Goal: Information Seeking & Learning: Learn about a topic

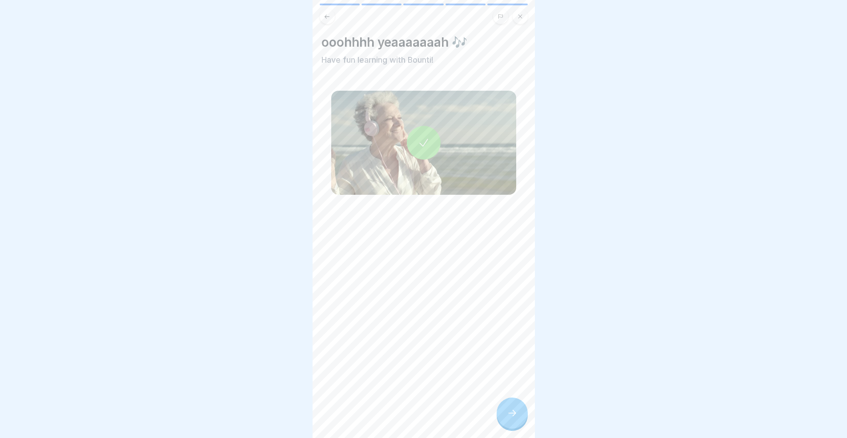
click at [511, 418] on icon at bounding box center [512, 412] width 11 height 11
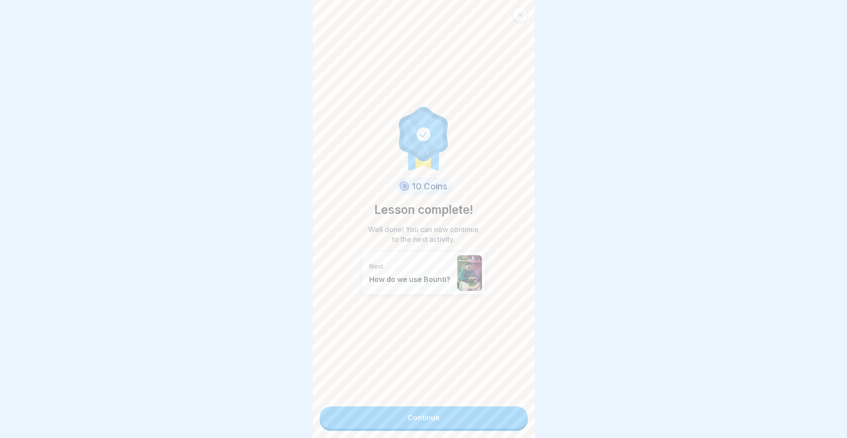
click at [473, 421] on link "Continue" at bounding box center [423, 417] width 208 height 22
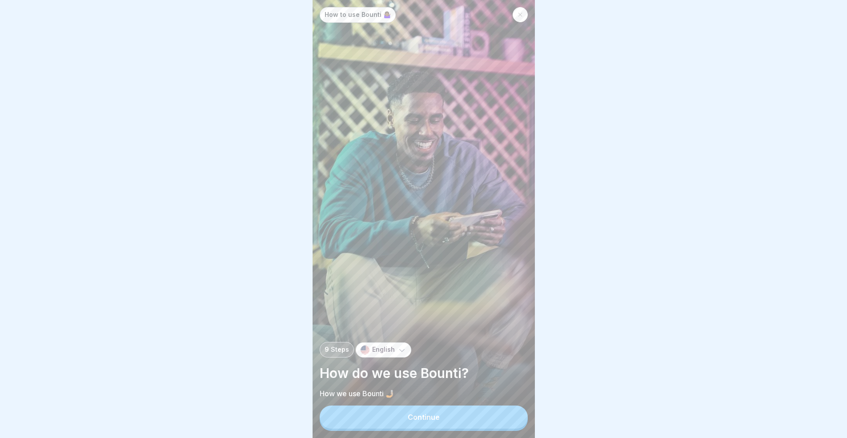
click at [428, 421] on div "Continue" at bounding box center [423, 417] width 32 height 8
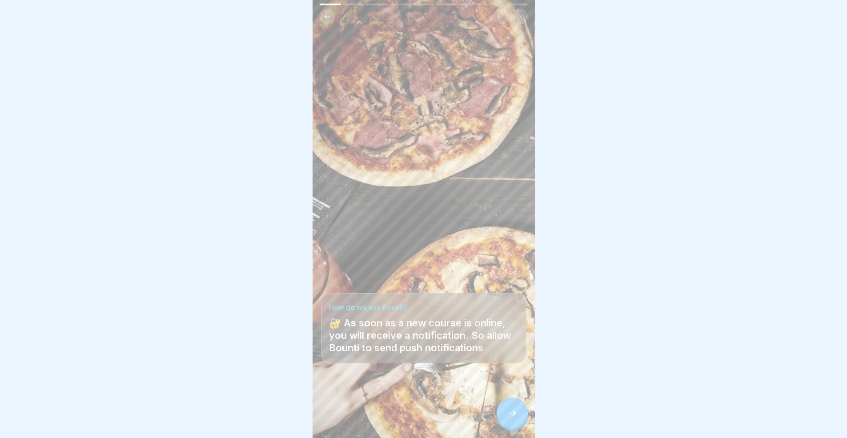
click at [503, 424] on div at bounding box center [511, 412] width 31 height 31
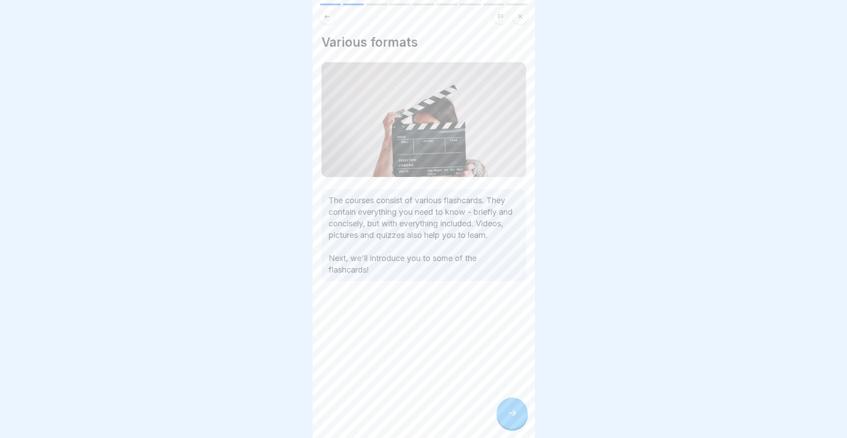
click at [503, 424] on div at bounding box center [511, 412] width 31 height 31
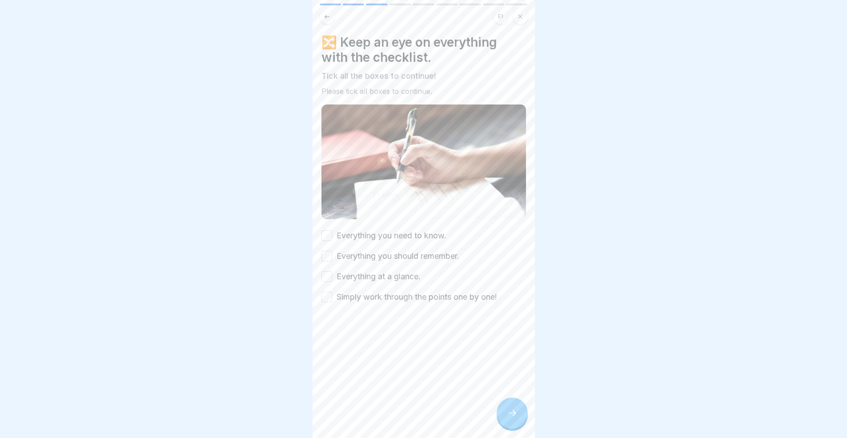
click at [503, 424] on div at bounding box center [511, 412] width 31 height 31
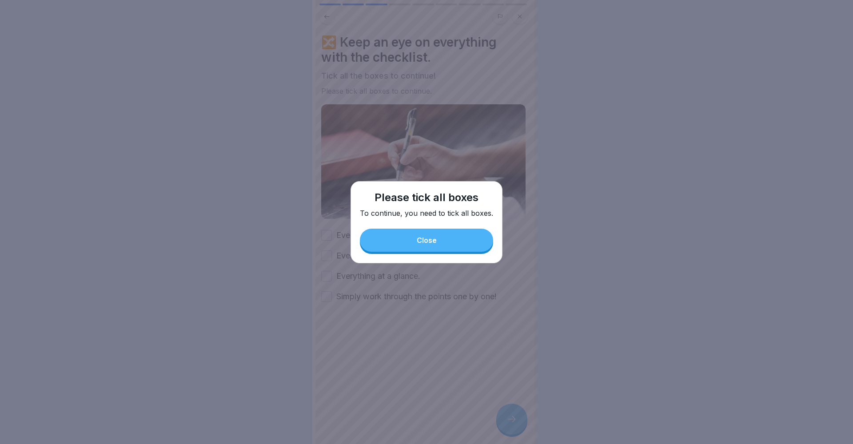
click at [432, 225] on div "Please tick all boxes To continue, you need to tick all boxes. Close" at bounding box center [427, 222] width 152 height 82
click at [432, 233] on button "Close" at bounding box center [426, 240] width 133 height 23
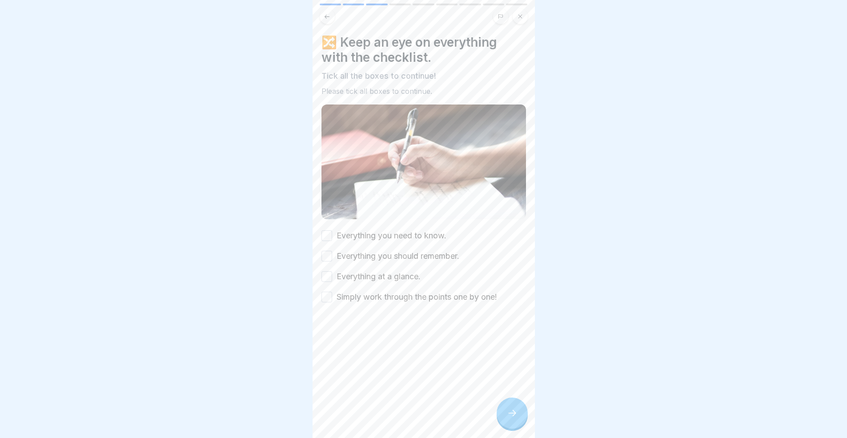
drag, startPoint x: 383, startPoint y: 232, endPoint x: 382, endPoint y: 238, distance: 5.8
click at [383, 232] on label "Everything you need to know." at bounding box center [391, 236] width 110 height 12
click at [332, 232] on button "Everything you need to know." at bounding box center [326, 235] width 11 height 11
click at [380, 250] on label "Everything you should remember." at bounding box center [397, 256] width 123 height 12
click at [332, 251] on button "Everything you should remember." at bounding box center [326, 256] width 11 height 11
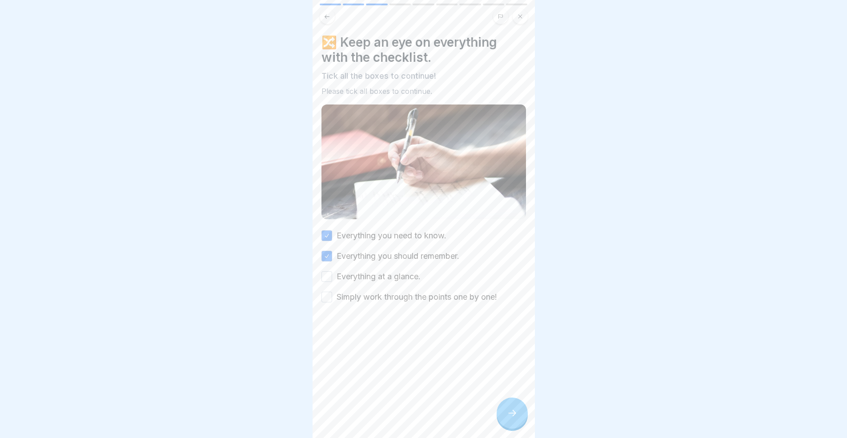
click at [382, 272] on label "Everything at a glance." at bounding box center [378, 277] width 84 height 12
click at [332, 272] on button "Everything at a glance." at bounding box center [326, 276] width 11 height 11
click at [383, 291] on label "Simply work through the points one by one!" at bounding box center [416, 297] width 160 height 12
click at [332, 292] on button "Simply work through the points one by one!" at bounding box center [326, 297] width 11 height 11
click at [499, 419] on div at bounding box center [511, 412] width 31 height 31
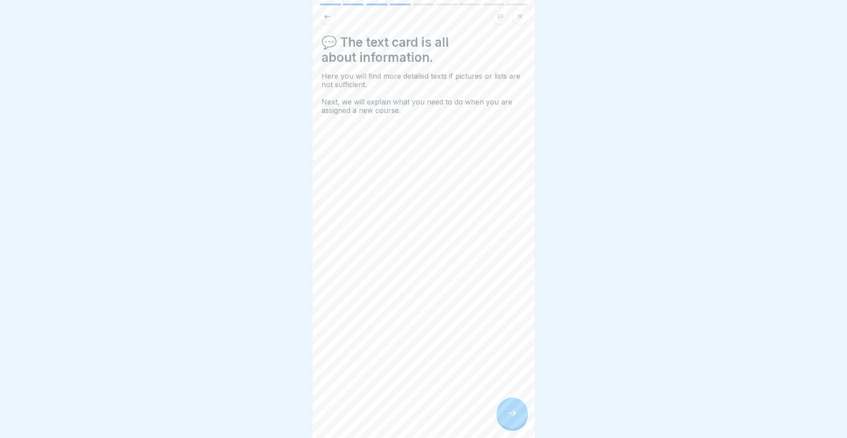
click at [510, 418] on icon at bounding box center [512, 412] width 11 height 11
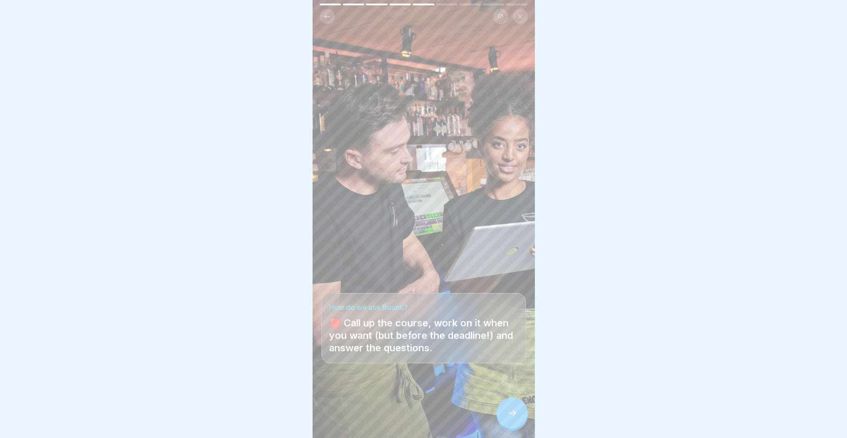
click at [509, 418] on icon at bounding box center [512, 412] width 11 height 11
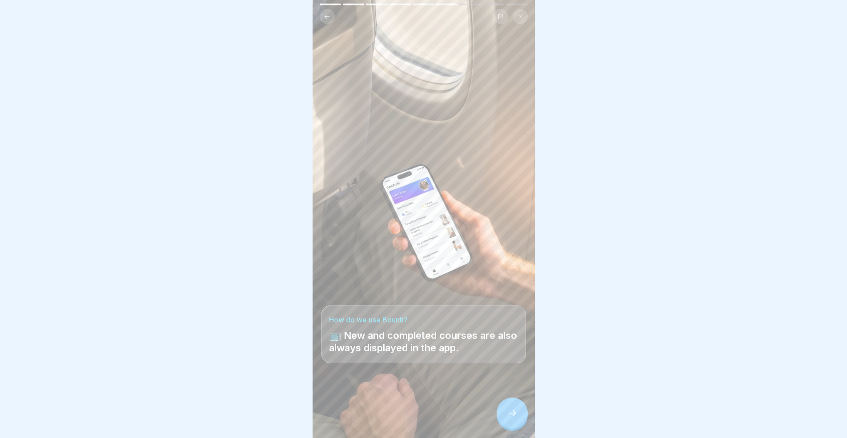
click at [509, 418] on icon at bounding box center [512, 412] width 11 height 11
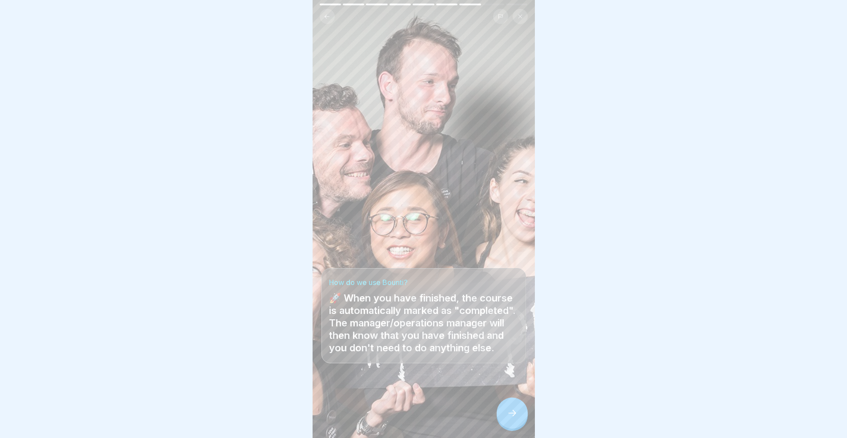
click at [509, 418] on icon at bounding box center [512, 412] width 11 height 11
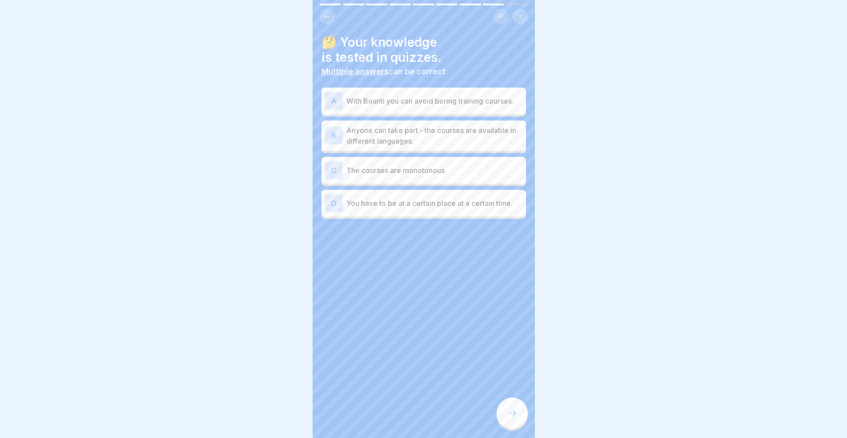
click at [406, 104] on p "With Bounti you can avoid boring training courses." at bounding box center [434, 101] width 176 height 11
click at [435, 146] on p "Anyone can take part - the courses are available in different languages." at bounding box center [434, 135] width 176 height 21
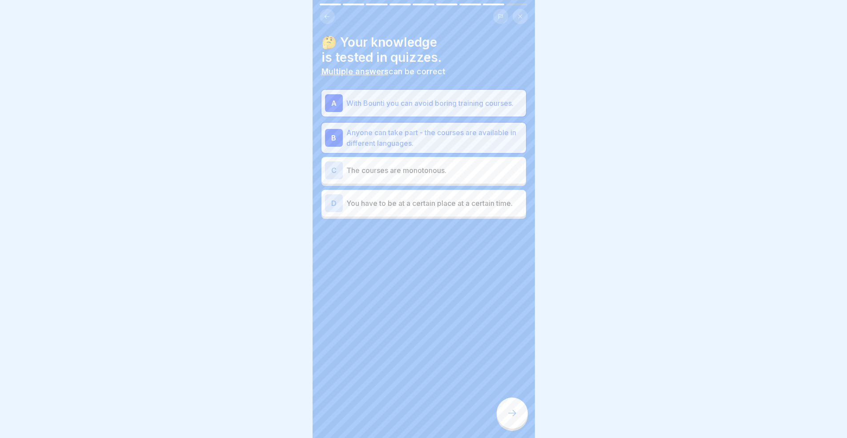
click at [510, 418] on icon at bounding box center [512, 412] width 11 height 11
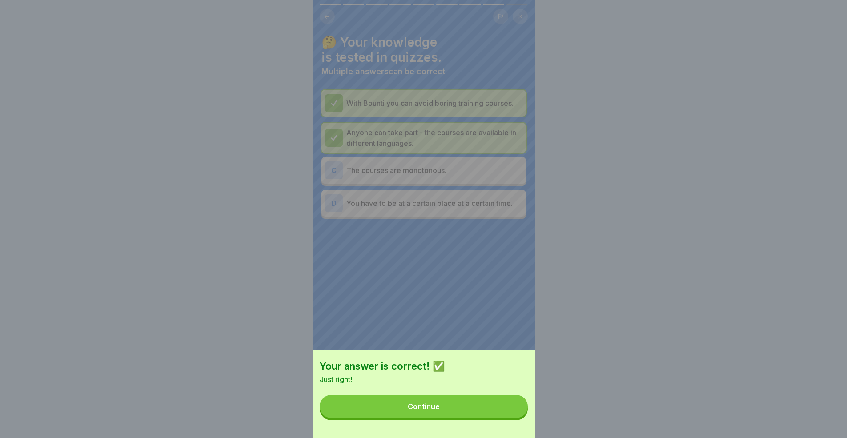
click at [504, 418] on button "Continue" at bounding box center [423, 406] width 208 height 23
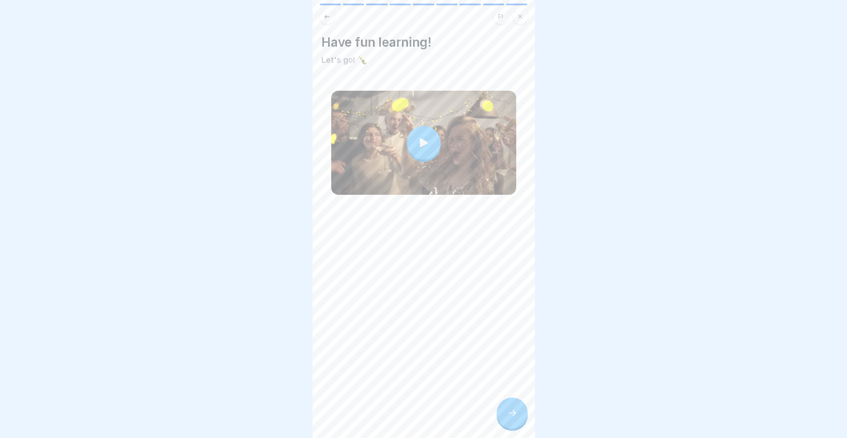
click at [518, 417] on div at bounding box center [511, 412] width 31 height 31
click at [507, 411] on div at bounding box center [511, 412] width 31 height 31
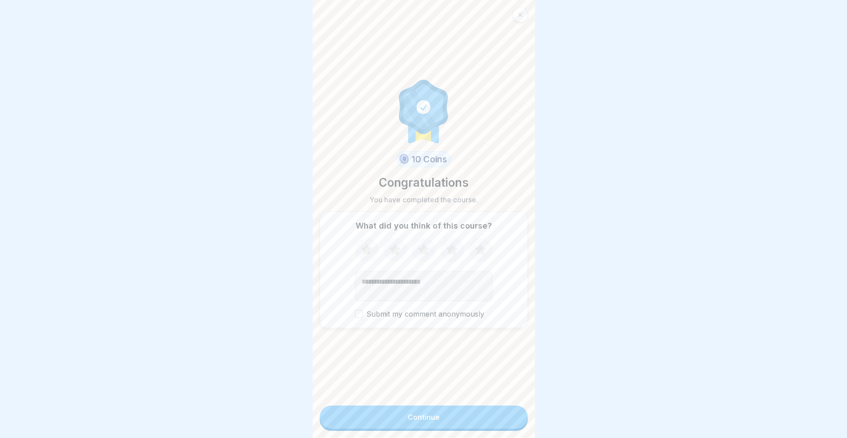
click at [470, 254] on icon at bounding box center [480, 249] width 24 height 23
click at [444, 427] on button "Continue" at bounding box center [423, 416] width 208 height 23
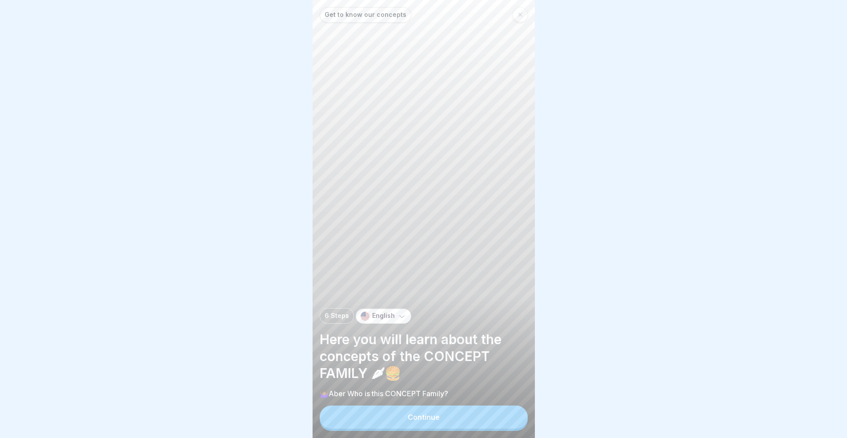
click at [403, 426] on button "Continue" at bounding box center [423, 416] width 208 height 23
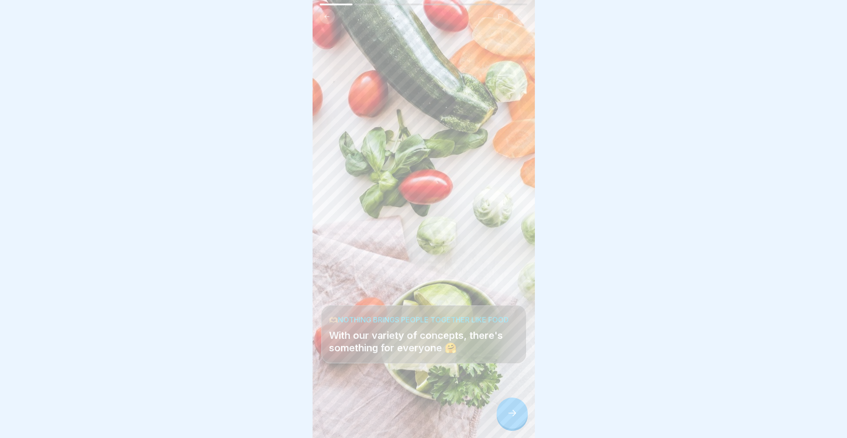
click at [508, 418] on icon at bounding box center [512, 412] width 11 height 11
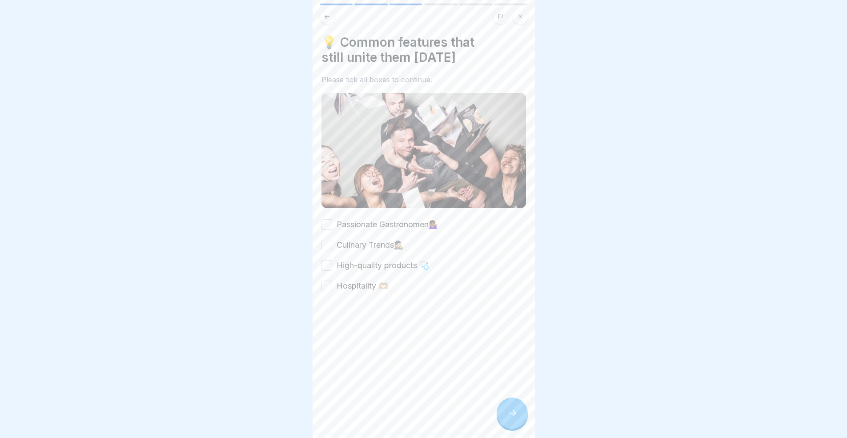
click at [508, 418] on icon at bounding box center [512, 412] width 11 height 11
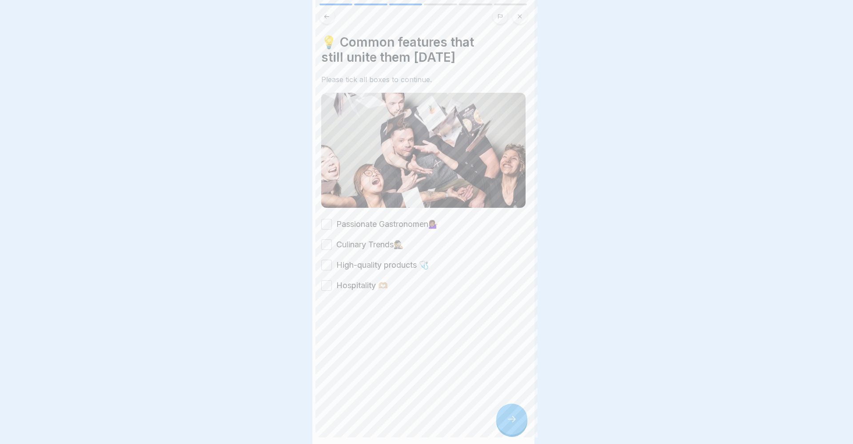
click at [508, 418] on div at bounding box center [426, 222] width 853 height 444
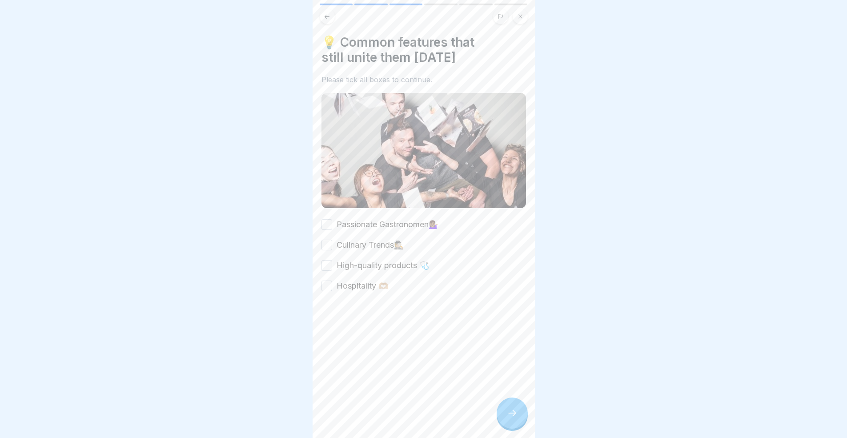
click at [368, 222] on label "Passionate Gastronomen💁🏽‍♀️" at bounding box center [387, 225] width 102 height 12
click at [332, 222] on button "Passionate Gastronomen💁🏽‍♀️" at bounding box center [326, 224] width 11 height 11
click at [363, 245] on label "Culinary Trends🕵🏼" at bounding box center [369, 245] width 67 height 12
click at [332, 245] on button "Culinary Trends🕵🏼" at bounding box center [326, 245] width 11 height 11
click at [358, 261] on label "High-quality products 🩺" at bounding box center [382, 266] width 92 height 12
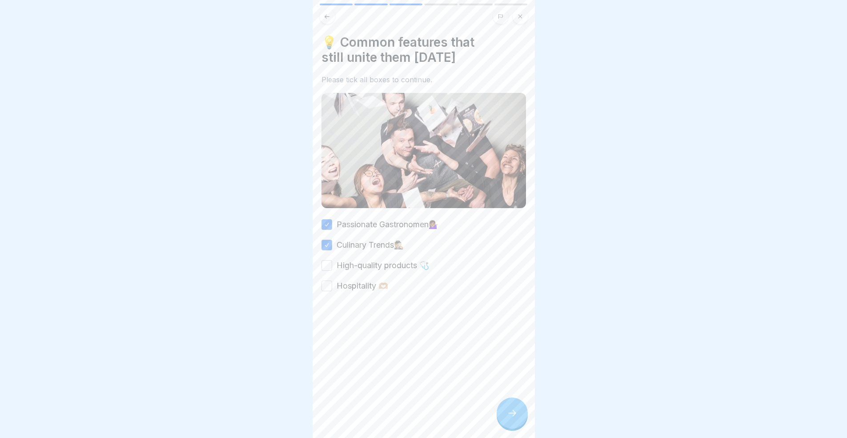
click at [332, 261] on button "High-quality products 🩺" at bounding box center [326, 265] width 11 height 11
click at [356, 270] on div "Passionate Gastronomen💁🏽‍♀️ Culinary Trends🕵🏼 High-quality products 🩺 Hospitali…" at bounding box center [423, 255] width 204 height 73
click at [358, 284] on label "Hospitality 🫶🏼" at bounding box center [362, 286] width 52 height 12
click at [332, 284] on button "Hospitality 🫶🏼" at bounding box center [326, 285] width 11 height 11
click at [512, 418] on icon at bounding box center [512, 412] width 11 height 11
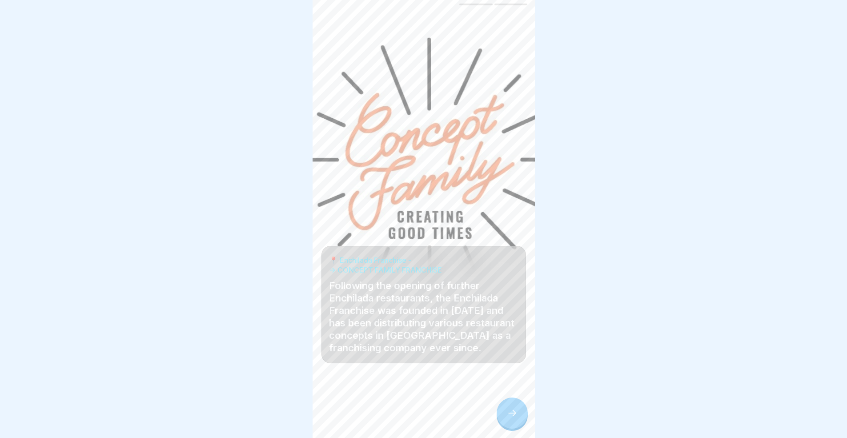
click at [512, 418] on icon at bounding box center [512, 412] width 11 height 11
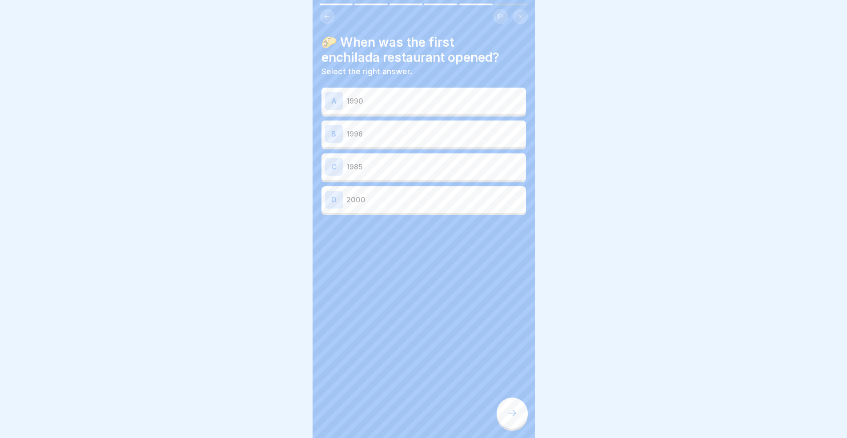
click at [320, 20] on button at bounding box center [326, 16] width 15 height 15
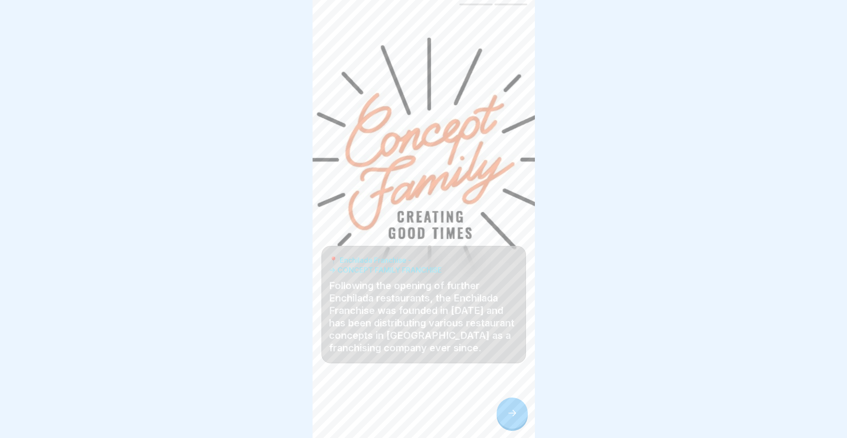
click at [321, 20] on button at bounding box center [326, 16] width 15 height 15
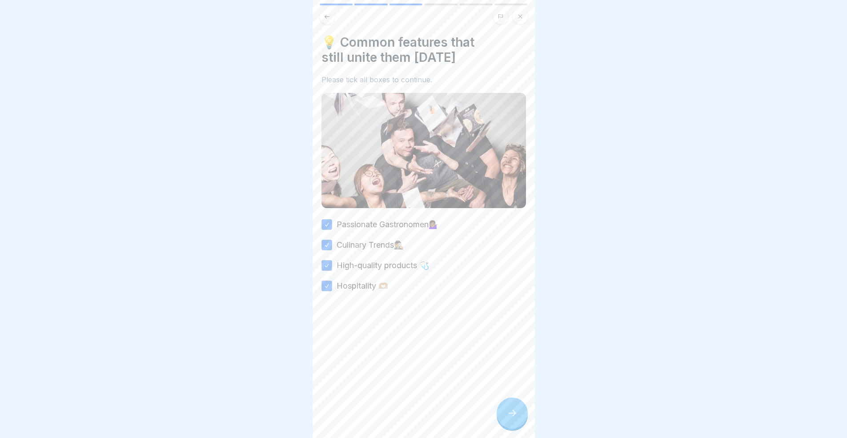
click at [321, 20] on button at bounding box center [326, 16] width 15 height 15
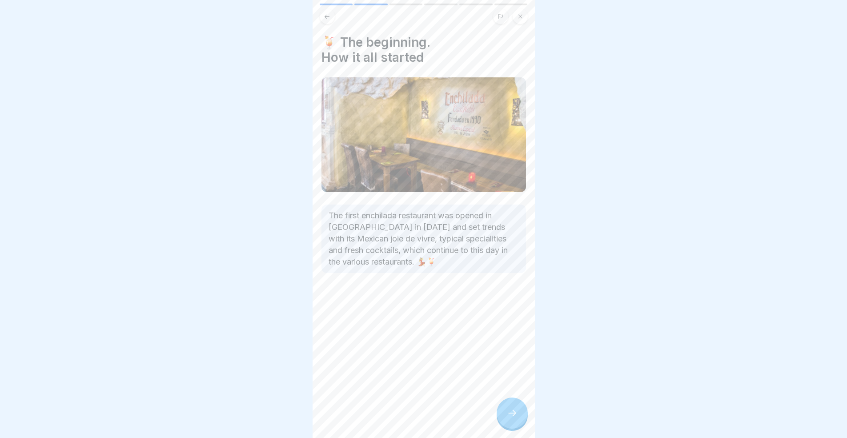
click at [519, 422] on div at bounding box center [511, 412] width 31 height 31
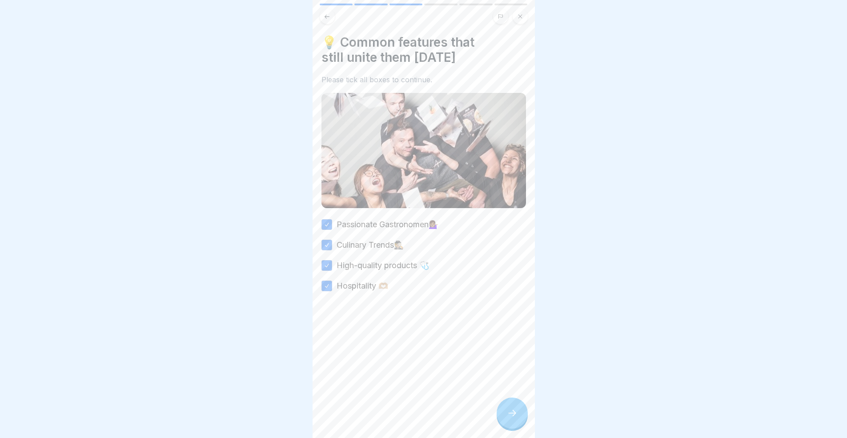
click at [519, 422] on div at bounding box center [511, 412] width 31 height 31
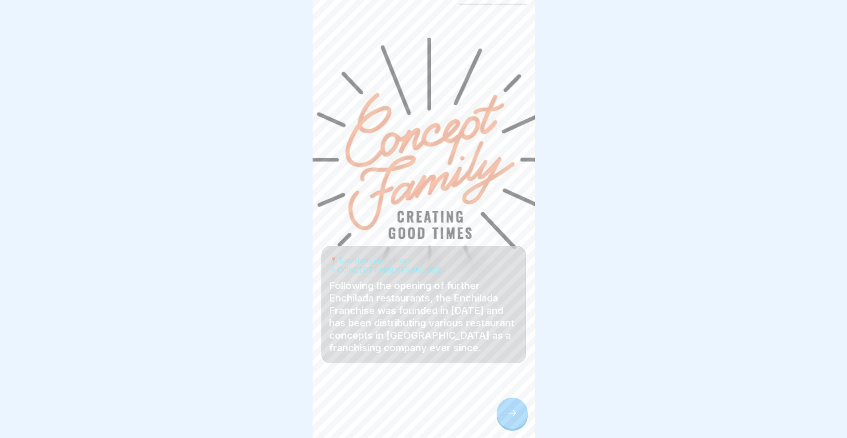
click at [519, 422] on div at bounding box center [511, 412] width 31 height 31
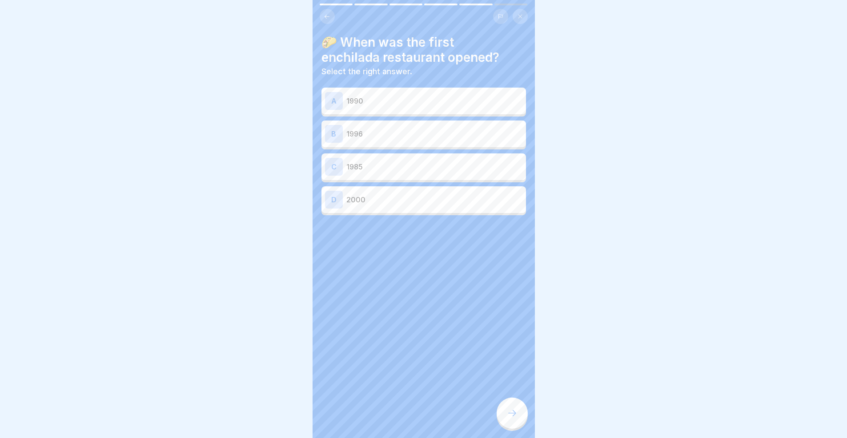
click at [411, 108] on div "A 1990" at bounding box center [423, 101] width 197 height 18
click at [523, 419] on div at bounding box center [511, 412] width 31 height 31
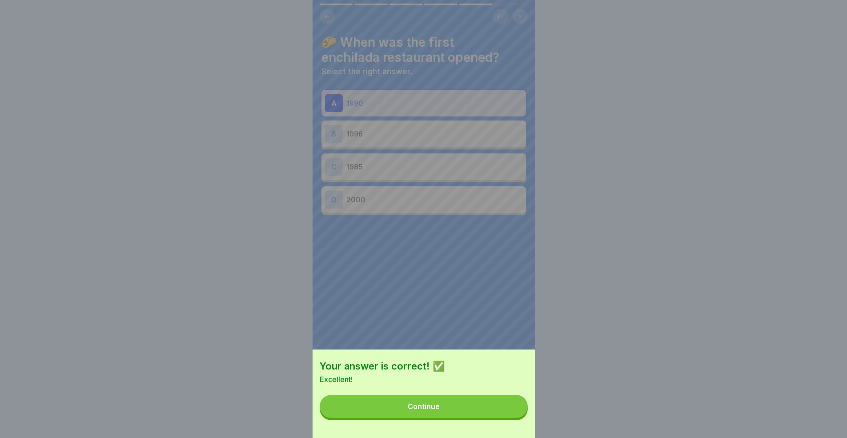
click at [486, 418] on button "Continue" at bounding box center [423, 406] width 208 height 23
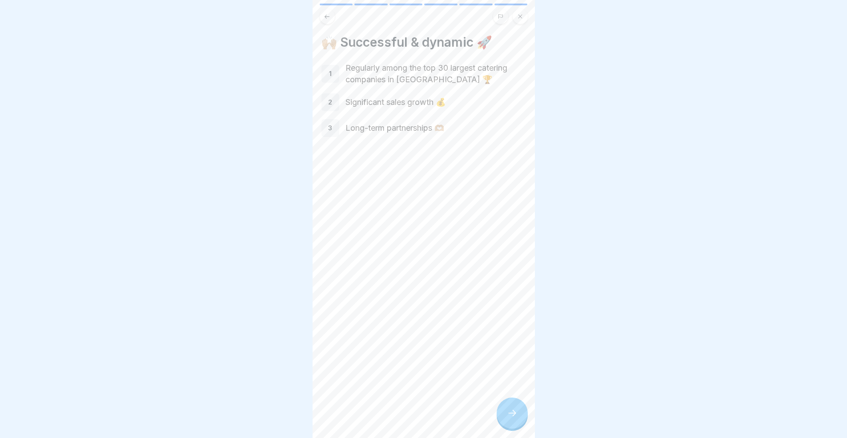
click at [503, 423] on div at bounding box center [511, 412] width 31 height 31
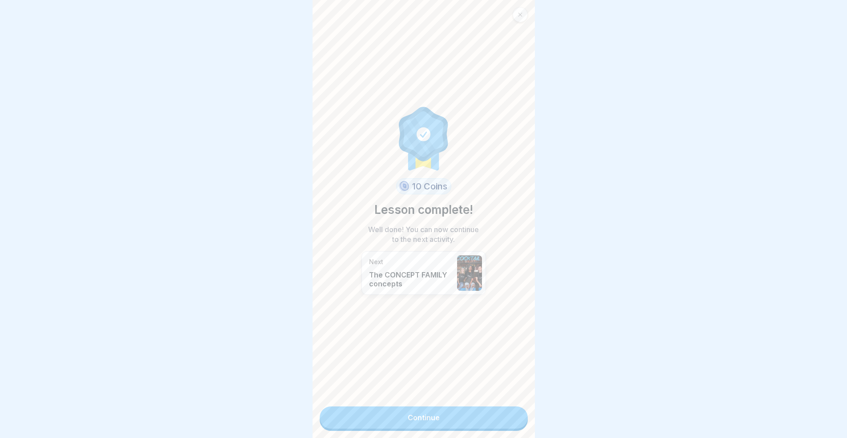
click at [495, 422] on link "Continue" at bounding box center [423, 417] width 208 height 22
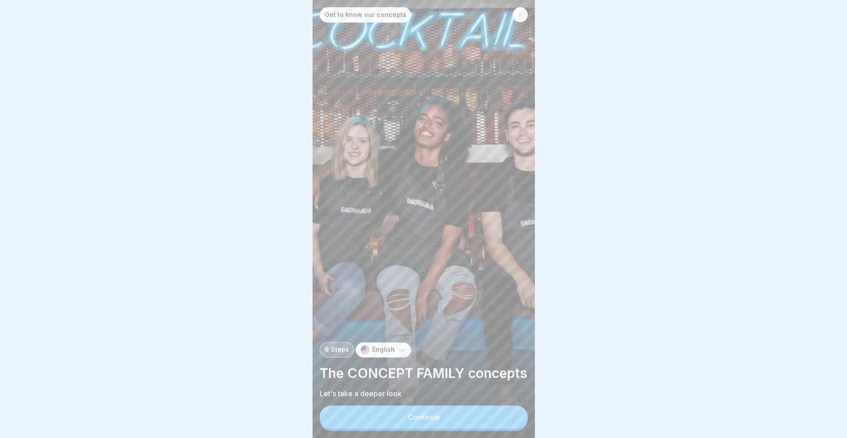
click at [483, 421] on button "Continue" at bounding box center [423, 416] width 208 height 23
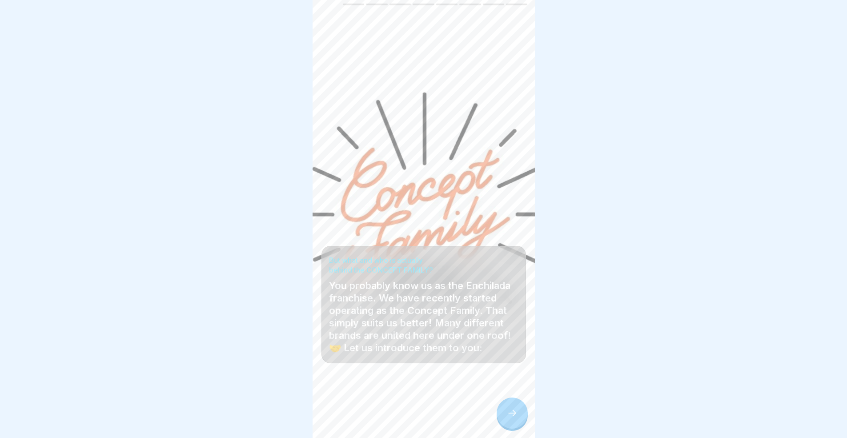
click at [491, 382] on div "But what and who is actually behind the CONCEPT FAMILY? You probably know us as…" at bounding box center [423, 219] width 222 height 438
click at [501, 399] on div at bounding box center [423, 410] width 204 height 53
click at [500, 403] on div at bounding box center [423, 410] width 204 height 53
click at [515, 418] on icon at bounding box center [512, 412] width 11 height 11
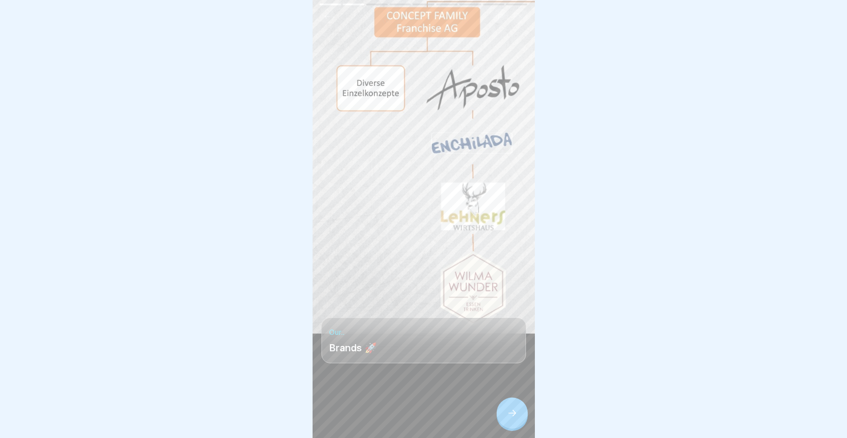
click at [515, 418] on icon at bounding box center [512, 412] width 11 height 11
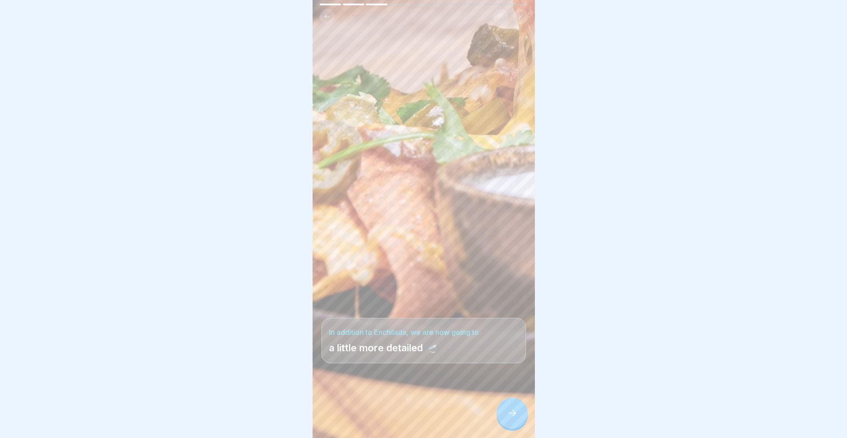
click at [515, 418] on icon at bounding box center [512, 412] width 11 height 11
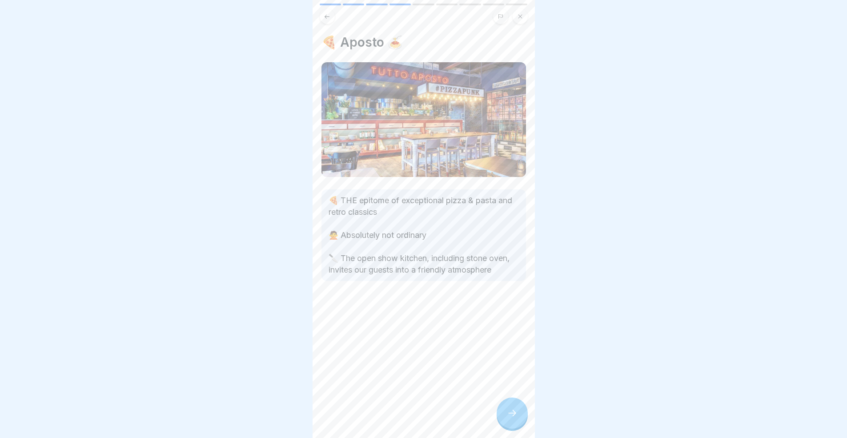
click at [515, 418] on icon at bounding box center [512, 412] width 11 height 11
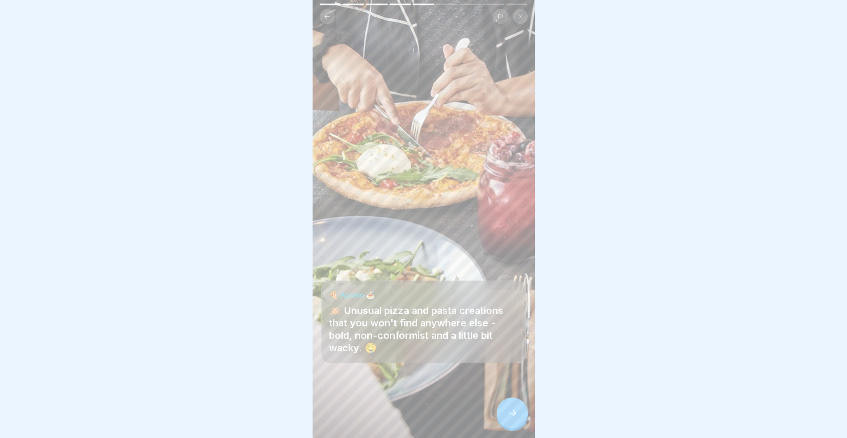
click at [515, 418] on icon at bounding box center [512, 412] width 11 height 11
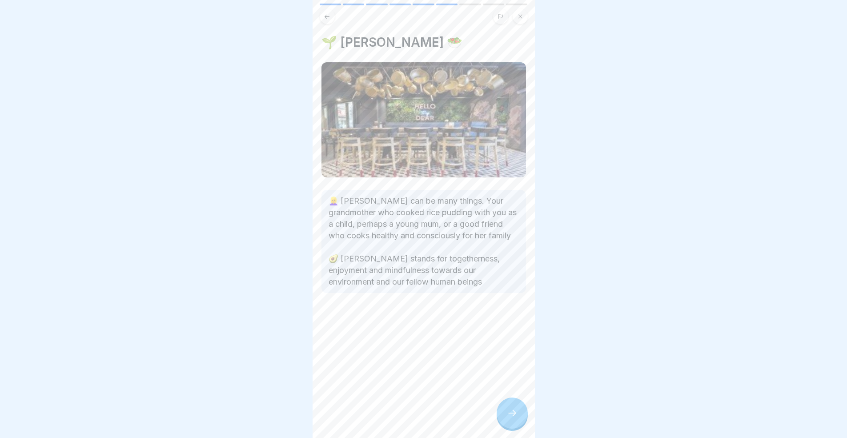
click at [322, 18] on button at bounding box center [326, 16] width 15 height 15
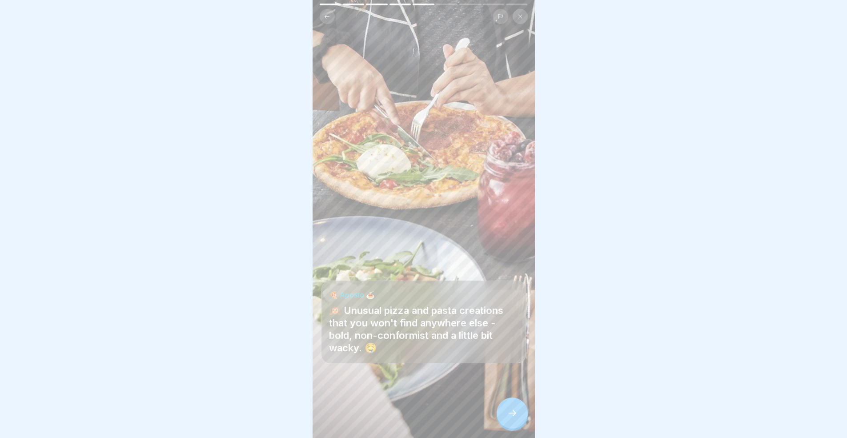
click at [513, 415] on icon at bounding box center [512, 412] width 11 height 11
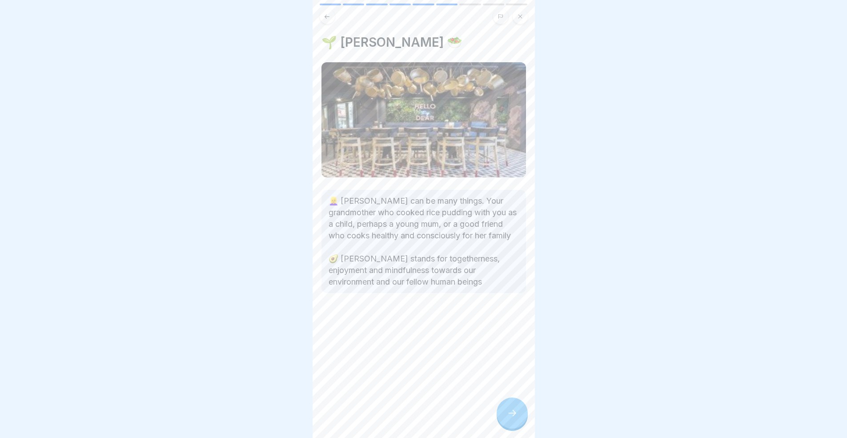
click at [513, 415] on icon at bounding box center [512, 412] width 11 height 11
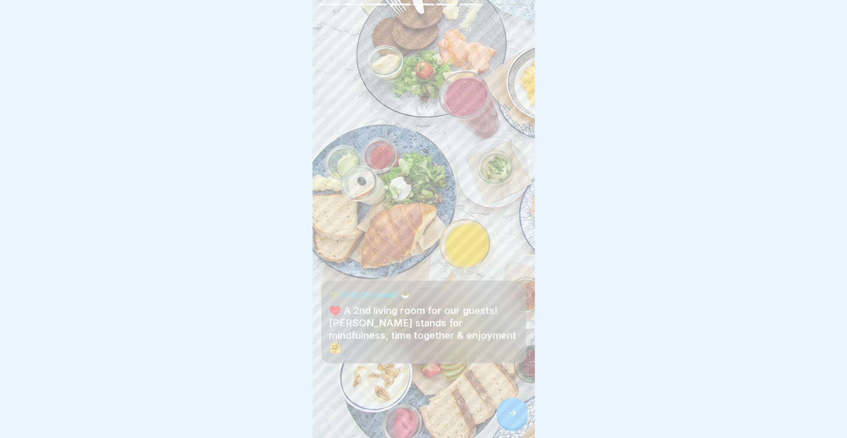
click at [513, 415] on icon at bounding box center [512, 412] width 11 height 11
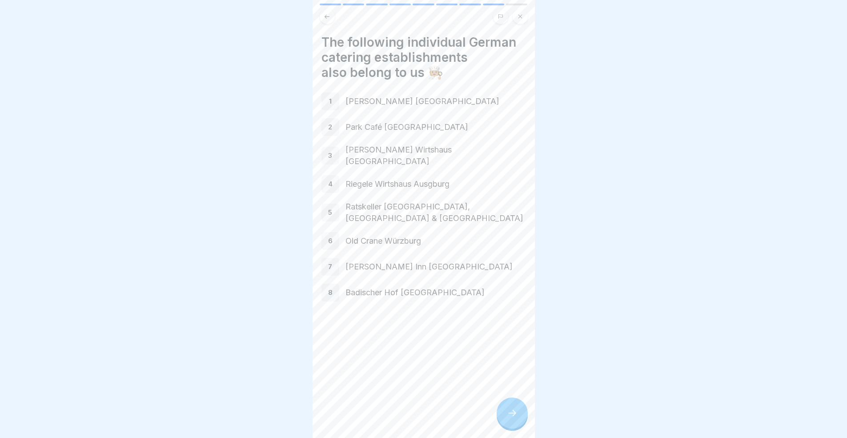
click at [513, 415] on icon at bounding box center [512, 412] width 11 height 11
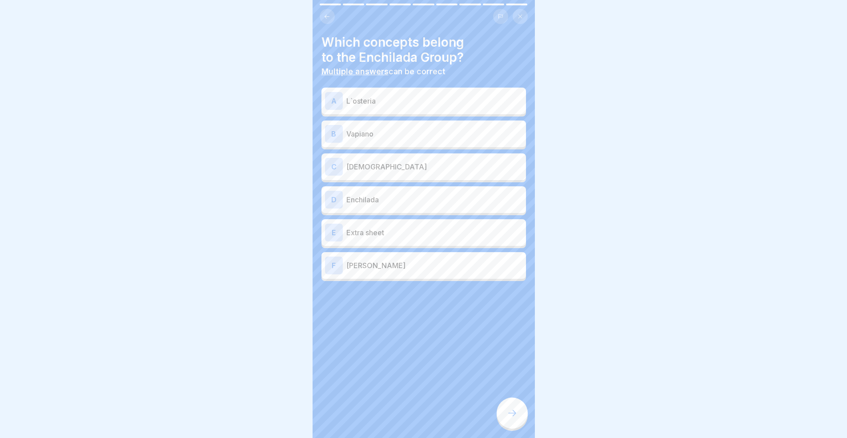
click at [402, 262] on p "[PERSON_NAME]" at bounding box center [434, 265] width 176 height 11
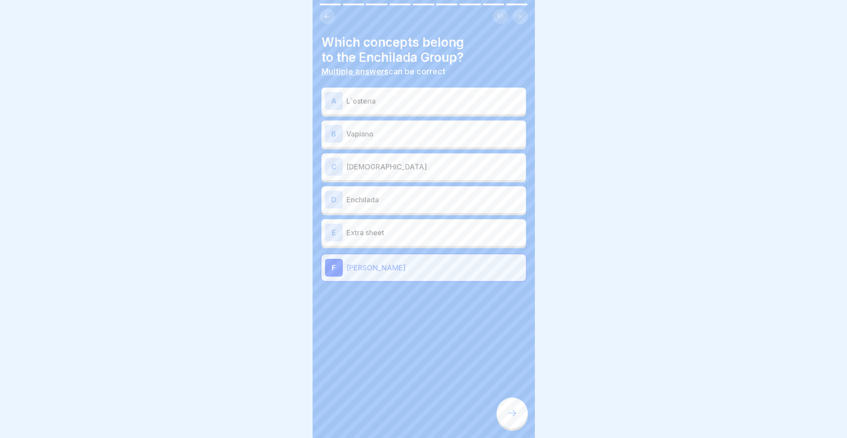
click at [406, 198] on p "Enchilada" at bounding box center [434, 199] width 176 height 11
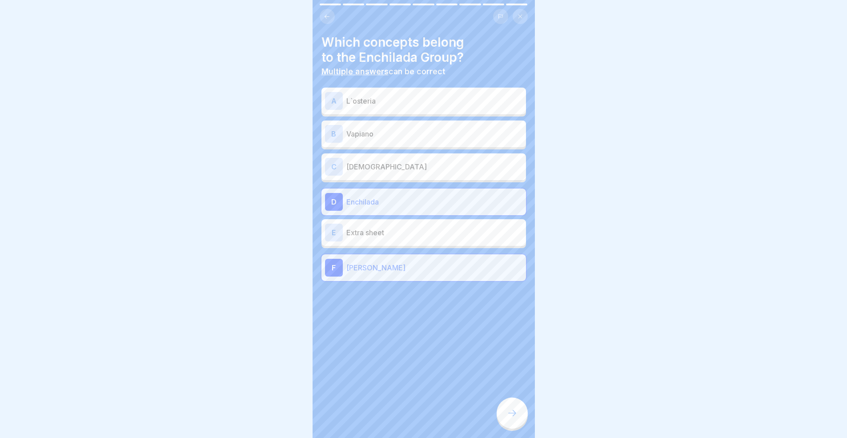
click at [515, 418] on icon at bounding box center [512, 412] width 11 height 11
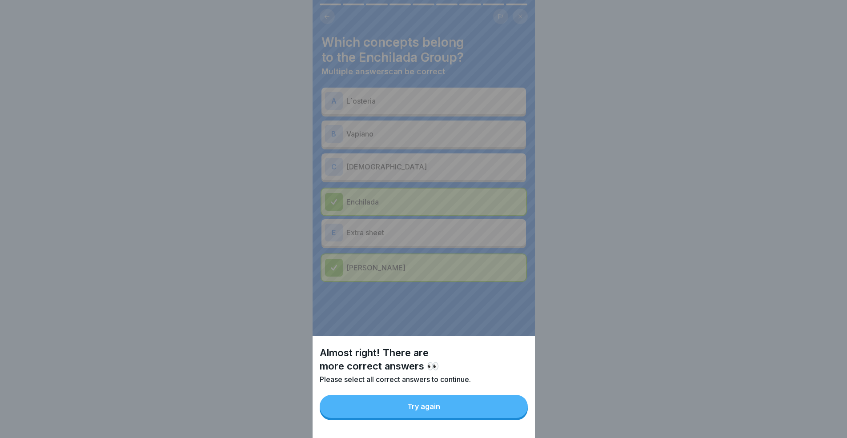
click at [502, 418] on button "Try again" at bounding box center [423, 406] width 208 height 23
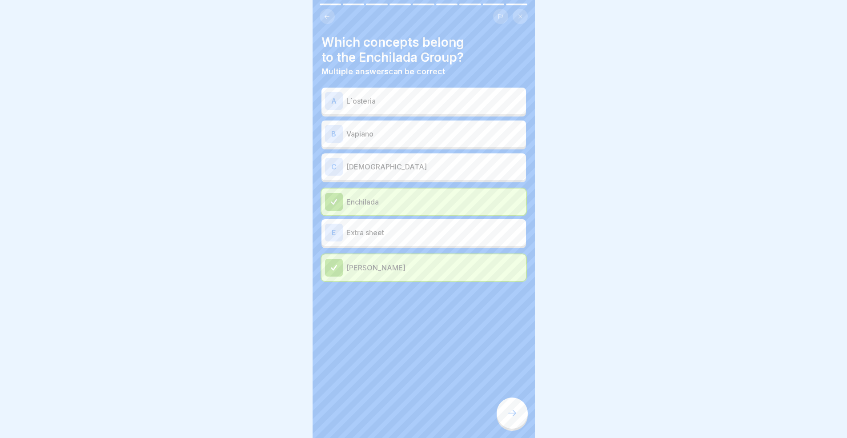
click at [379, 138] on p "Vapiano" at bounding box center [434, 133] width 176 height 11
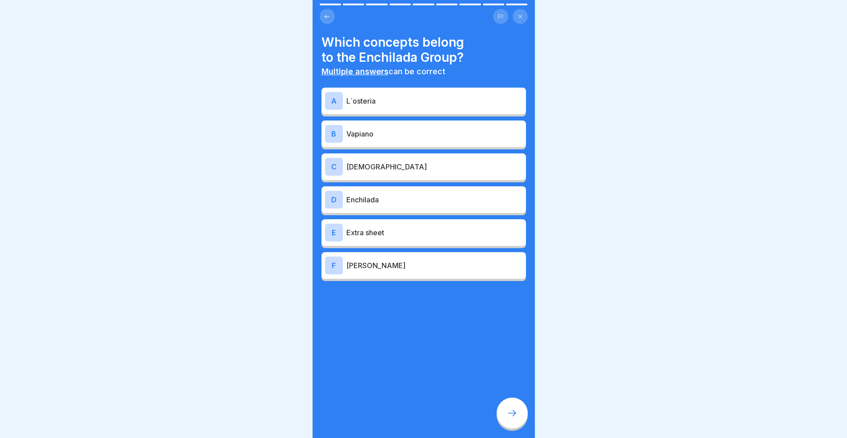
click at [398, 141] on div "B Vapiano" at bounding box center [423, 134] width 197 height 18
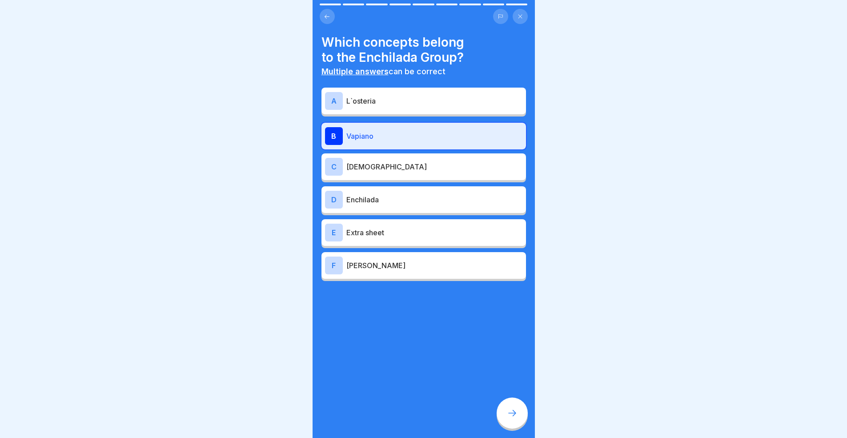
click at [396, 209] on div "D Enchilada" at bounding box center [423, 199] width 204 height 27
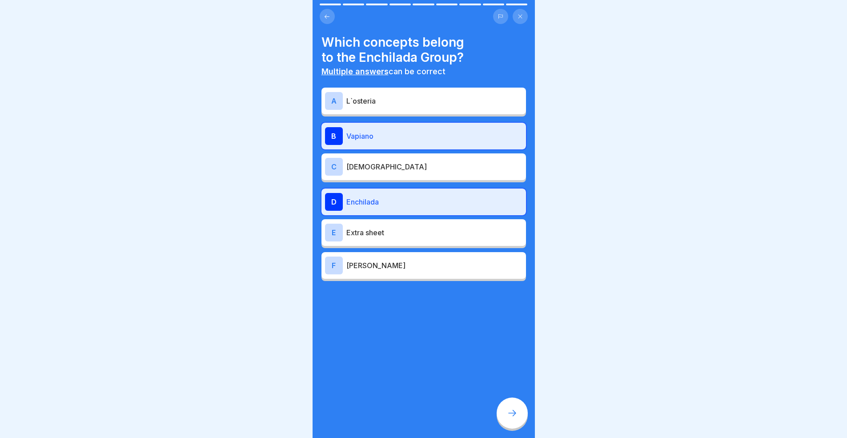
click at [395, 270] on p "[PERSON_NAME]" at bounding box center [434, 265] width 176 height 11
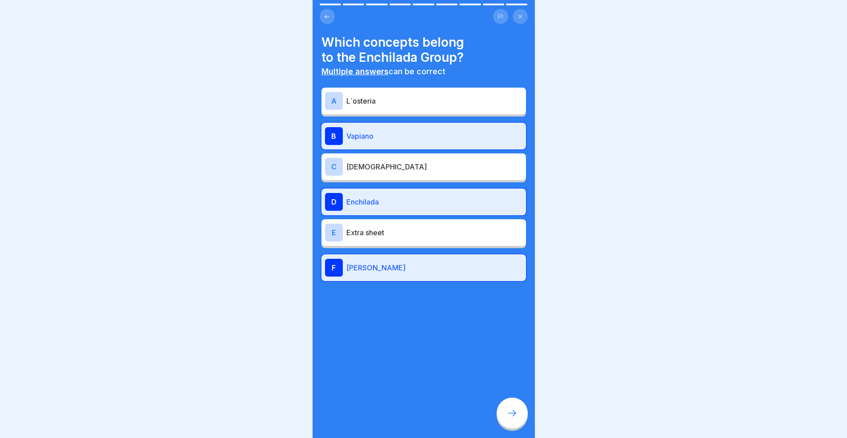
click at [510, 418] on icon at bounding box center [512, 412] width 11 height 11
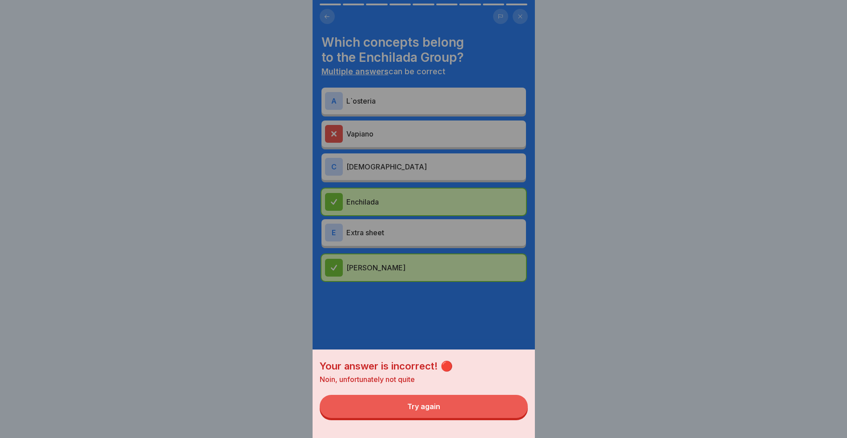
click at [475, 418] on button "Try again" at bounding box center [423, 406] width 208 height 23
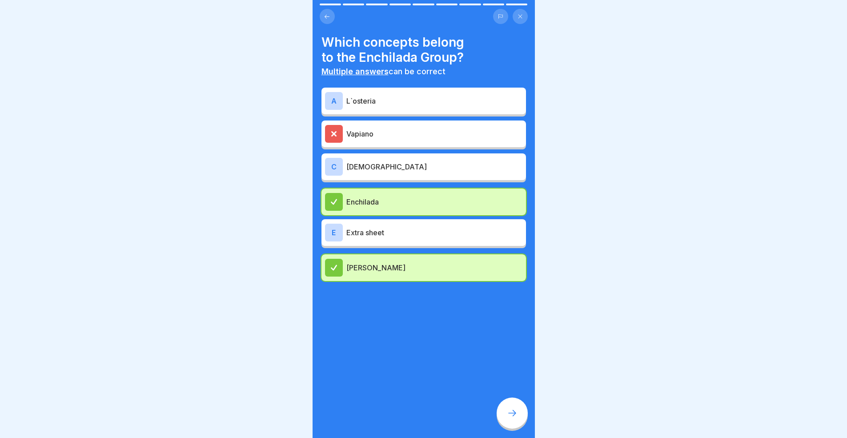
click at [376, 127] on div "Vapiano" at bounding box center [423, 134] width 197 height 18
click at [374, 170] on p "[DEMOGRAPHIC_DATA]" at bounding box center [434, 166] width 176 height 11
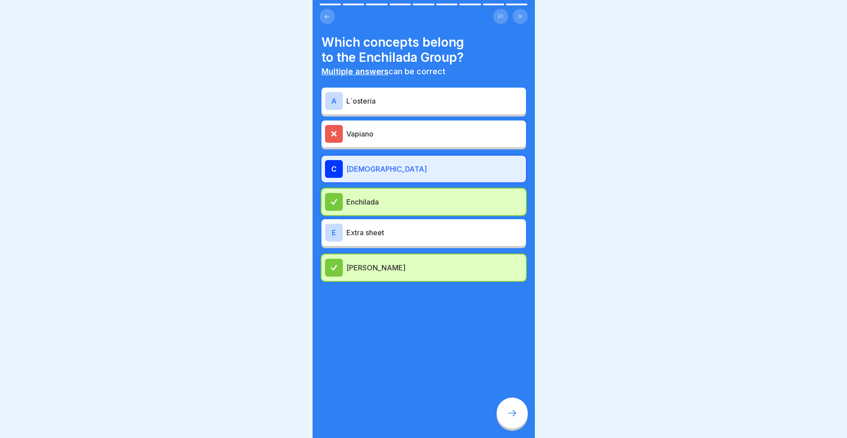
click at [375, 140] on div "Vapiano" at bounding box center [423, 134] width 197 height 18
click at [523, 415] on div at bounding box center [511, 412] width 31 height 31
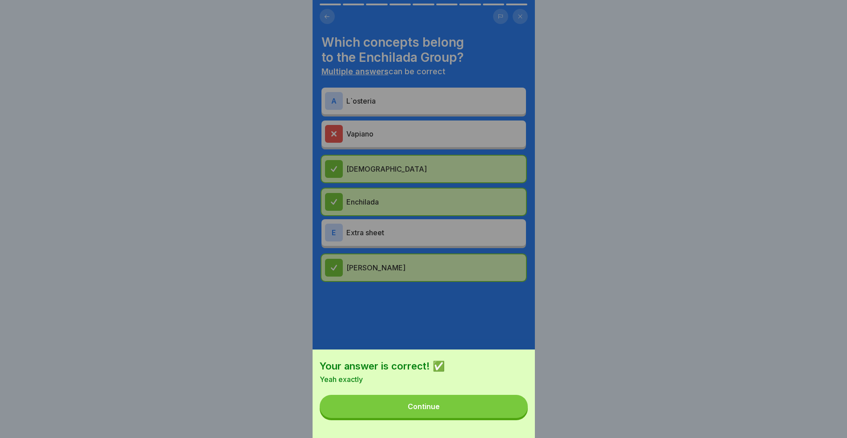
click at [481, 418] on button "Continue" at bounding box center [423, 406] width 208 height 23
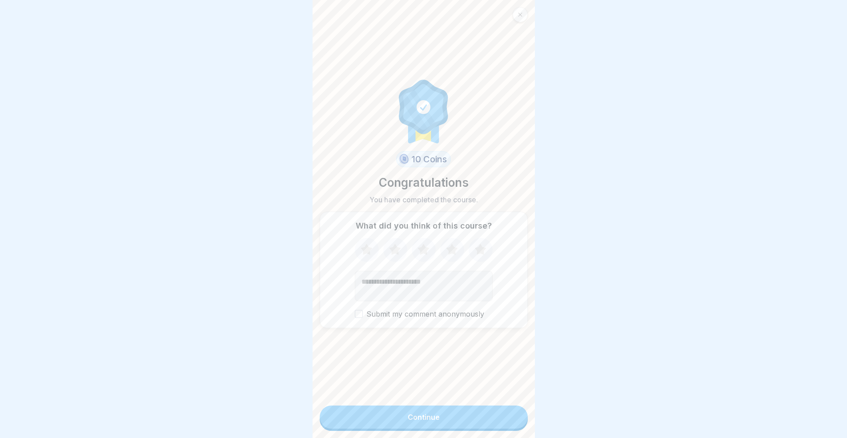
click at [435, 428] on button "Continue" at bounding box center [423, 416] width 208 height 23
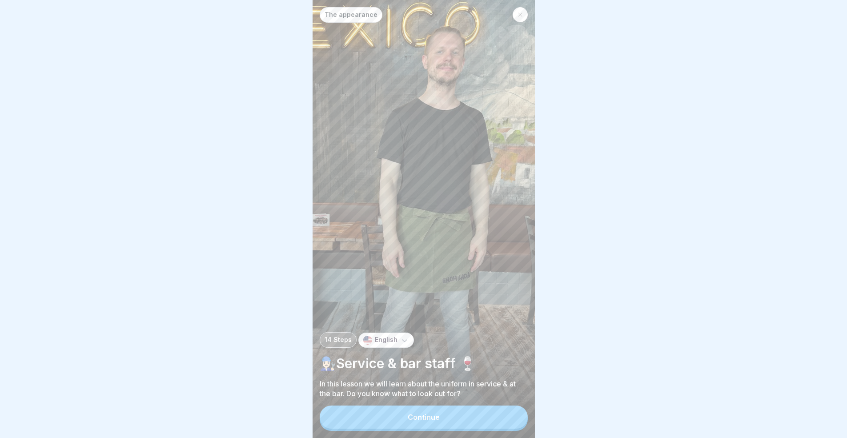
click at [415, 421] on div "Continue" at bounding box center [423, 417] width 32 height 8
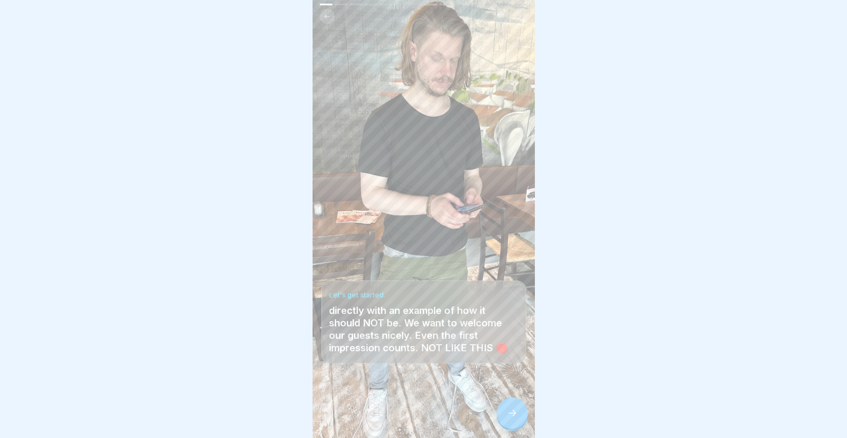
click at [500, 410] on div at bounding box center [511, 412] width 31 height 31
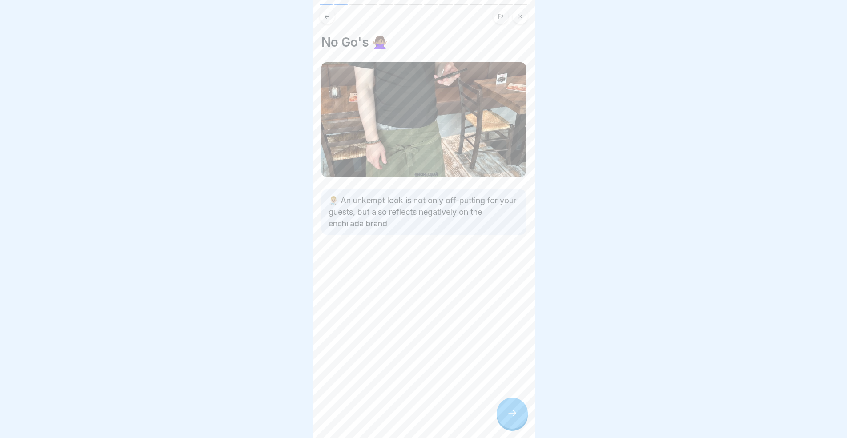
click at [500, 410] on div at bounding box center [511, 412] width 31 height 31
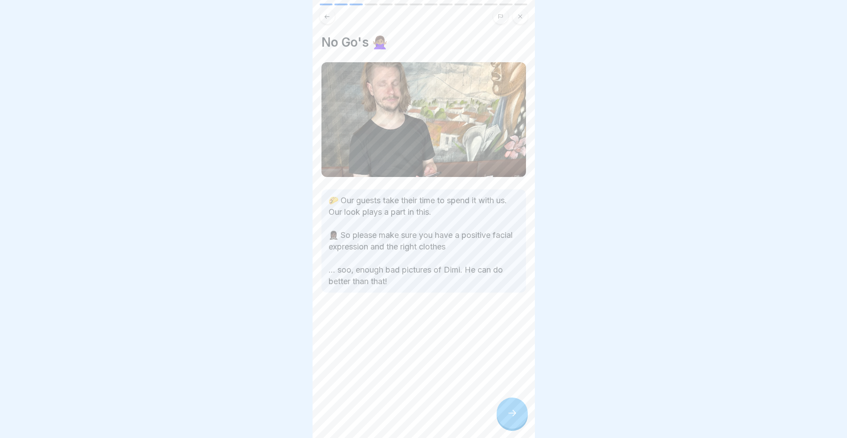
click at [516, 418] on icon at bounding box center [512, 412] width 11 height 11
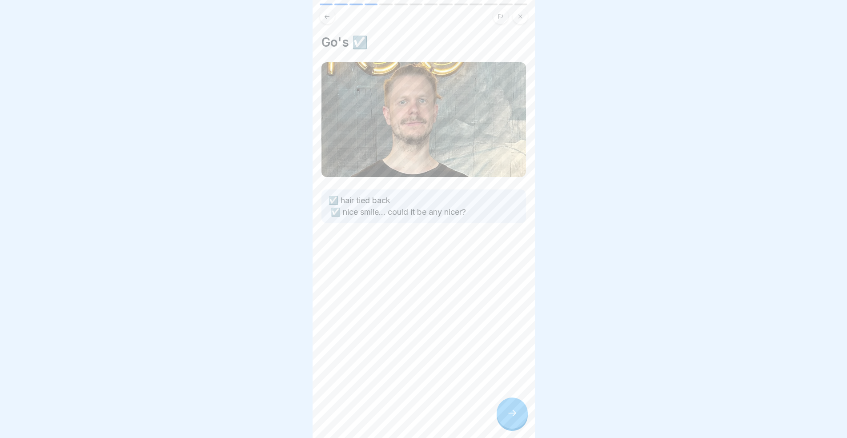
click at [504, 419] on div at bounding box center [511, 412] width 31 height 31
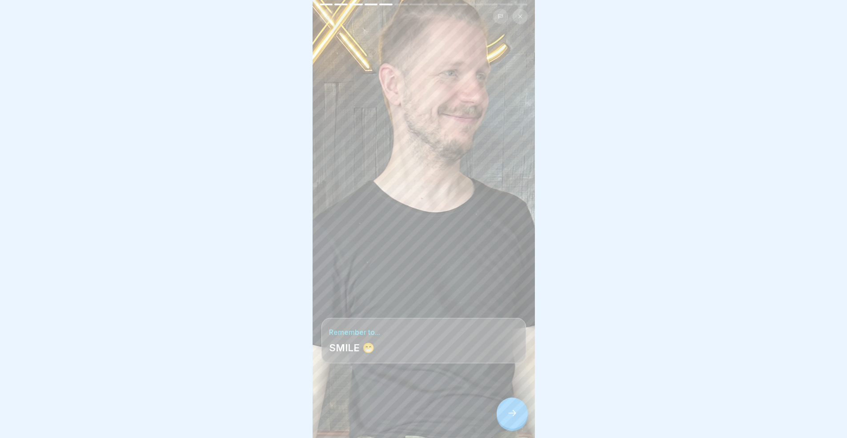
click at [504, 419] on div at bounding box center [511, 412] width 31 height 31
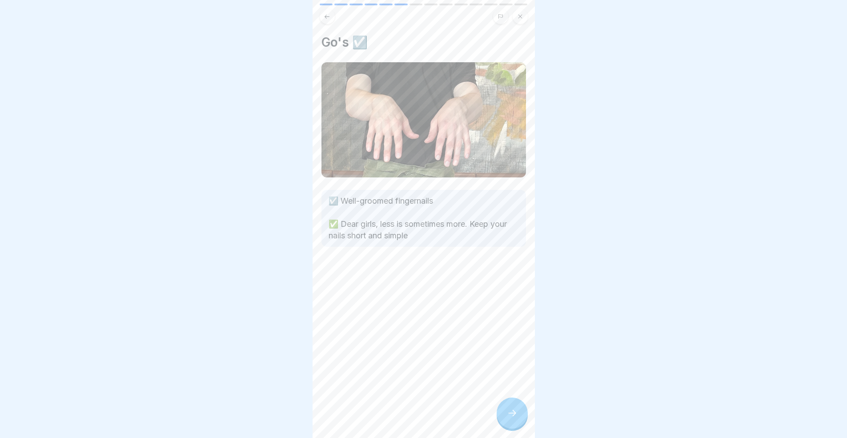
click at [517, 414] on div at bounding box center [511, 412] width 31 height 31
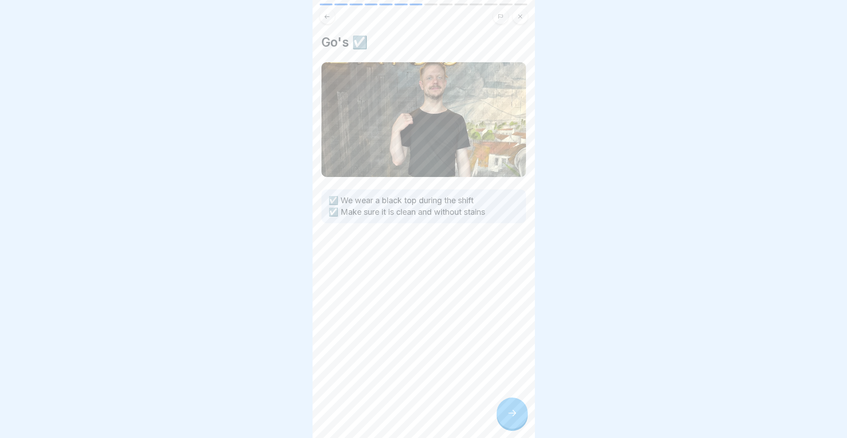
click at [517, 422] on div at bounding box center [511, 412] width 31 height 31
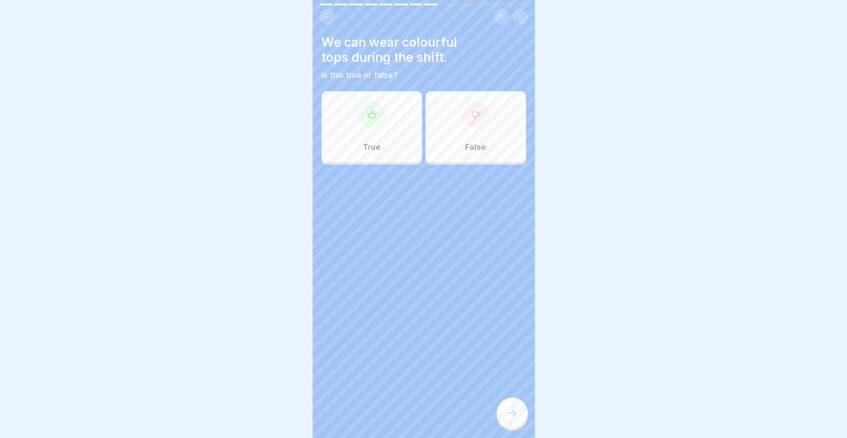
click at [456, 125] on div "False" at bounding box center [475, 126] width 100 height 71
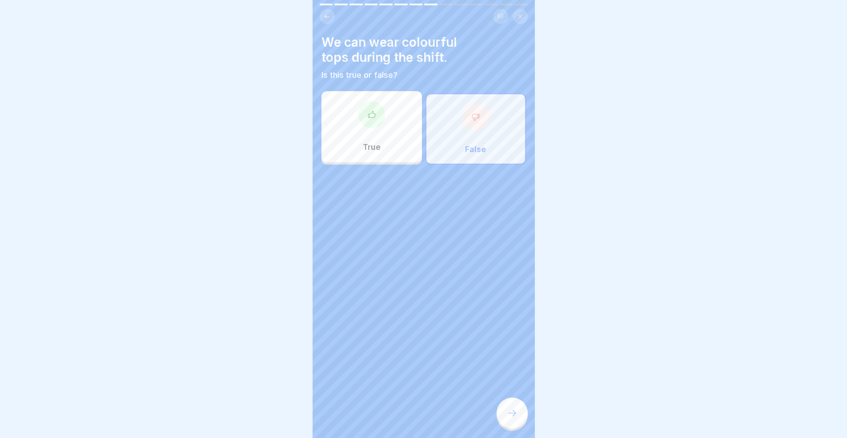
click at [520, 427] on div at bounding box center [511, 412] width 31 height 31
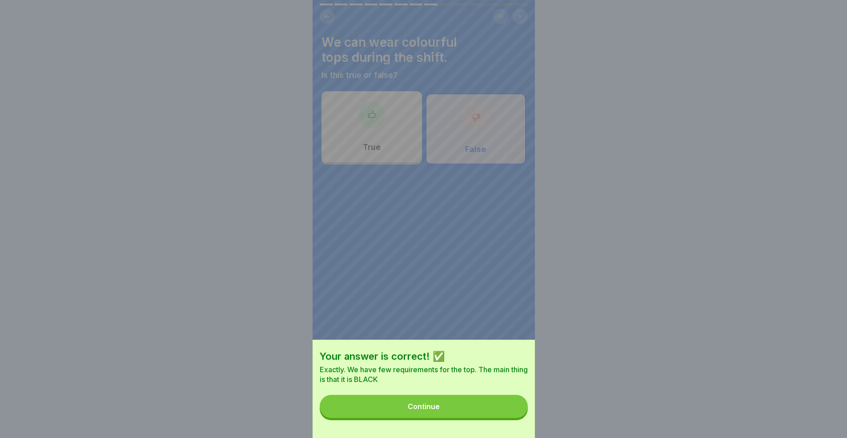
click at [411, 410] on div "Continue" at bounding box center [423, 406] width 32 height 8
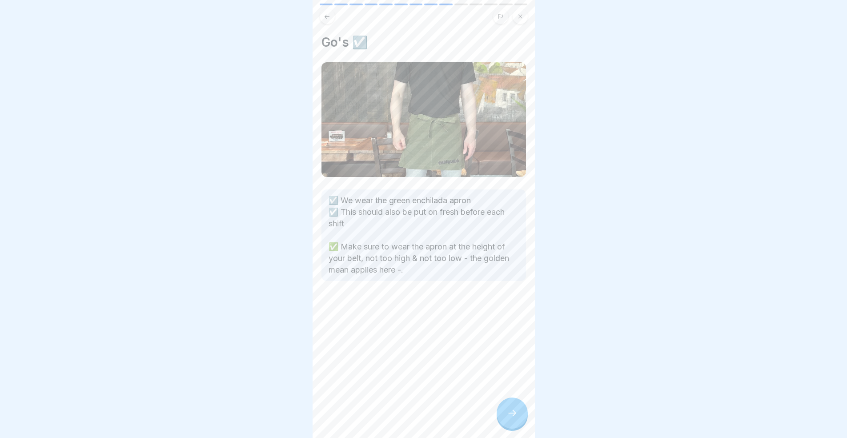
click at [506, 415] on div at bounding box center [511, 412] width 31 height 31
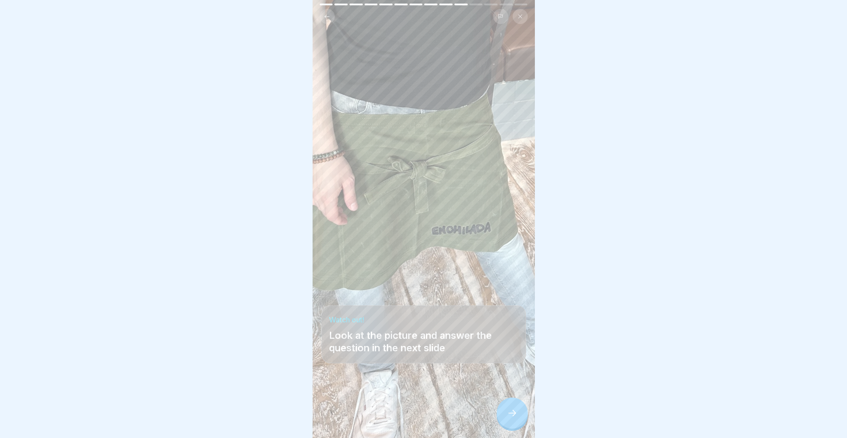
click at [507, 427] on div at bounding box center [511, 412] width 31 height 31
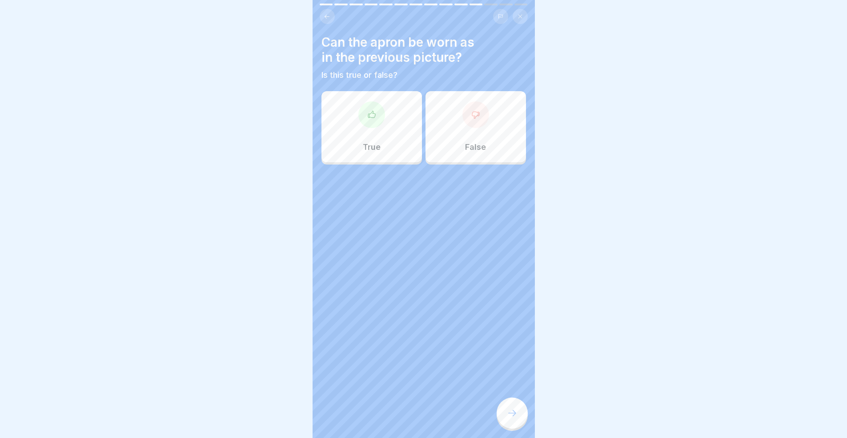
click at [443, 130] on div "False" at bounding box center [475, 126] width 100 height 71
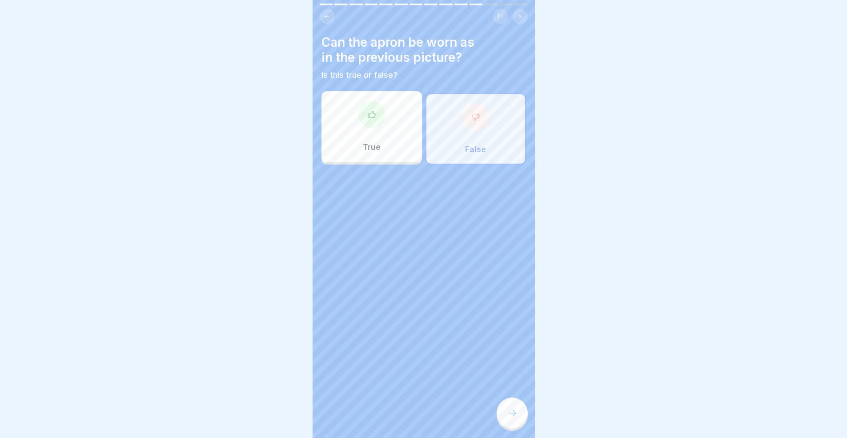
click at [521, 427] on div at bounding box center [511, 412] width 31 height 31
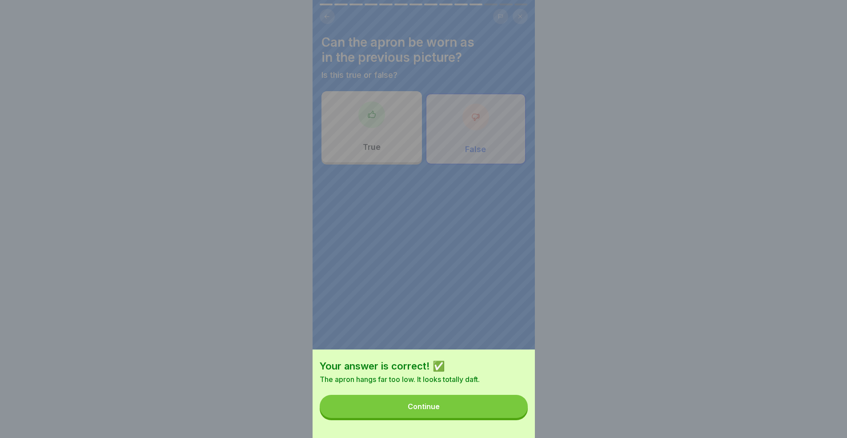
click at [484, 415] on button "Continue" at bounding box center [423, 406] width 208 height 23
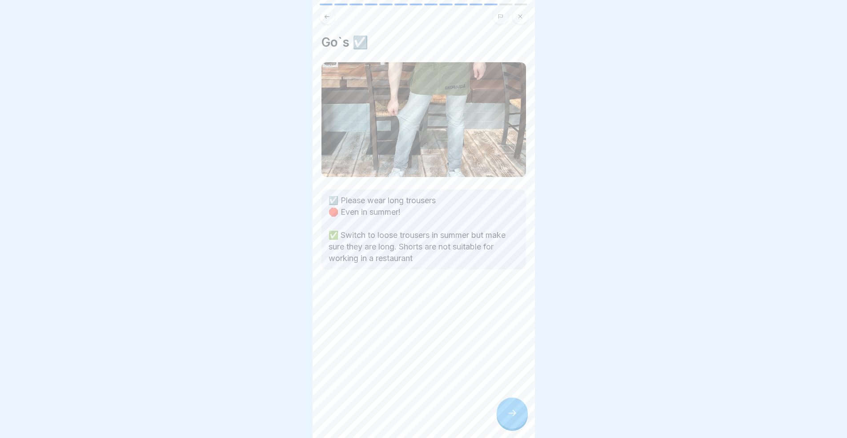
click at [511, 418] on icon at bounding box center [512, 412] width 11 height 11
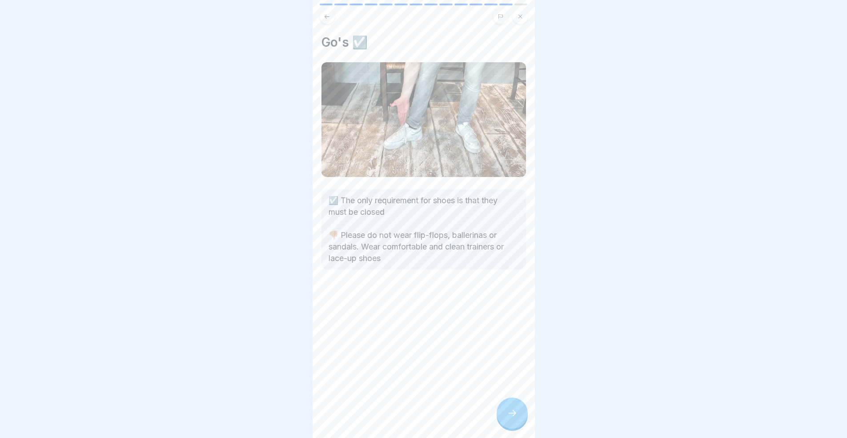
click at [512, 428] on div at bounding box center [511, 412] width 31 height 31
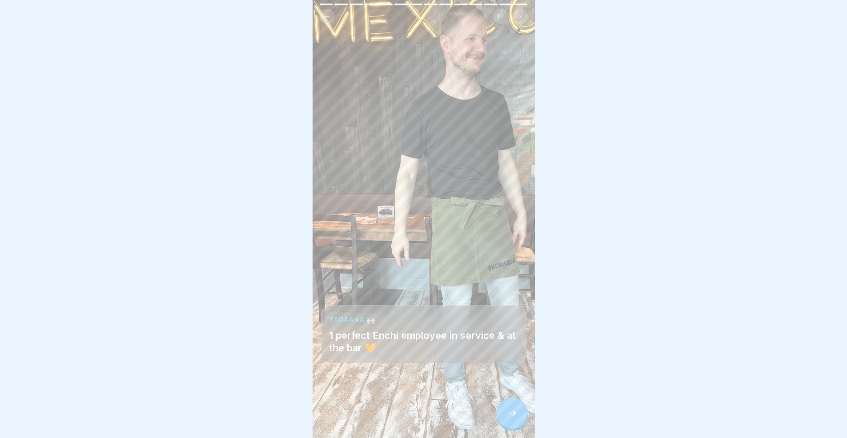
click at [512, 428] on div at bounding box center [511, 412] width 31 height 31
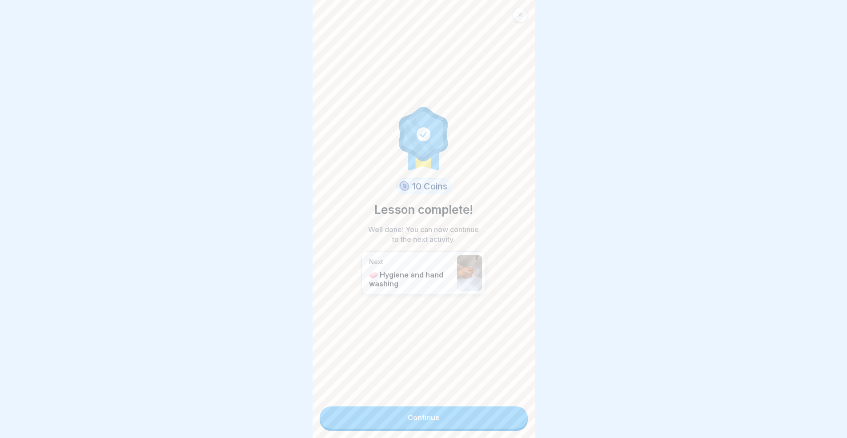
click at [482, 420] on link "Continue" at bounding box center [423, 417] width 208 height 22
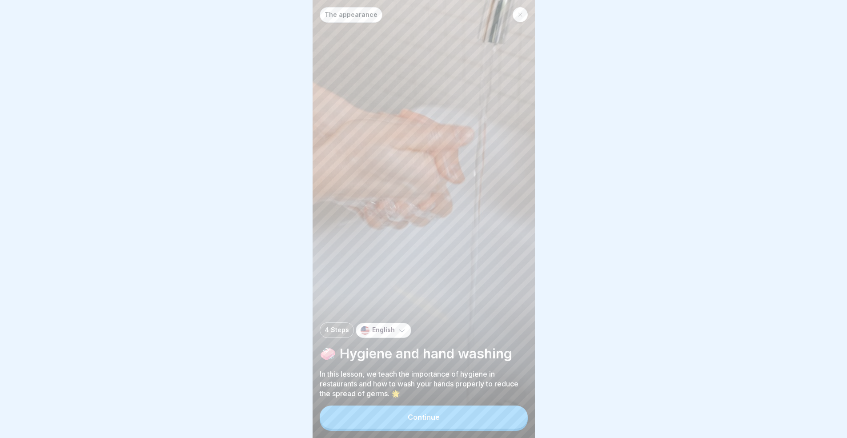
click at [484, 416] on button "Continue" at bounding box center [423, 416] width 208 height 23
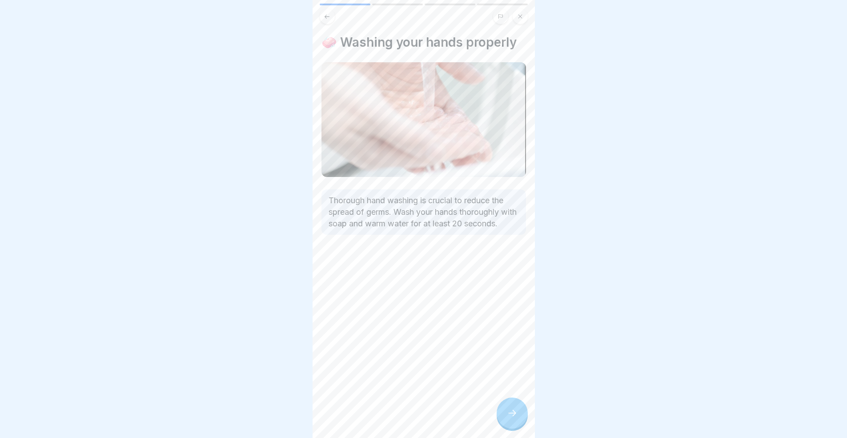
click at [518, 415] on div at bounding box center [511, 412] width 31 height 31
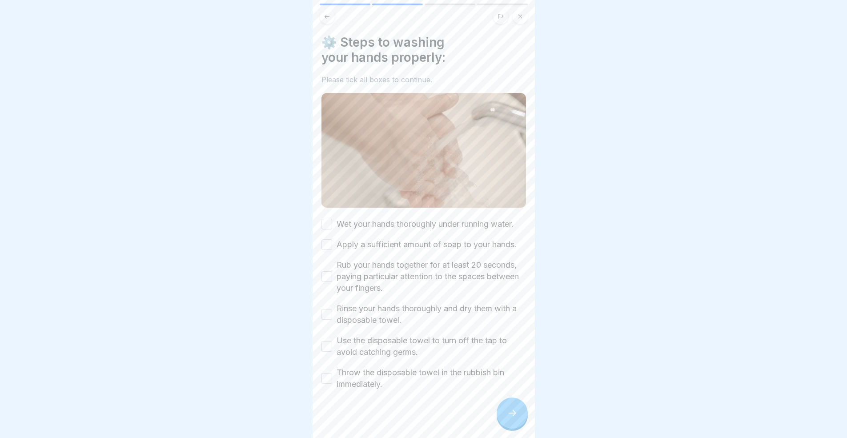
scroll to position [2, 0]
click at [359, 211] on div "⚙️ Steps to washing your hands properly: Please tick all boxes to continue. Wet…" at bounding box center [423, 210] width 204 height 355
click at [359, 248] on label "Apply a sufficient amount of soap to your hands." at bounding box center [426, 243] width 180 height 12
click at [332, 248] on button "Apply a sufficient amount of soap to your hands." at bounding box center [326, 242] width 11 height 11
drag, startPoint x: 356, startPoint y: 214, endPoint x: 358, endPoint y: 223, distance: 9.5
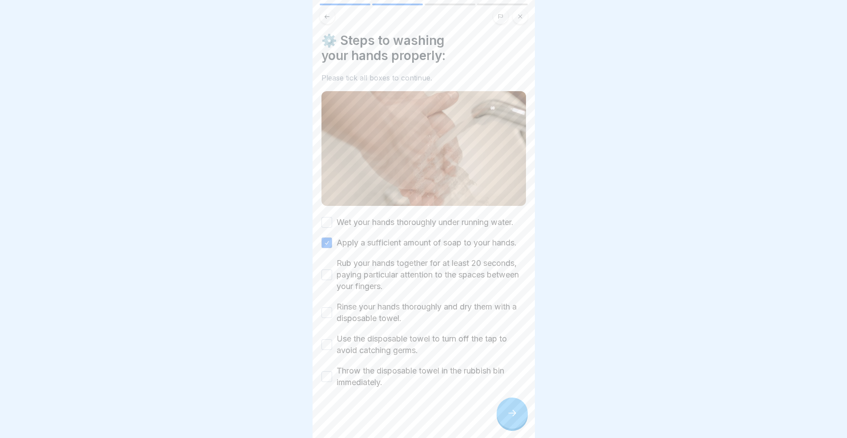
click at [357, 216] on label "Wet your hands thoroughly under running water." at bounding box center [424, 222] width 177 height 12
click at [332, 217] on button "Wet your hands thoroughly under running water." at bounding box center [326, 222] width 11 height 11
click at [359, 287] on label "Rub your hands together for at least 20 seconds, paying particular attention to…" at bounding box center [430, 274] width 189 height 35
click at [332, 280] on button "Rub your hands together for at least 20 seconds, paying particular attention to…" at bounding box center [326, 274] width 11 height 11
click at [356, 322] on label "Rinse your hands thoroughly and dry them with a disposable towel." at bounding box center [430, 312] width 189 height 23
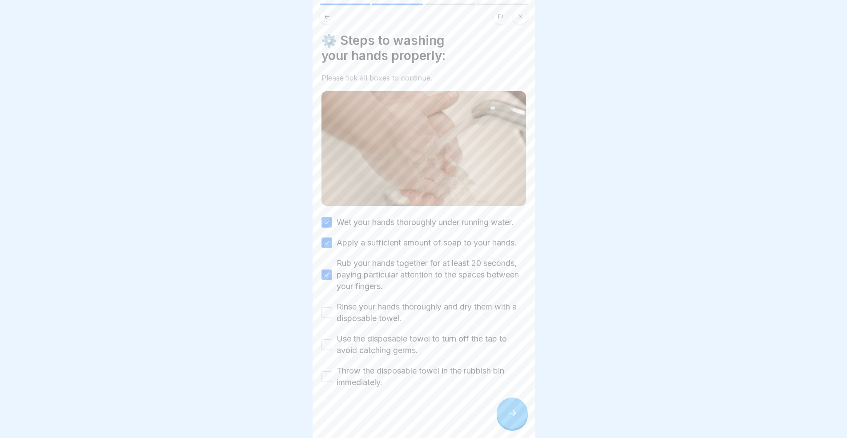
click at [332, 318] on button "Rinse your hands thoroughly and dry them with a disposable towel." at bounding box center [326, 312] width 11 height 11
click at [359, 356] on label "Use the disposable towel to turn off the tap to avoid catching germs." at bounding box center [430, 344] width 189 height 23
click at [332, 350] on button "Use the disposable towel to turn off the tap to avoid catching germs." at bounding box center [326, 344] width 11 height 11
click at [355, 388] on label "Throw the disposable towel in the rubbish bin immediately." at bounding box center [430, 376] width 189 height 23
click at [332, 382] on button "Throw the disposable towel in the rubbish bin immediately." at bounding box center [326, 376] width 11 height 11
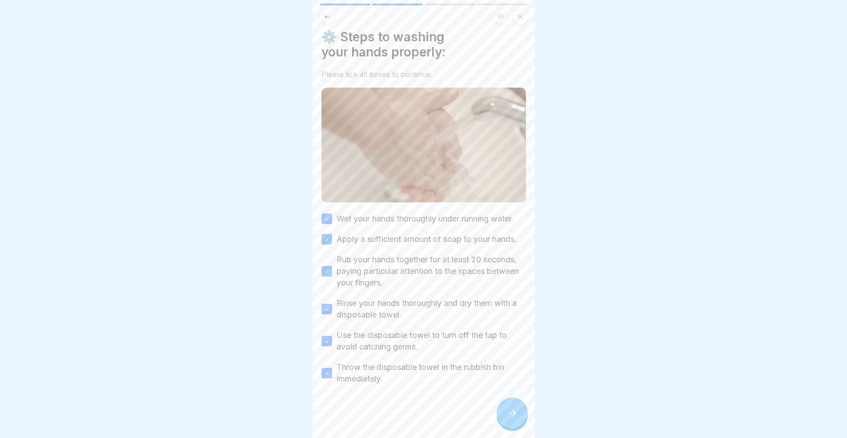
scroll to position [7, 0]
click at [515, 401] on div at bounding box center [511, 412] width 31 height 31
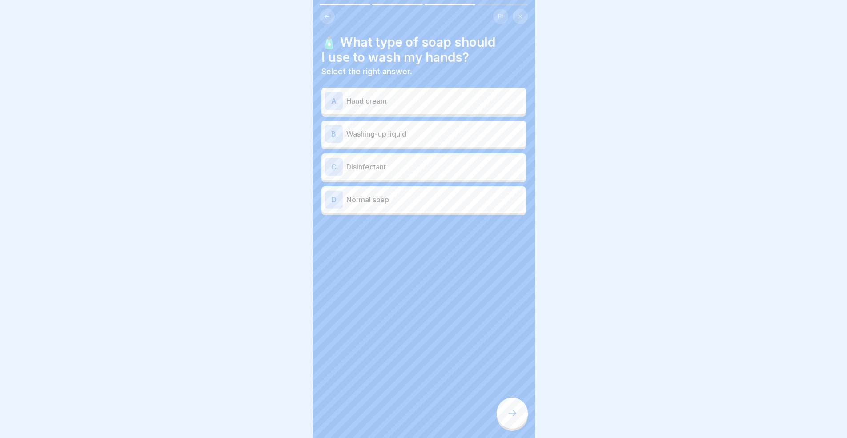
click at [396, 194] on p "Normal soap" at bounding box center [434, 199] width 176 height 11
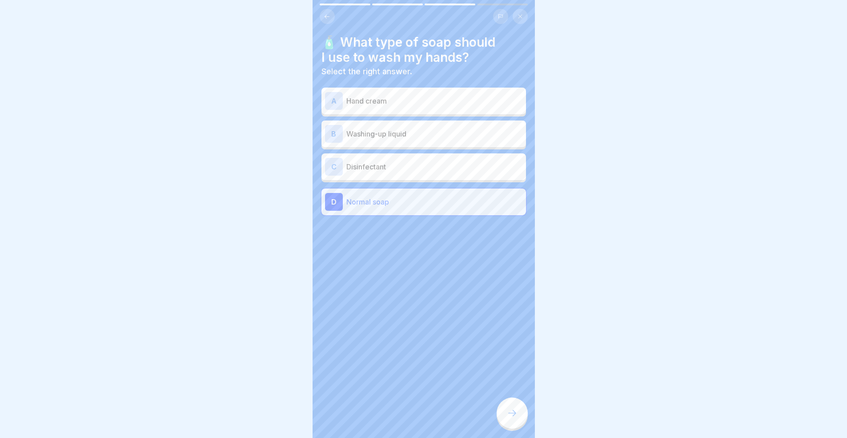
click at [521, 405] on div at bounding box center [511, 412] width 31 height 31
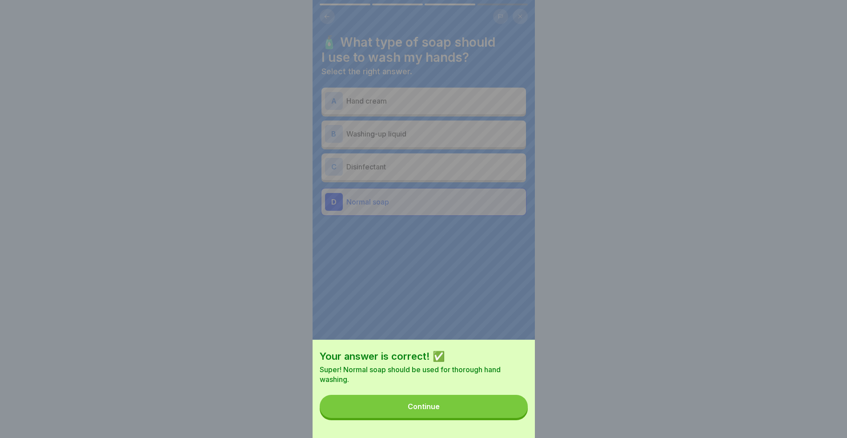
click at [506, 416] on button "Continue" at bounding box center [423, 406] width 208 height 23
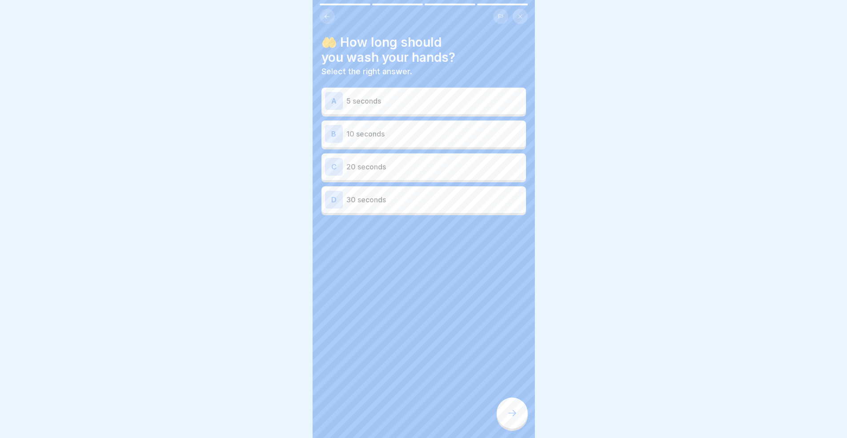
click at [383, 196] on p "30 seconds" at bounding box center [434, 199] width 176 height 11
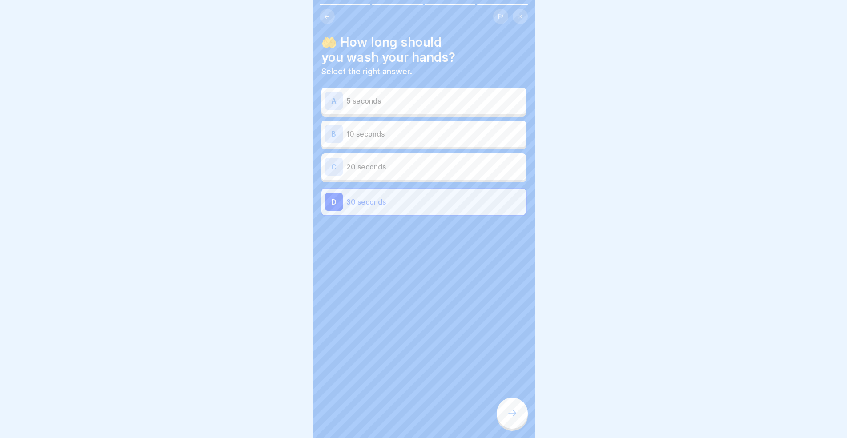
click at [515, 421] on div at bounding box center [511, 412] width 31 height 31
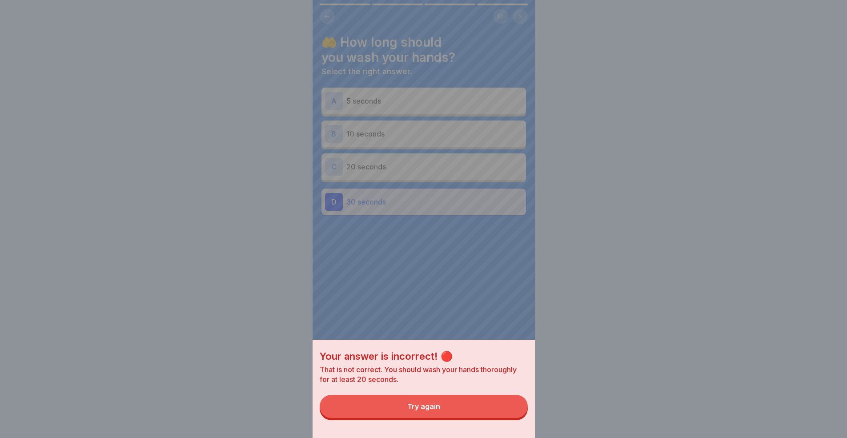
click at [474, 408] on button "Try again" at bounding box center [423, 406] width 208 height 23
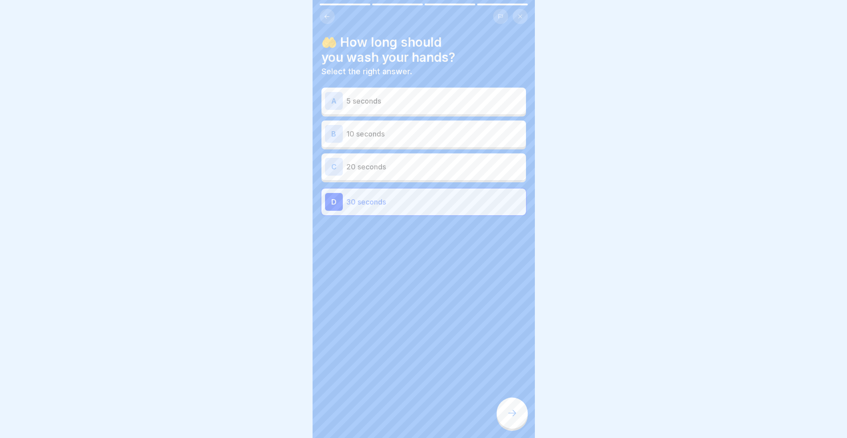
click at [362, 158] on div "C 20 seconds" at bounding box center [423, 167] width 197 height 18
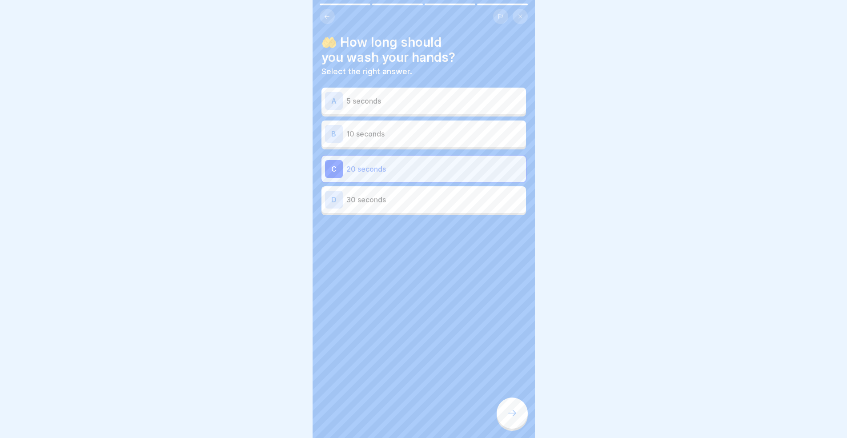
click at [514, 419] on div at bounding box center [511, 412] width 31 height 31
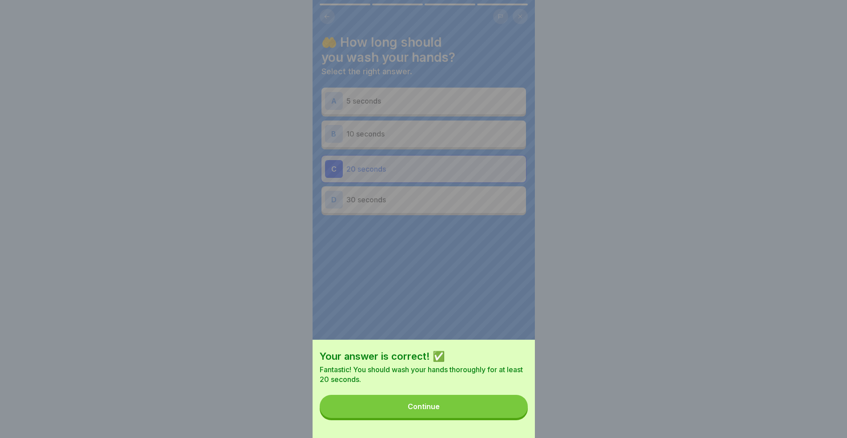
click at [495, 418] on button "Continue" at bounding box center [423, 406] width 208 height 23
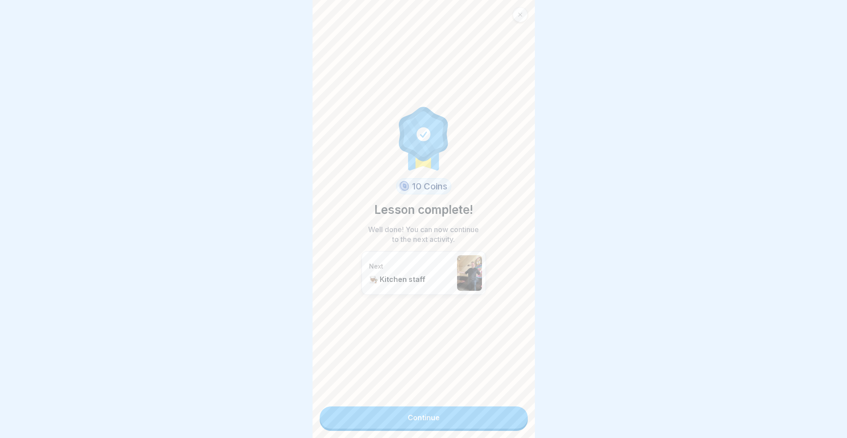
click at [487, 422] on div "10 Coins Lesson complete! Well done! You can now continue to the next activity.…" at bounding box center [423, 219] width 222 height 438
click at [485, 413] on link "Continue" at bounding box center [423, 417] width 208 height 22
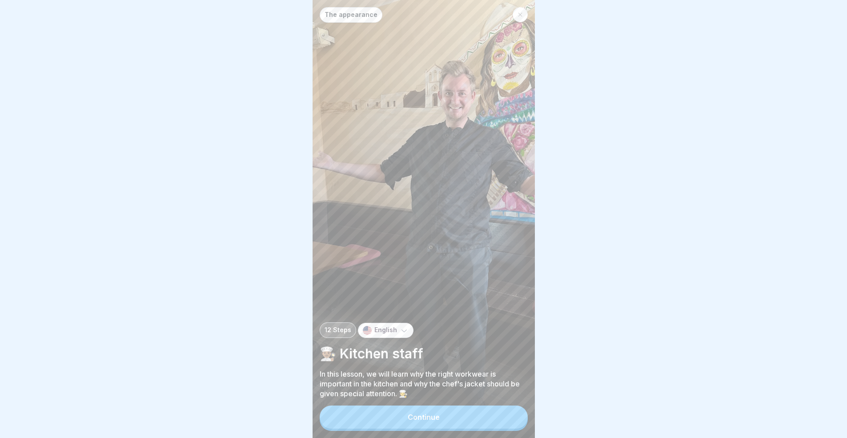
click at [484, 415] on button "Continue" at bounding box center [423, 416] width 208 height 23
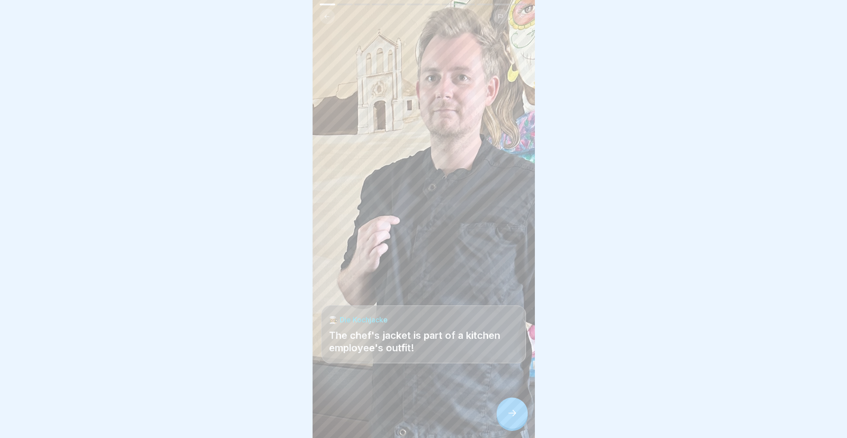
click at [492, 411] on div at bounding box center [423, 410] width 204 height 53
click at [499, 420] on div at bounding box center [511, 412] width 31 height 31
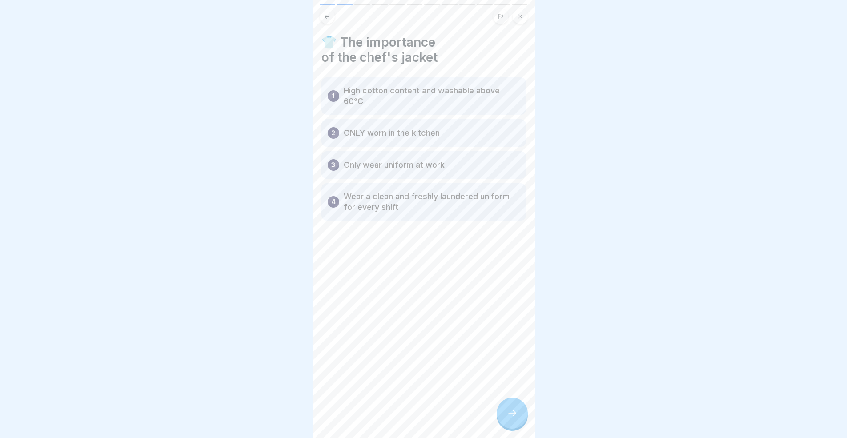
click at [508, 409] on icon at bounding box center [512, 412] width 11 height 11
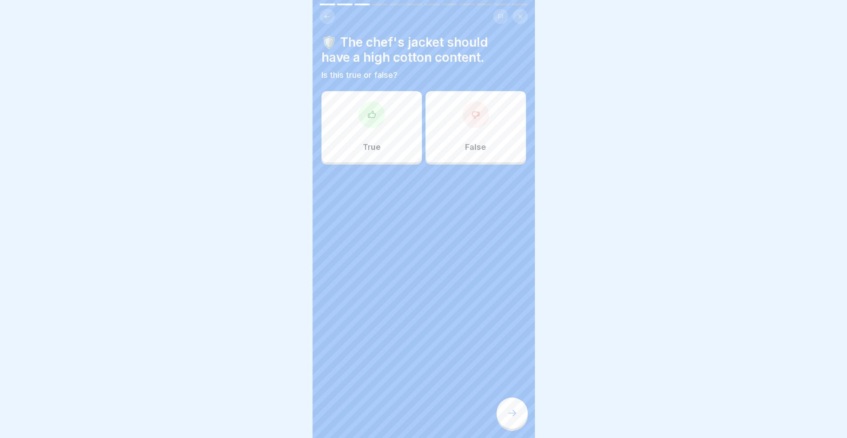
click at [374, 143] on p "True" at bounding box center [372, 147] width 18 height 10
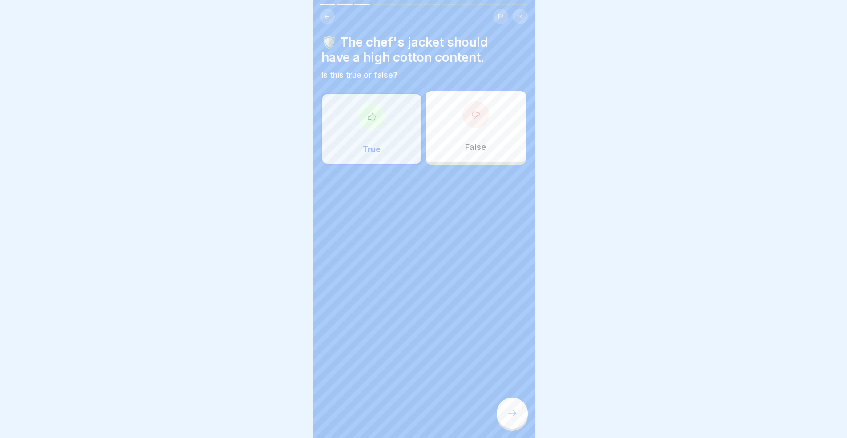
click at [503, 412] on div at bounding box center [511, 412] width 31 height 31
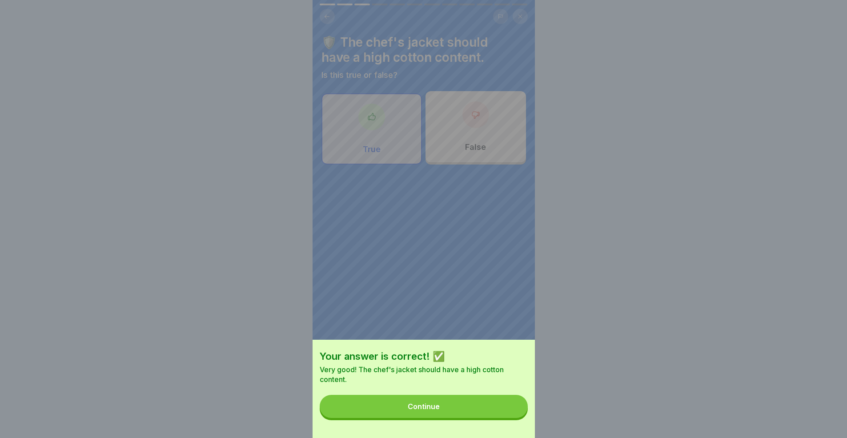
click at [505, 412] on button "Continue" at bounding box center [423, 406] width 208 height 23
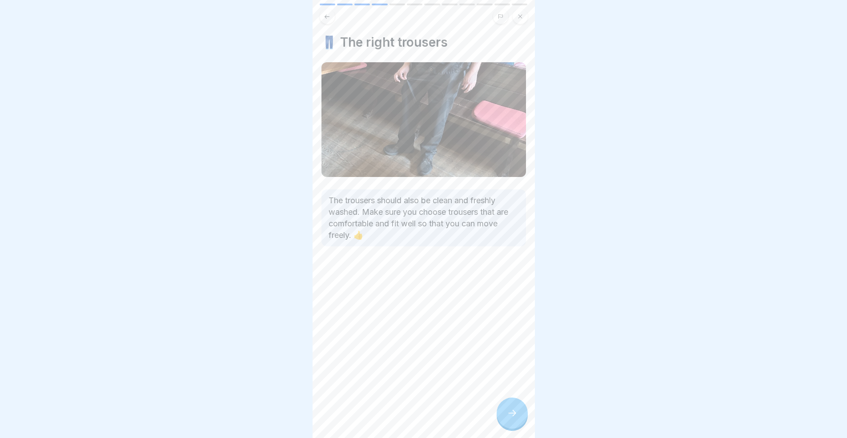
click at [524, 416] on div at bounding box center [511, 412] width 31 height 31
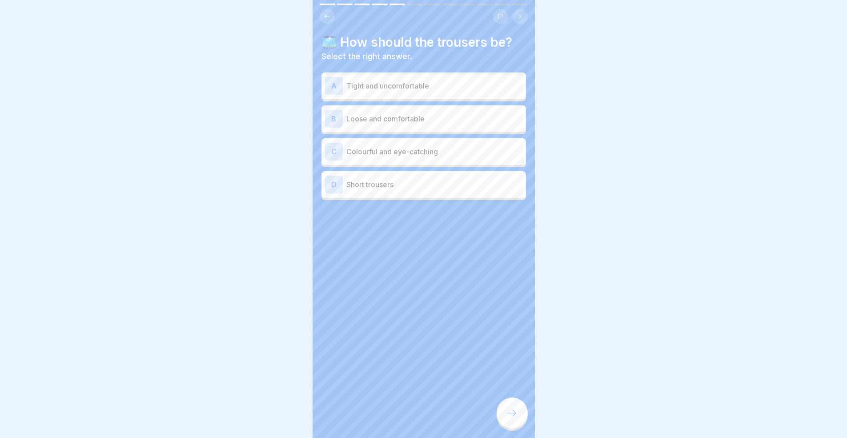
drag, startPoint x: 557, startPoint y: 177, endPoint x: 563, endPoint y: 160, distance: 17.3
click at [560, 176] on div at bounding box center [423, 219] width 847 height 438
click at [412, 113] on p "Loose and comfortable" at bounding box center [434, 118] width 176 height 11
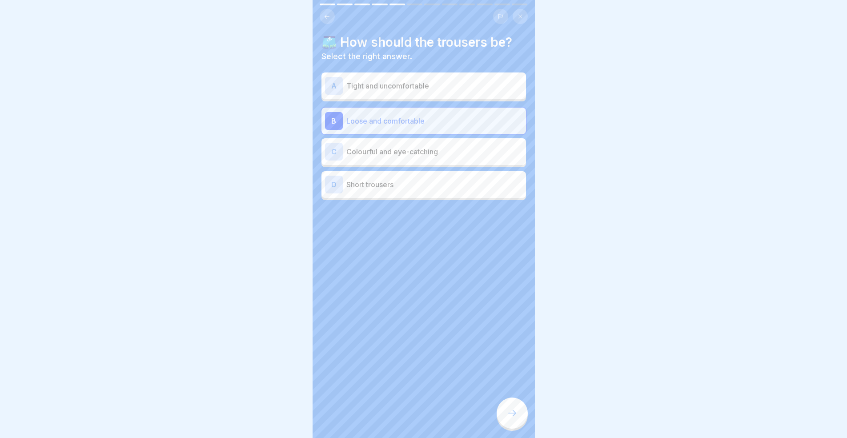
click at [524, 415] on div at bounding box center [511, 412] width 31 height 31
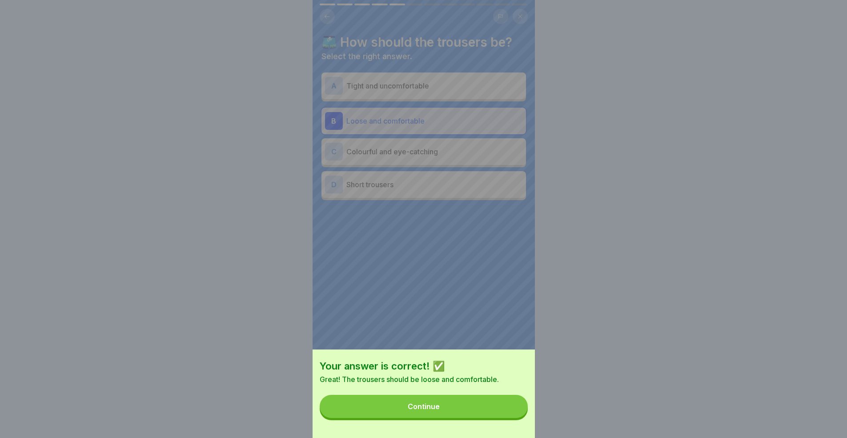
click at [500, 415] on button "Continue" at bounding box center [423, 406] width 208 height 23
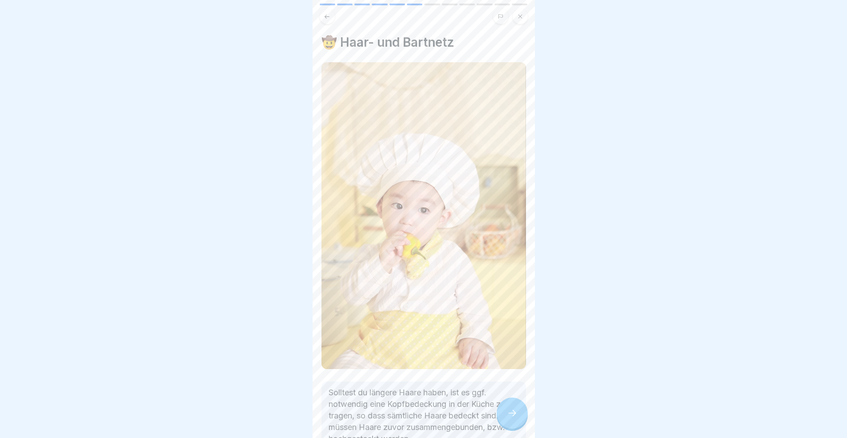
click at [510, 422] on div at bounding box center [511, 412] width 31 height 31
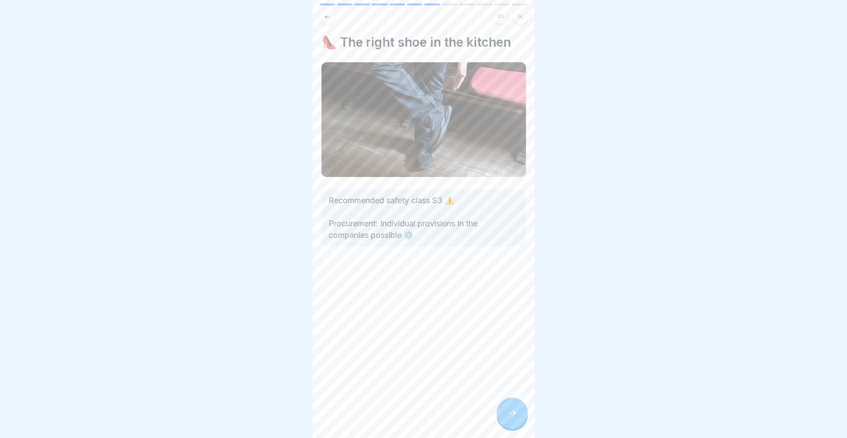
click at [512, 422] on div at bounding box center [511, 412] width 31 height 31
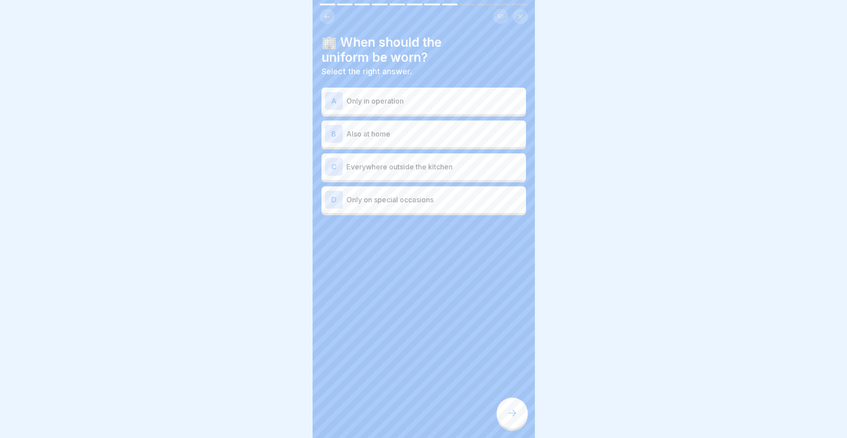
click at [398, 92] on div "A Only in operation" at bounding box center [423, 101] width 197 height 18
click at [510, 413] on icon at bounding box center [512, 412] width 11 height 11
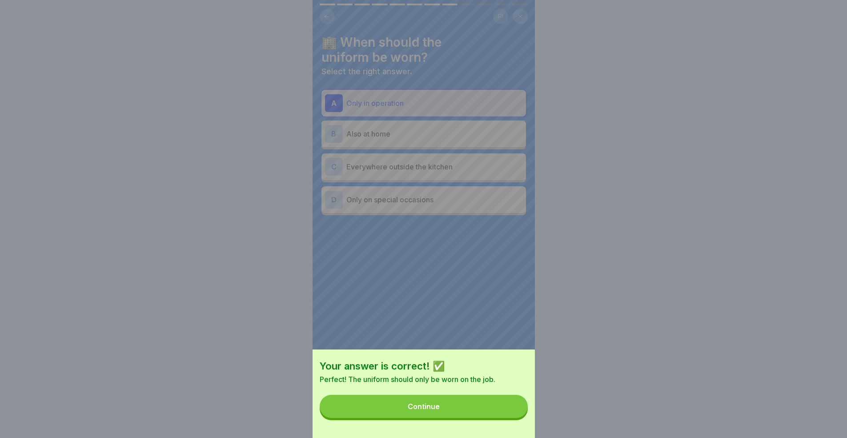
click at [467, 402] on button "Continue" at bounding box center [423, 406] width 208 height 23
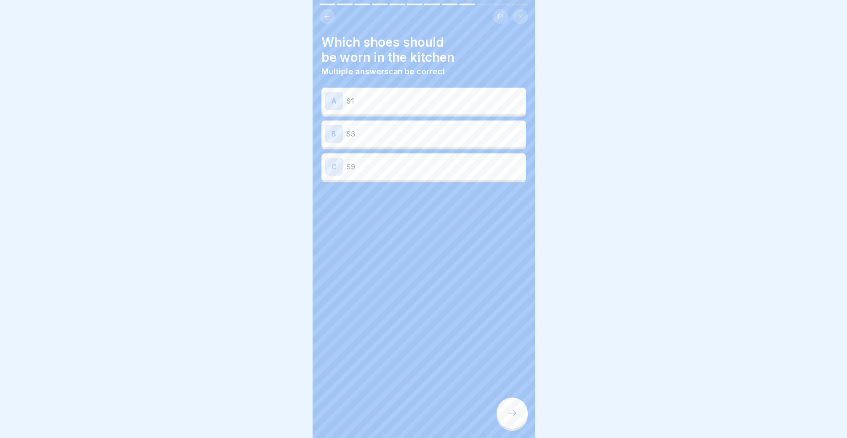
click at [389, 131] on p "S3" at bounding box center [434, 133] width 176 height 11
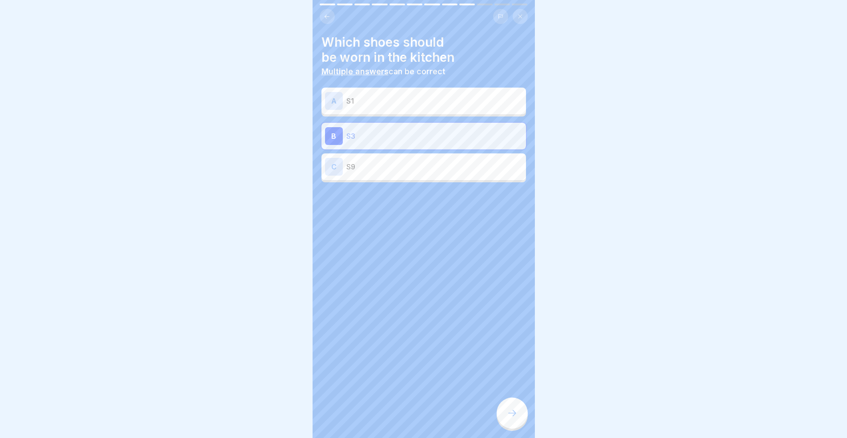
click at [507, 413] on icon at bounding box center [512, 412] width 11 height 11
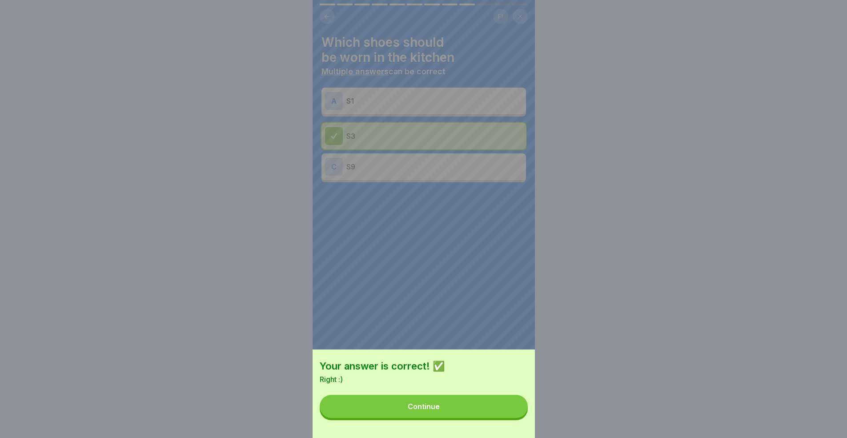
click at [507, 413] on button "Continue" at bounding box center [423, 406] width 208 height 23
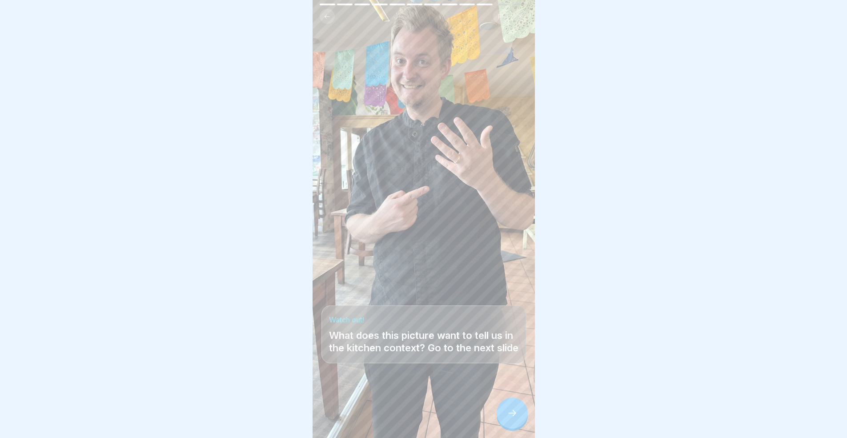
click at [513, 412] on icon at bounding box center [512, 412] width 11 height 11
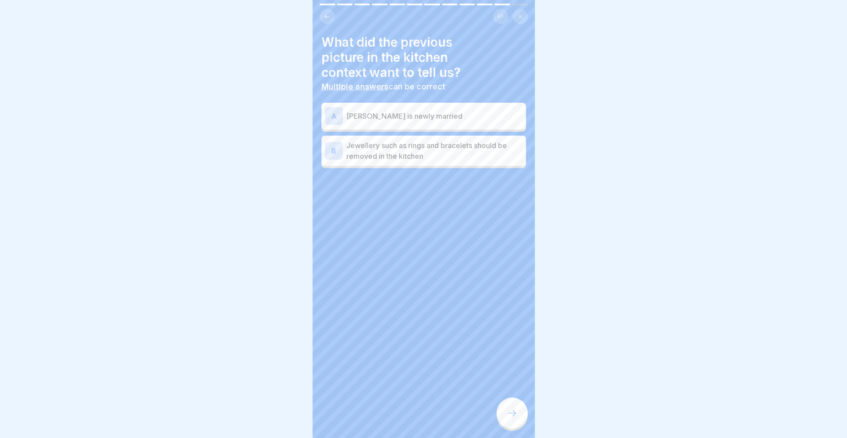
click at [447, 151] on p "Jewellery such as rings and bracelets should be removed in the kitchen" at bounding box center [434, 150] width 176 height 21
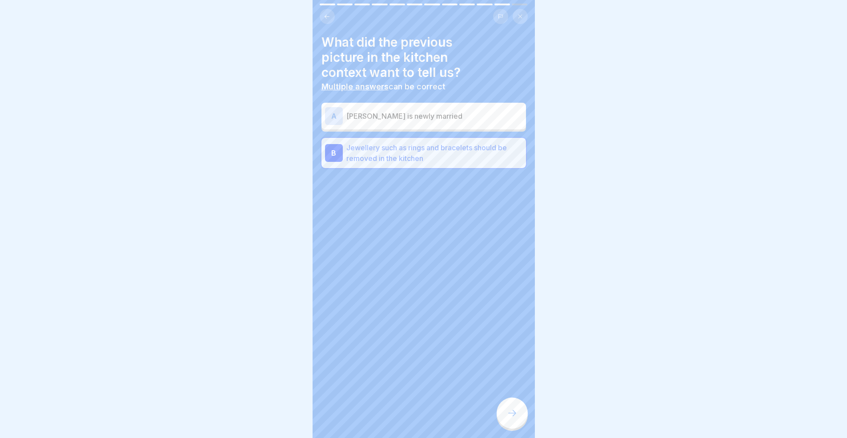
click at [504, 416] on div at bounding box center [511, 412] width 31 height 31
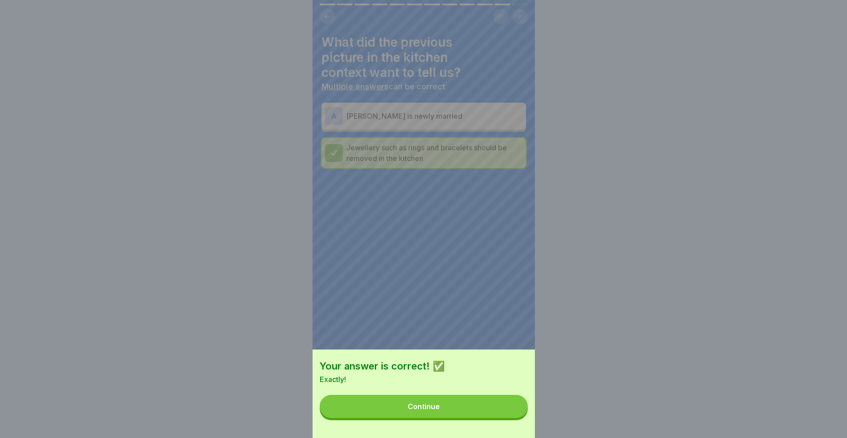
click at [503, 418] on button "Continue" at bounding box center [423, 406] width 208 height 23
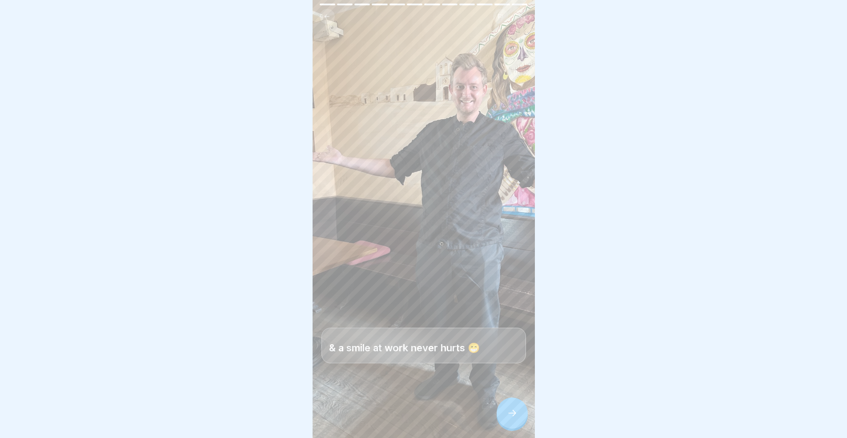
click at [502, 413] on div at bounding box center [511, 412] width 31 height 31
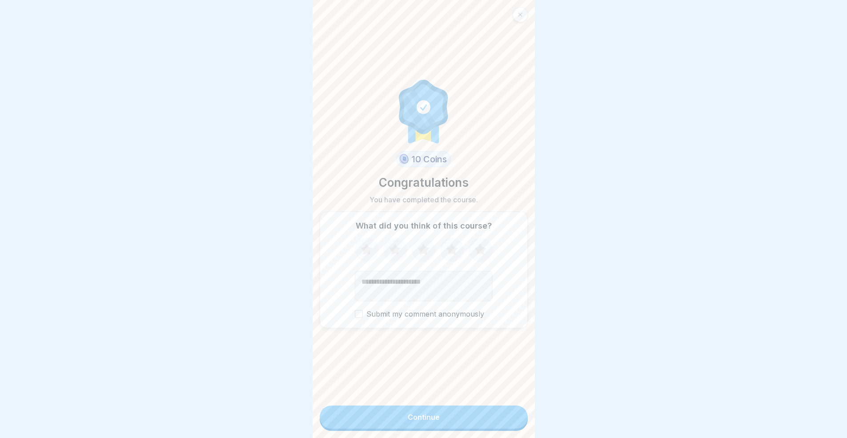
click at [430, 414] on div "Continue" at bounding box center [423, 417] width 32 height 8
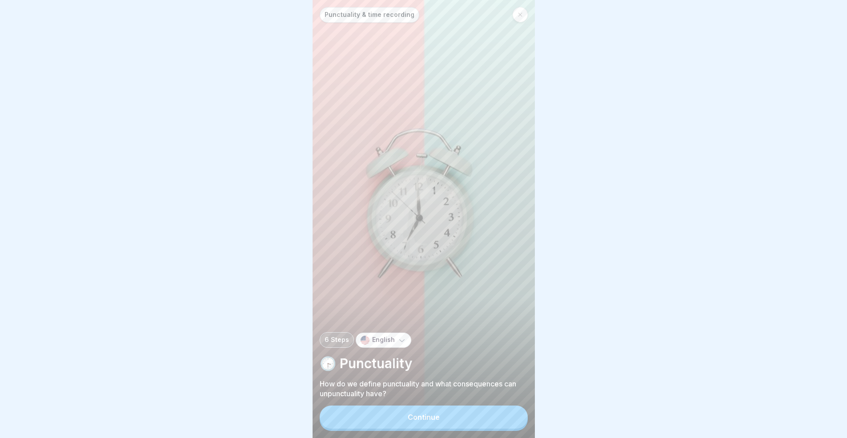
click at [423, 416] on div "Continue" at bounding box center [423, 417] width 32 height 8
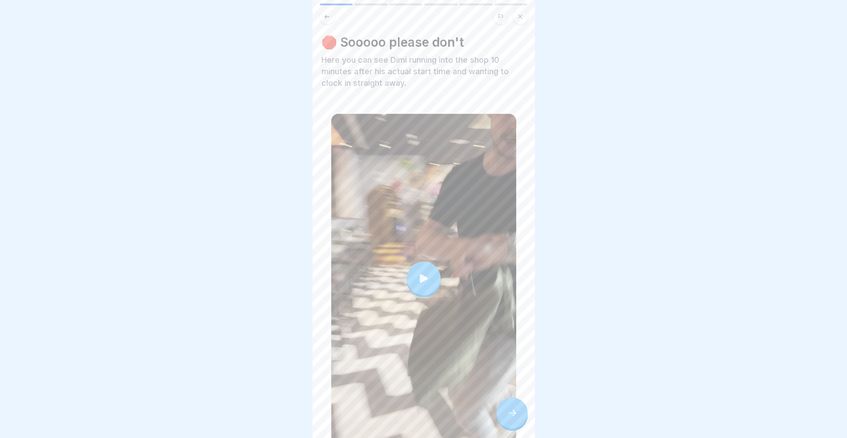
click at [419, 274] on icon at bounding box center [423, 278] width 8 height 8
click at [515, 407] on div at bounding box center [511, 412] width 31 height 31
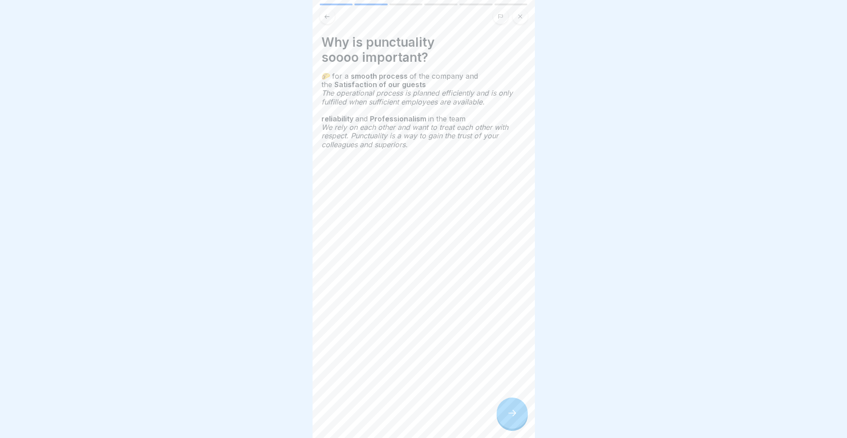
click at [509, 413] on icon at bounding box center [512, 412] width 11 height 11
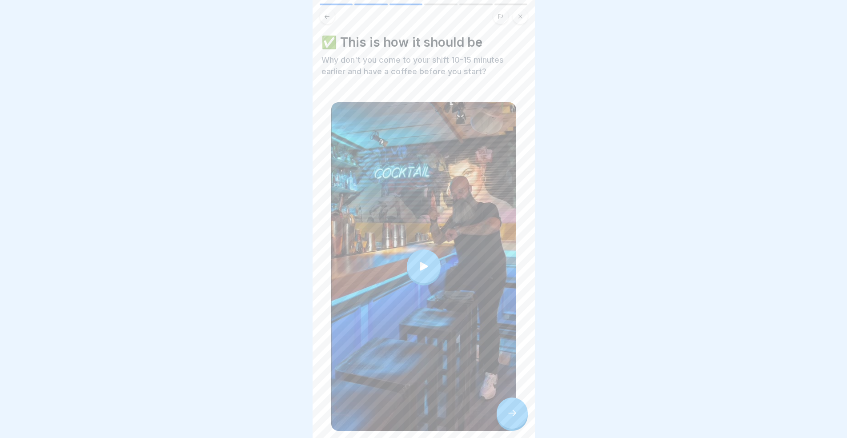
click at [421, 249] on div at bounding box center [424, 266] width 34 height 34
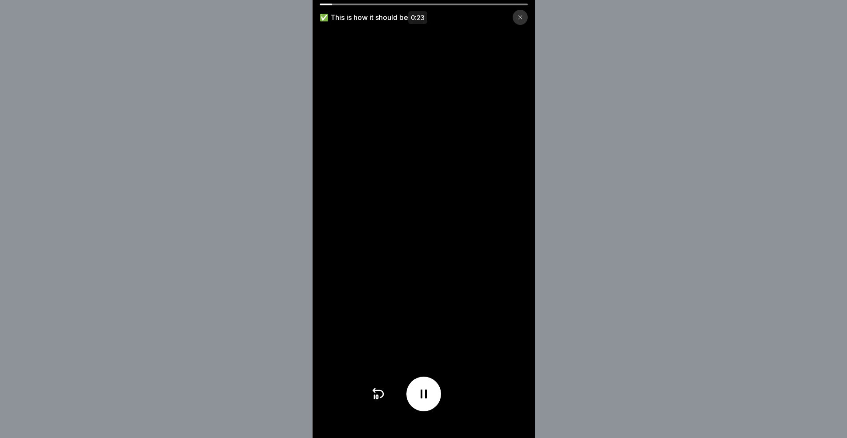
click at [521, 20] on div at bounding box center [519, 17] width 15 height 15
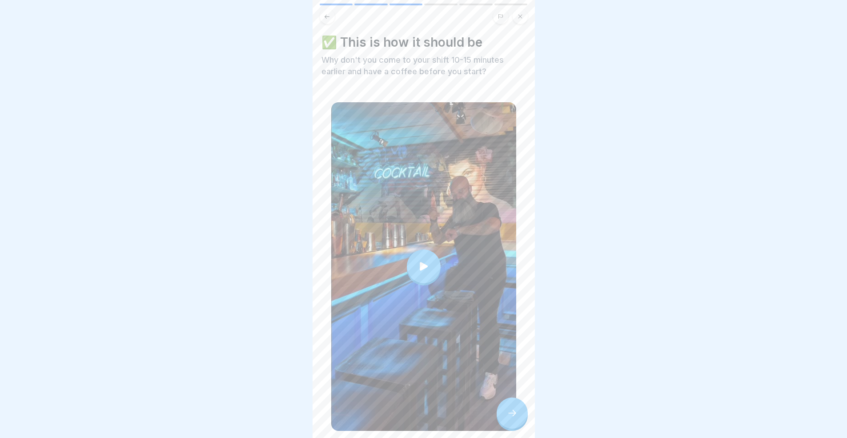
click at [510, 412] on icon at bounding box center [512, 412] width 11 height 11
click at [520, 405] on div at bounding box center [511, 412] width 31 height 31
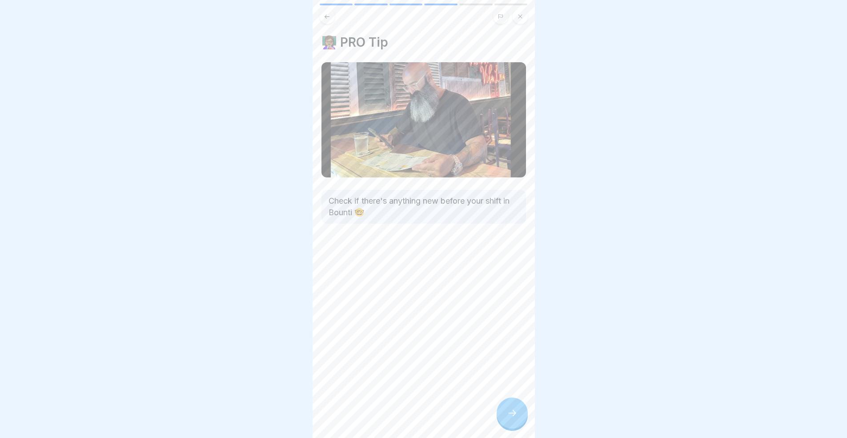
click at [511, 411] on icon at bounding box center [512, 412] width 11 height 11
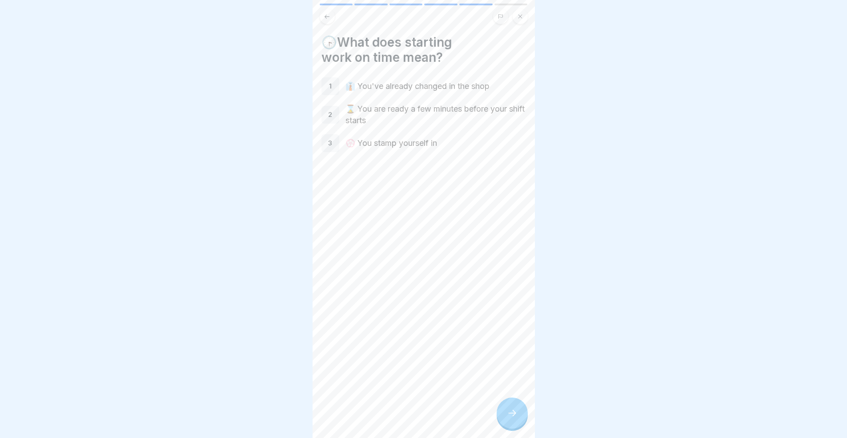
click at [511, 411] on icon at bounding box center [512, 412] width 11 height 11
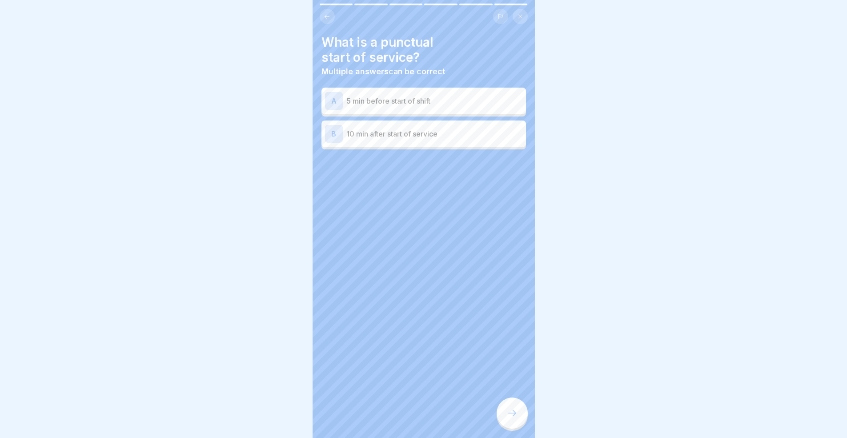
click at [425, 92] on div "A 5 min before start of shift" at bounding box center [423, 101] width 197 height 18
click at [509, 417] on icon at bounding box center [512, 412] width 11 height 11
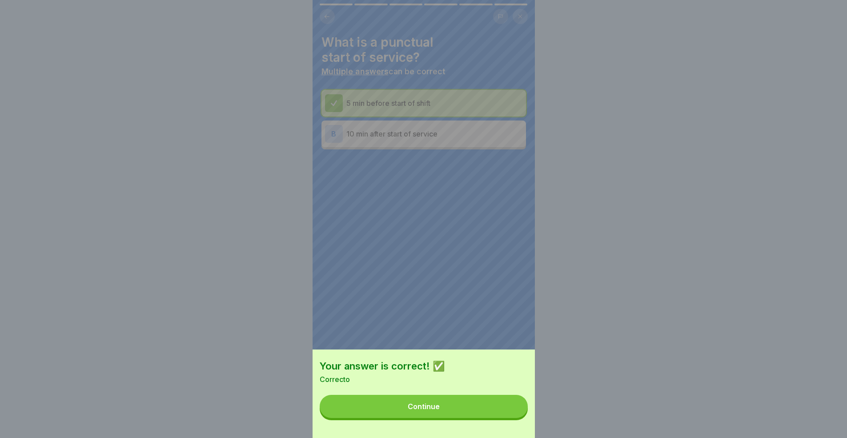
click at [490, 418] on button "Continue" at bounding box center [423, 406] width 208 height 23
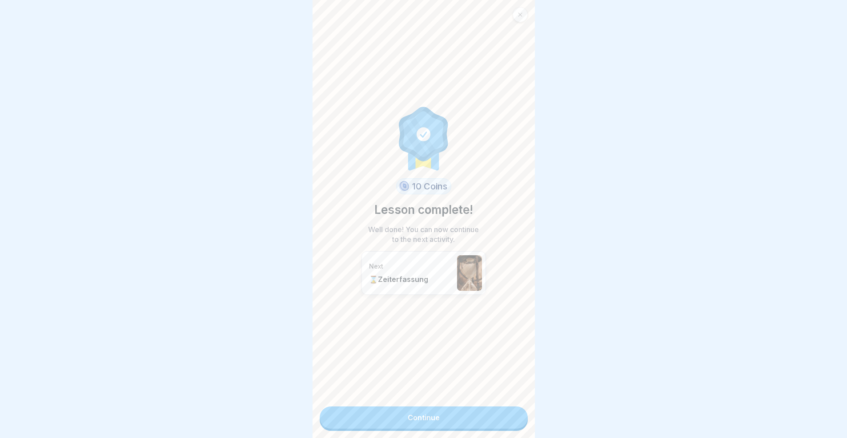
click at [484, 408] on link "Continue" at bounding box center [423, 417] width 208 height 22
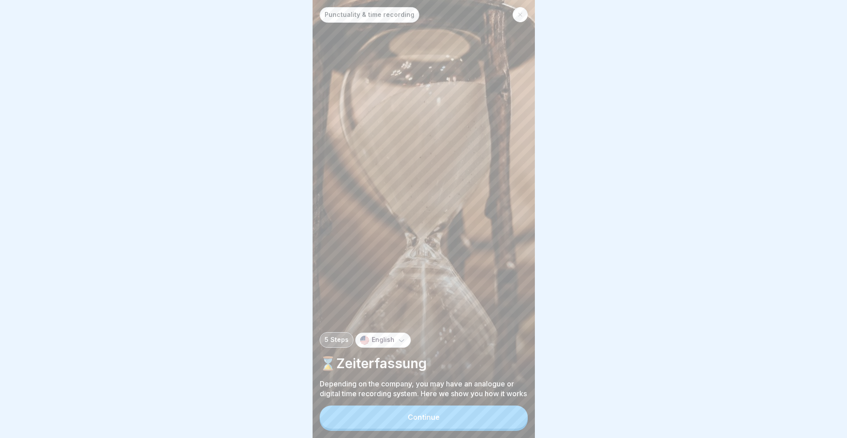
click at [454, 421] on button "Continue" at bounding box center [423, 416] width 208 height 23
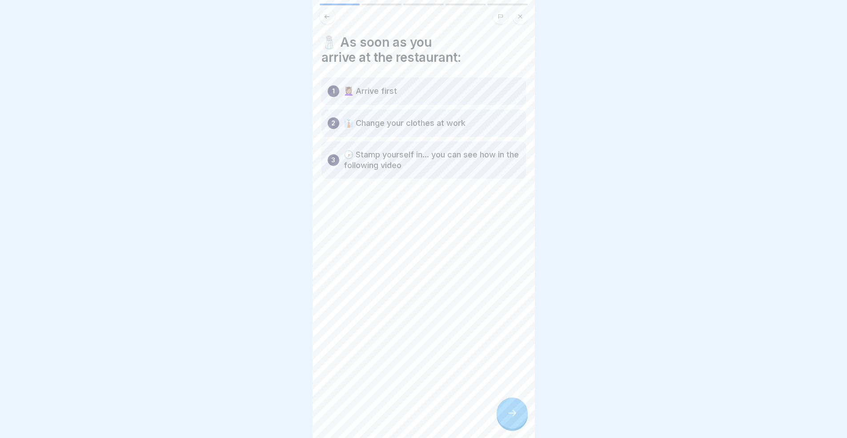
click at [511, 402] on div at bounding box center [511, 412] width 31 height 31
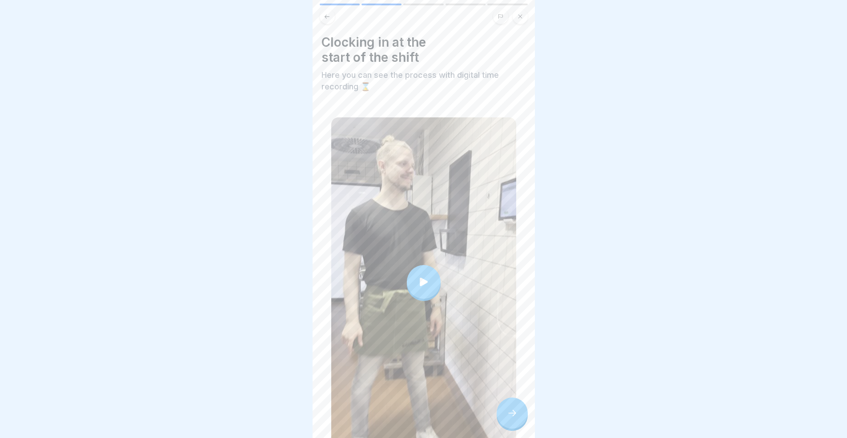
click at [436, 290] on div at bounding box center [423, 281] width 185 height 329
click at [515, 419] on div at bounding box center [511, 412] width 31 height 31
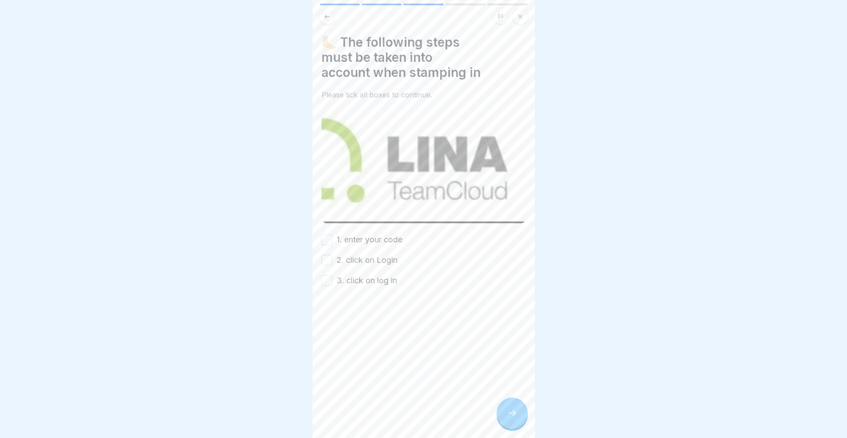
click at [370, 234] on label "1. enter your code" at bounding box center [369, 240] width 66 height 12
click at [332, 234] on button "1. enter your code" at bounding box center [326, 239] width 11 height 11
click at [368, 254] on label "2. click on Login" at bounding box center [366, 260] width 61 height 12
click at [332, 255] on button "2. click on Login" at bounding box center [326, 260] width 11 height 11
click at [375, 275] on label "3. click on log in" at bounding box center [366, 281] width 60 height 12
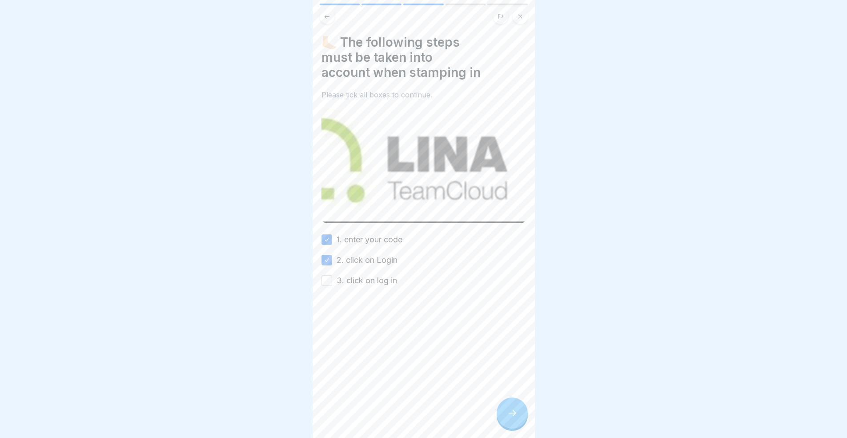
click at [332, 275] on button "3. click on log in" at bounding box center [326, 280] width 11 height 11
click at [516, 412] on icon at bounding box center [512, 412] width 11 height 11
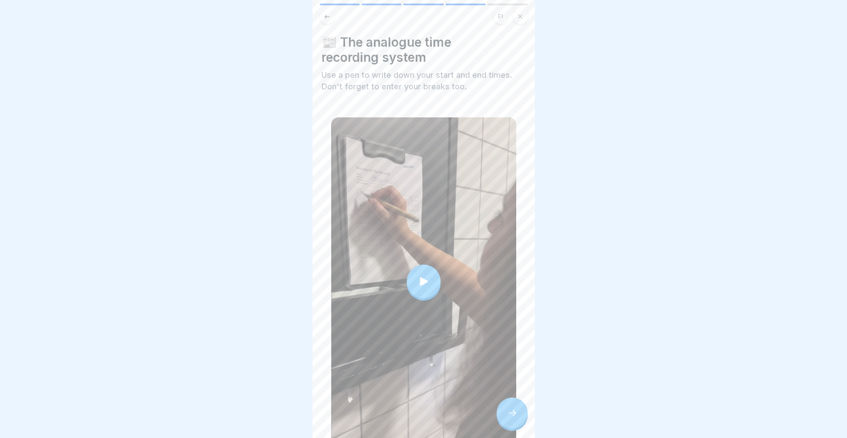
click at [445, 262] on div at bounding box center [423, 281] width 185 height 328
click at [501, 413] on div at bounding box center [511, 412] width 31 height 31
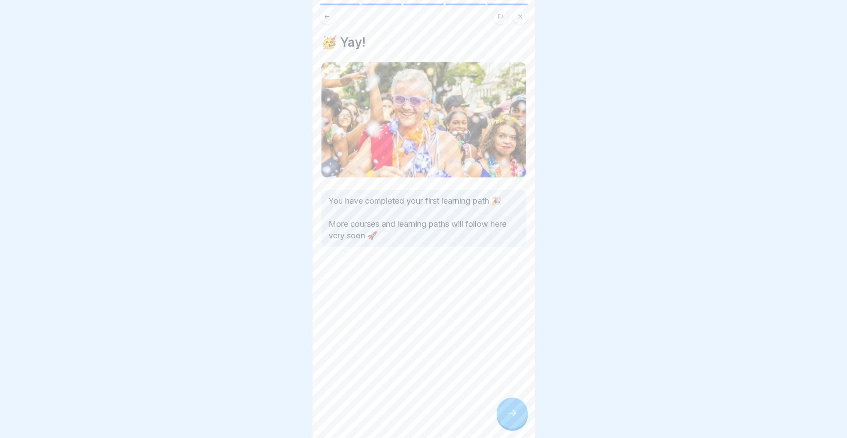
click at [501, 411] on div at bounding box center [511, 412] width 31 height 31
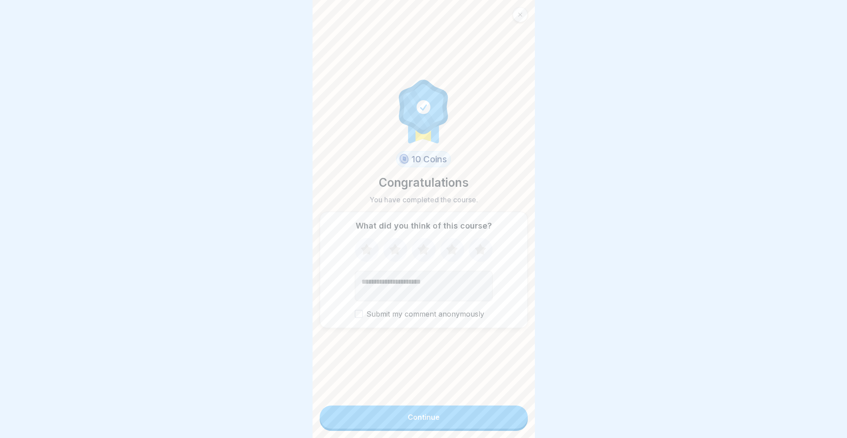
click at [465, 415] on button "Continue" at bounding box center [423, 416] width 208 height 23
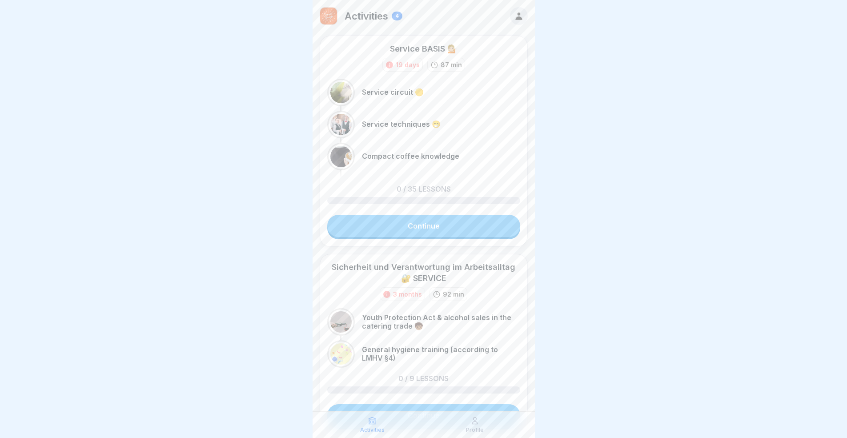
click at [438, 231] on link "Continue" at bounding box center [423, 226] width 193 height 22
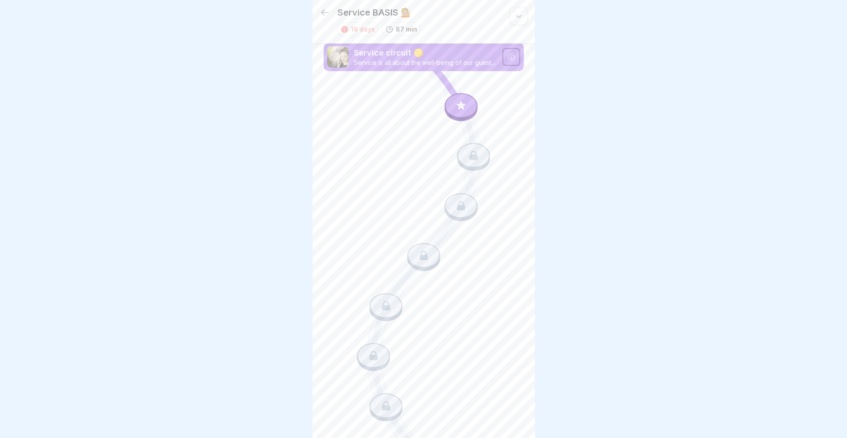
click at [472, 56] on p "Service circuit 🟡" at bounding box center [425, 53] width 143 height 12
click at [502, 58] on div at bounding box center [511, 57] width 18 height 18
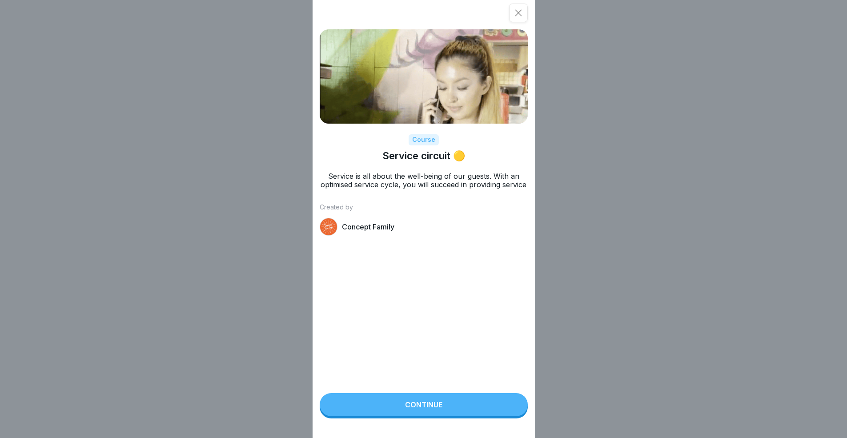
click at [451, 411] on button "Continue" at bounding box center [423, 404] width 208 height 23
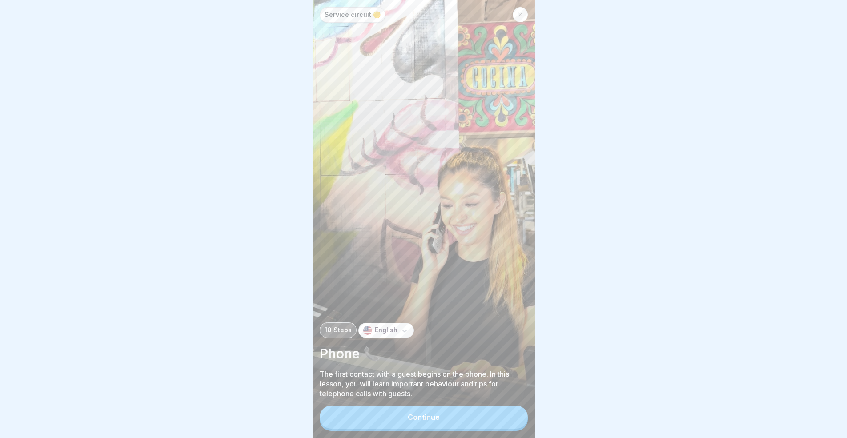
click at [448, 423] on button "Continue" at bounding box center [423, 416] width 208 height 23
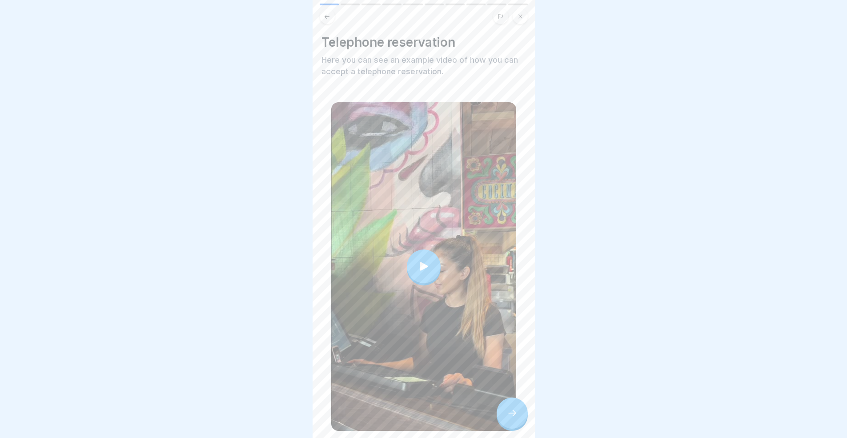
click at [439, 260] on div at bounding box center [423, 266] width 185 height 328
click at [511, 418] on icon at bounding box center [512, 412] width 11 height 11
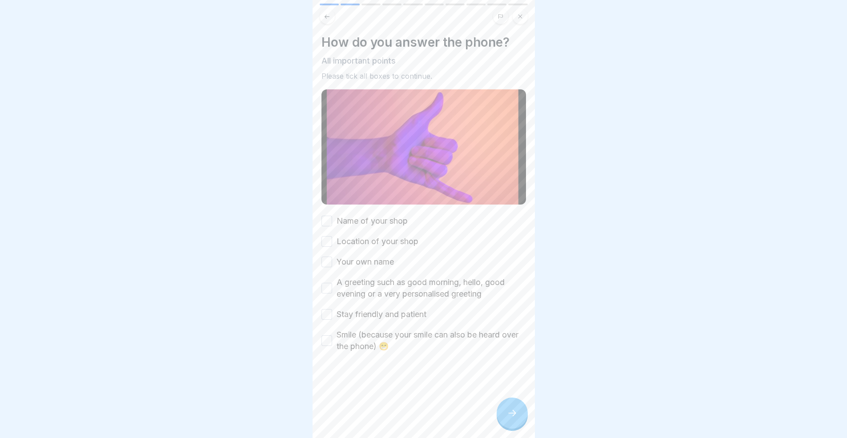
click at [384, 211] on div "How do you answer the phone? All important points Please tick all boxes to cont…" at bounding box center [423, 193] width 204 height 317
click at [382, 220] on label "Name of your shop" at bounding box center [371, 221] width 71 height 12
click at [332, 220] on button "Name of your shop" at bounding box center [326, 221] width 11 height 11
click at [361, 236] on label "Location of your shop" at bounding box center [377, 242] width 82 height 12
click at [332, 236] on button "Location of your shop" at bounding box center [326, 241] width 11 height 11
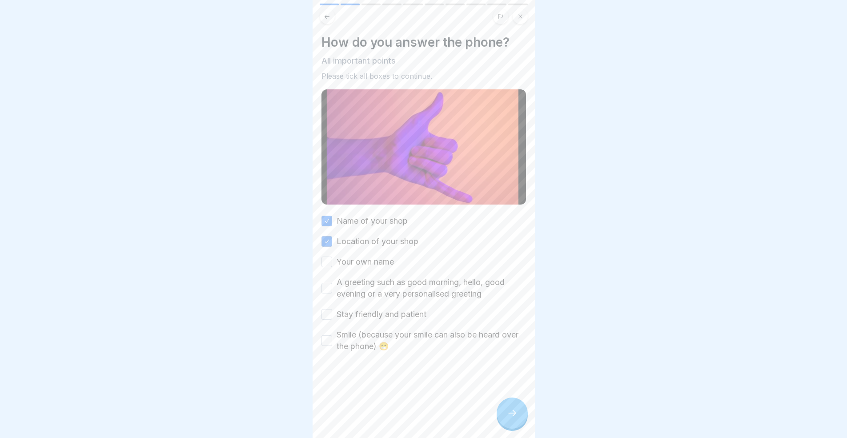
click at [357, 263] on label "Your own name" at bounding box center [364, 262] width 57 height 12
click at [332, 263] on button "Your own name" at bounding box center [326, 261] width 11 height 11
click at [357, 283] on label "A greeting such as good morning, hello, good evening or a very personalised gre…" at bounding box center [430, 287] width 189 height 23
click at [332, 283] on button "A greeting such as good morning, hello, good evening or a very personalised gre…" at bounding box center [326, 288] width 11 height 11
click at [355, 303] on div "Name of your shop Location of your shop Your own name A greeting such as good m…" at bounding box center [423, 283] width 204 height 137
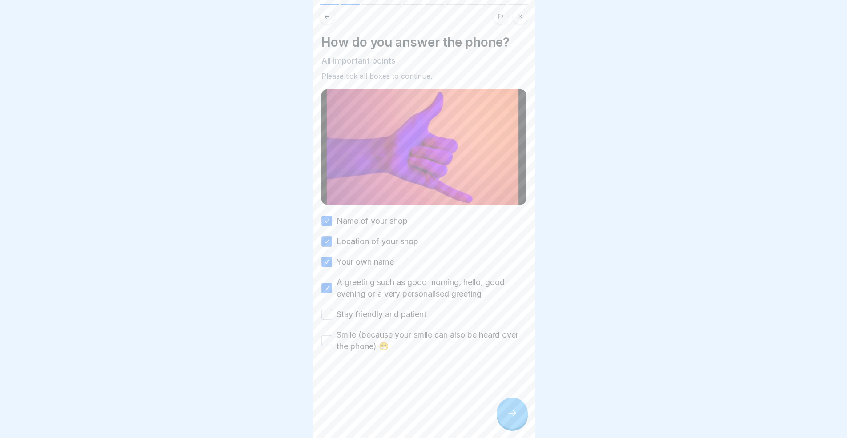
click at [358, 318] on div "Name of your shop Location of your shop Your own name A greeting such as good m…" at bounding box center [423, 283] width 204 height 137
click at [358, 308] on label "Stay friendly and patient" at bounding box center [381, 314] width 90 height 12
click at [332, 309] on button "Stay friendly and patient" at bounding box center [326, 314] width 11 height 11
click at [361, 337] on label "Smile (because your smile can also be heard over the phone) 😁" at bounding box center [430, 340] width 189 height 23
click at [332, 337] on button "Smile (because your smile can also be heard over the phone) 😁" at bounding box center [326, 340] width 11 height 11
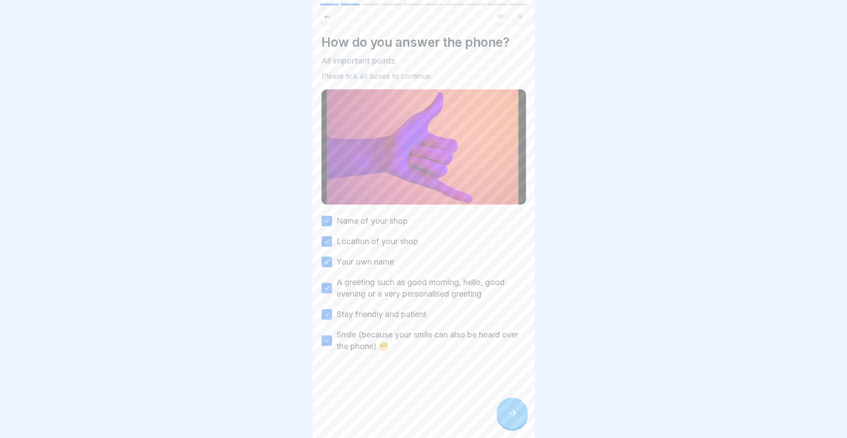
click at [520, 413] on div at bounding box center [511, 412] width 31 height 31
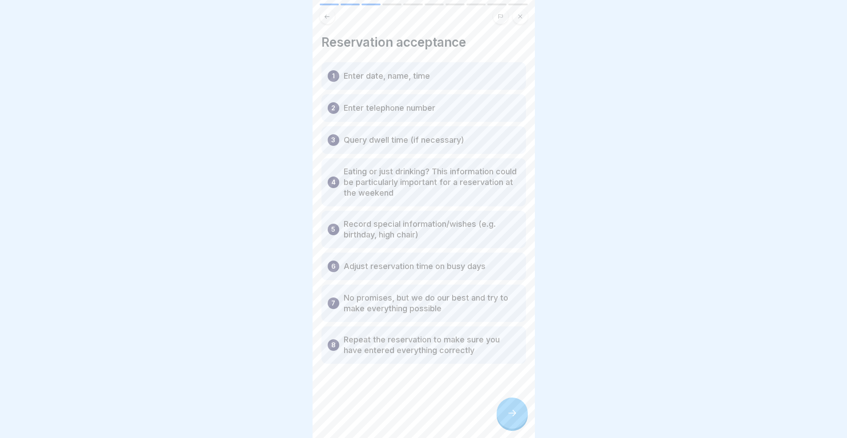
click at [505, 421] on div at bounding box center [511, 412] width 31 height 31
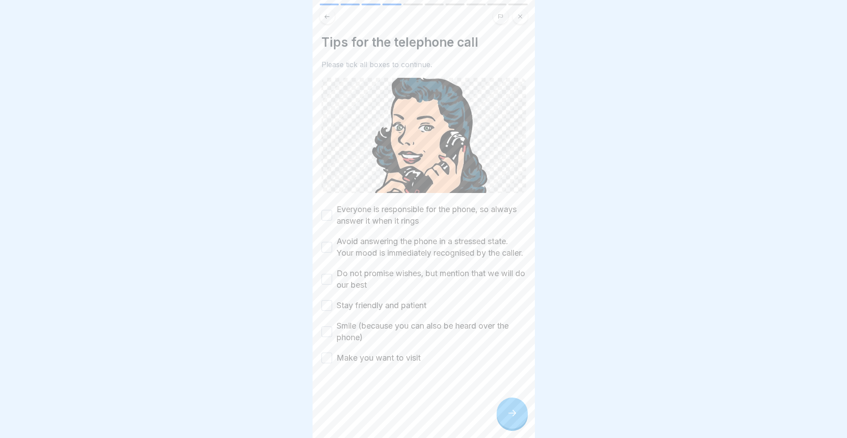
click at [380, 219] on label "Everyone is responsible for the phone, so always answer it when it rings" at bounding box center [430, 215] width 189 height 23
click at [332, 219] on button "Everyone is responsible for the phone, so always answer it when it rings" at bounding box center [326, 215] width 11 height 11
click at [383, 245] on label "Avoid answering the phone in a stressed state. Your mood is immediately recogni…" at bounding box center [430, 247] width 189 height 23
click at [332, 245] on button "Avoid answering the phone in a stressed state. Your mood is immediately recogni…" at bounding box center [326, 247] width 11 height 11
click at [390, 280] on label "Do not promise wishes, but mention that we will do our best" at bounding box center [430, 279] width 189 height 23
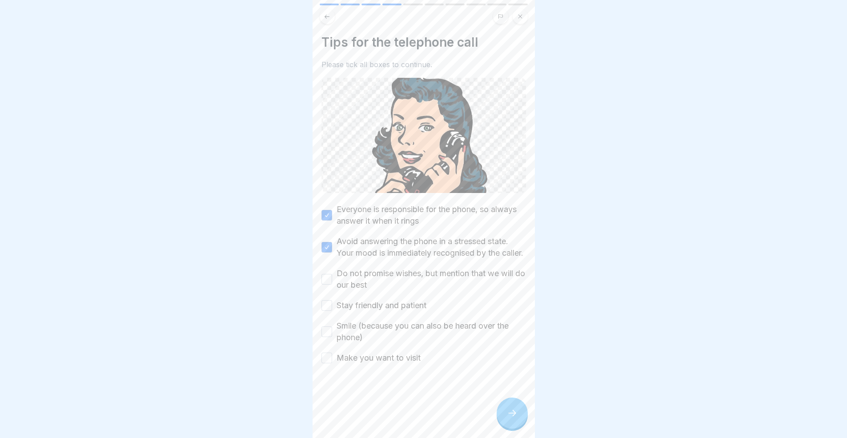
click at [332, 280] on button "Do not promise wishes, but mention that we will do our best" at bounding box center [326, 279] width 11 height 11
click at [418, 327] on label "Smile (because you can also be heard over the phone)" at bounding box center [430, 331] width 189 height 23
click at [332, 327] on button "Smile (because you can also be heard over the phone)" at bounding box center [326, 331] width 11 height 11
click at [412, 311] on label "Stay friendly and patient" at bounding box center [381, 306] width 90 height 12
click at [332, 311] on button "Stay friendly and patient" at bounding box center [326, 305] width 11 height 11
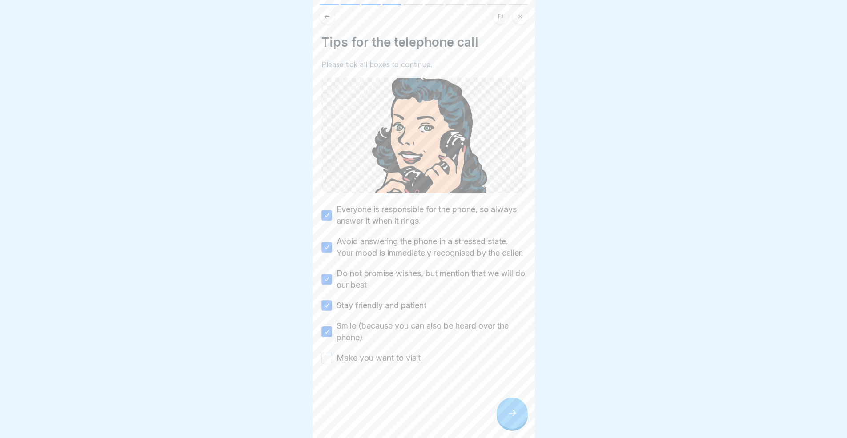
click at [395, 353] on div "Everyone is responsible for the phone, so always answer it when it rings Avoid …" at bounding box center [423, 284] width 204 height 160
click at [399, 363] on label "Make you want to visit" at bounding box center [378, 358] width 84 height 12
click at [332, 363] on button "Make you want to visit" at bounding box center [326, 357] width 11 height 11
click at [511, 416] on icon at bounding box center [512, 412] width 11 height 11
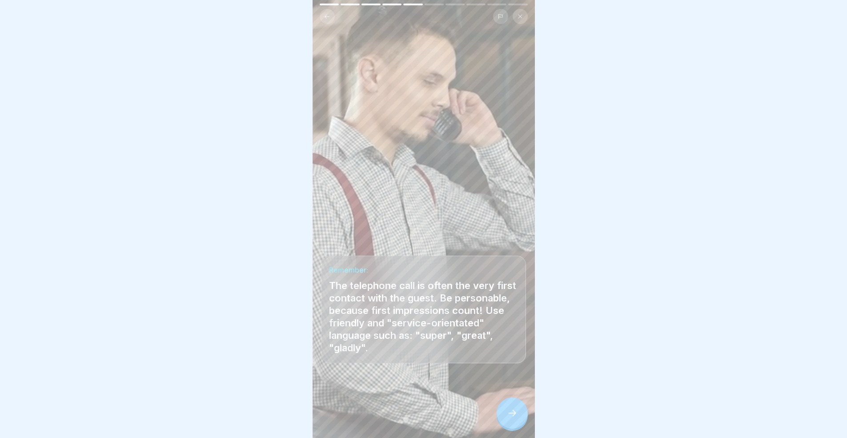
click at [511, 415] on div at bounding box center [511, 412] width 31 height 31
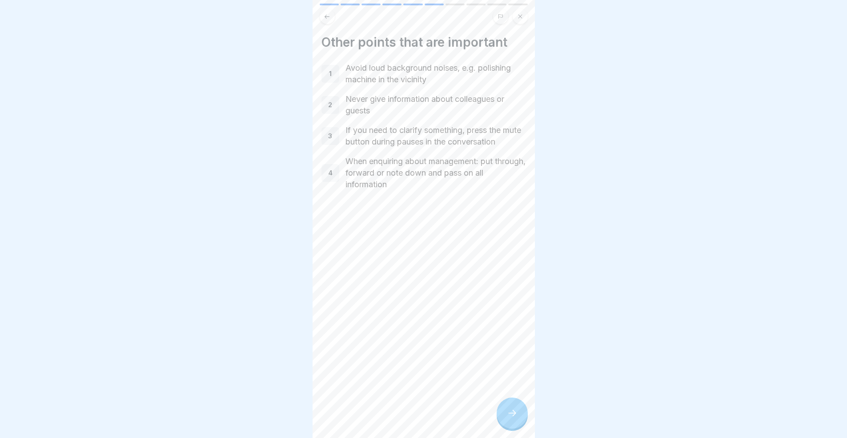
click at [511, 415] on div at bounding box center [511, 412] width 31 height 31
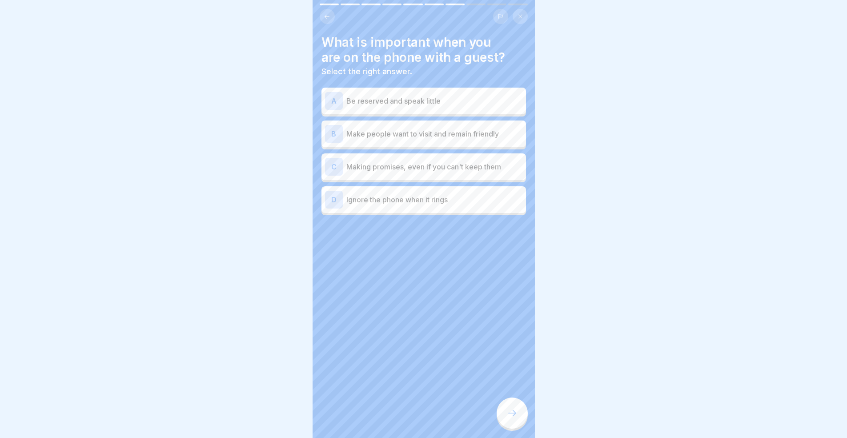
click at [405, 135] on p "Make people want to visit and remain friendly" at bounding box center [434, 133] width 176 height 11
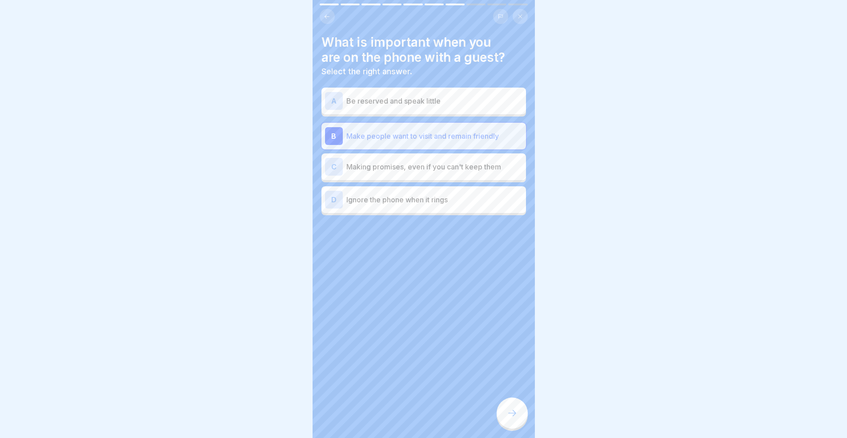
click at [516, 428] on div at bounding box center [511, 412] width 31 height 31
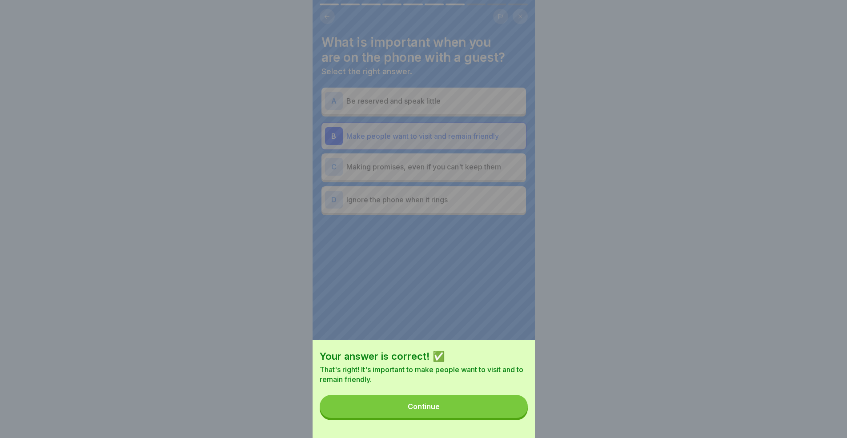
click at [516, 417] on button "Continue" at bounding box center [423, 406] width 208 height 23
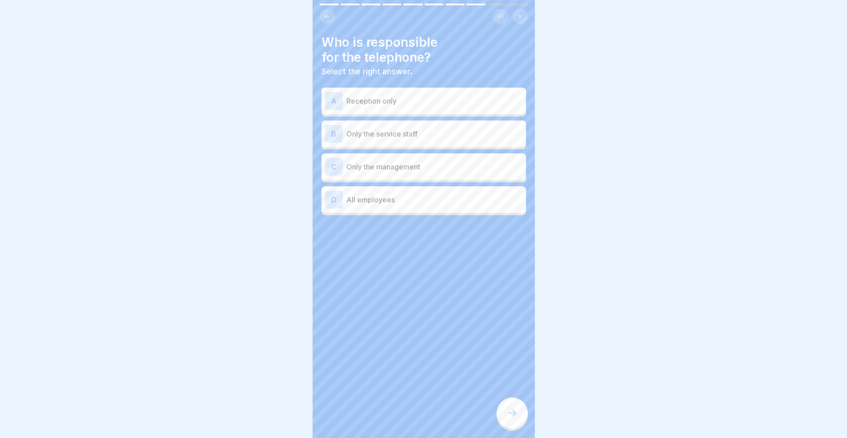
click at [396, 199] on p "All employees" at bounding box center [434, 199] width 176 height 11
click at [527, 412] on div "Who is responsible for the telephone? Select the right answer. A Reception only…" at bounding box center [423, 219] width 222 height 438
click at [525, 415] on div at bounding box center [511, 412] width 31 height 31
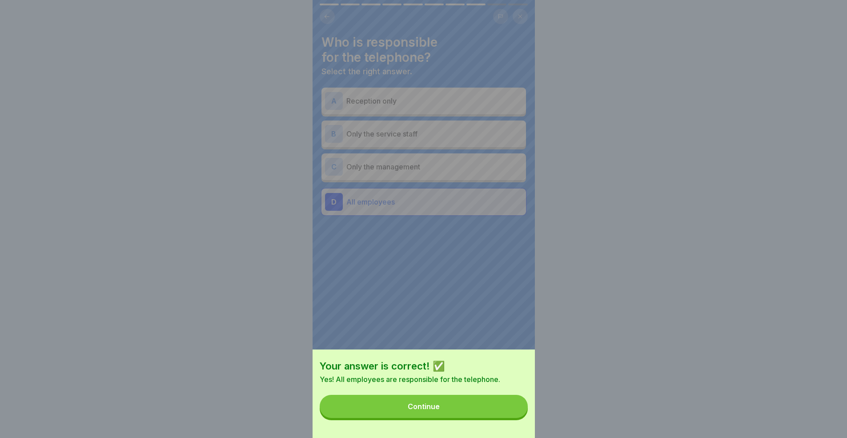
click at [517, 416] on button "Continue" at bounding box center [423, 406] width 208 height 23
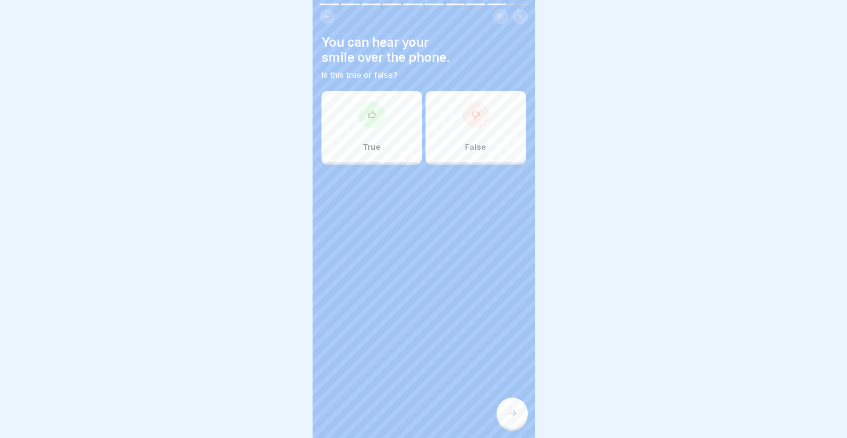
click at [410, 126] on div "True" at bounding box center [371, 126] width 100 height 71
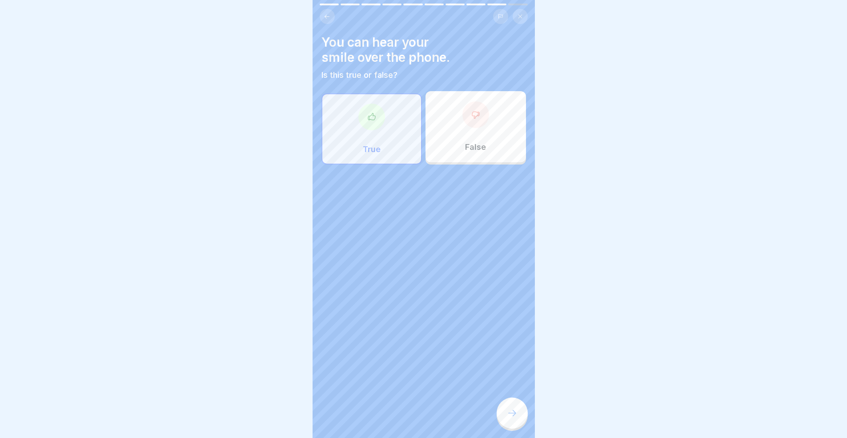
click at [515, 428] on div at bounding box center [511, 412] width 31 height 31
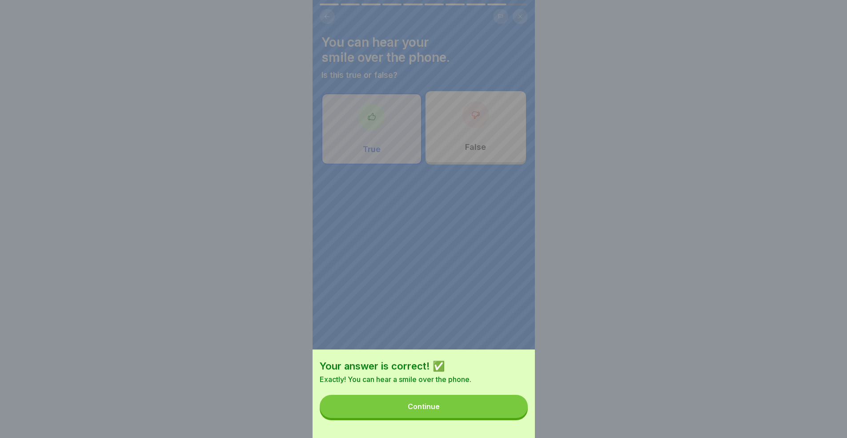
click at [503, 412] on button "Continue" at bounding box center [423, 406] width 208 height 23
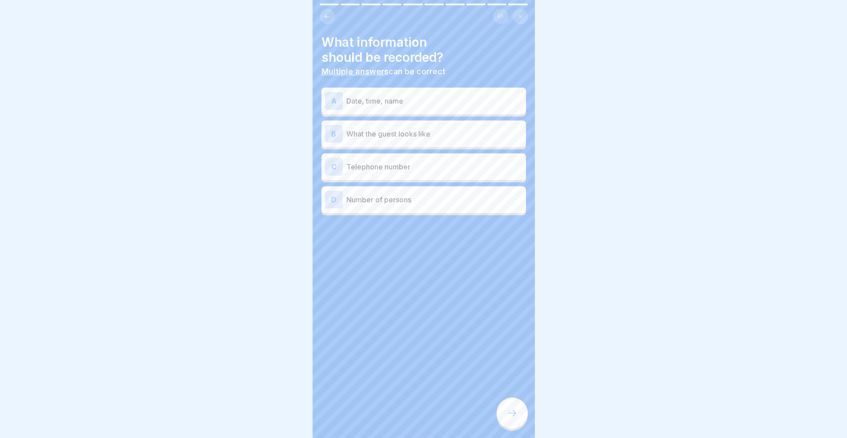
click at [415, 108] on div "A Date, time, name" at bounding box center [423, 101] width 197 height 18
click at [403, 160] on div "C Telephone number" at bounding box center [423, 167] width 197 height 18
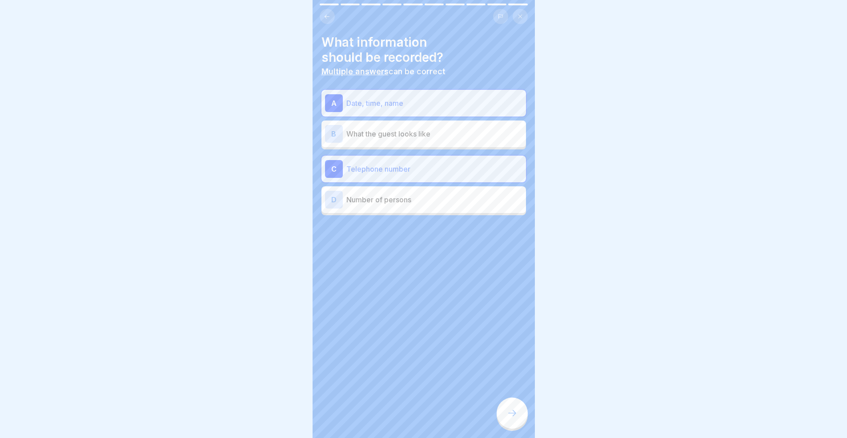
click at [403, 208] on div "D Number of persons" at bounding box center [423, 200] width 197 height 18
click at [502, 411] on div at bounding box center [511, 412] width 31 height 31
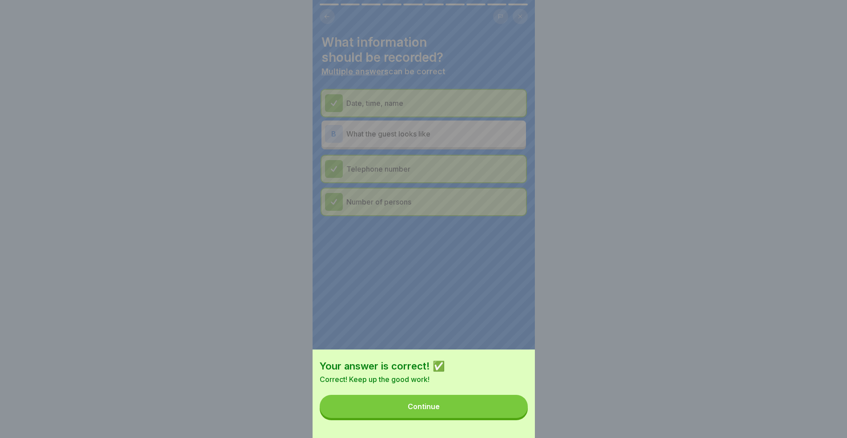
click at [505, 416] on button "Continue" at bounding box center [423, 406] width 208 height 23
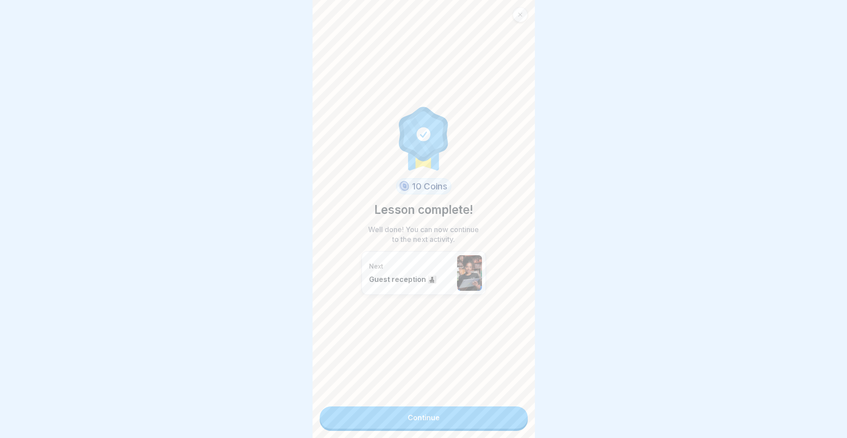
click at [499, 415] on link "Continue" at bounding box center [423, 417] width 208 height 22
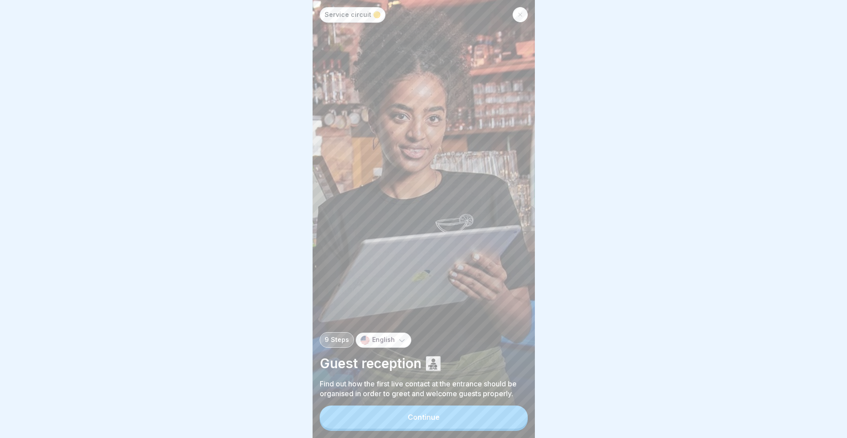
click at [494, 421] on button "Continue" at bounding box center [423, 416] width 208 height 23
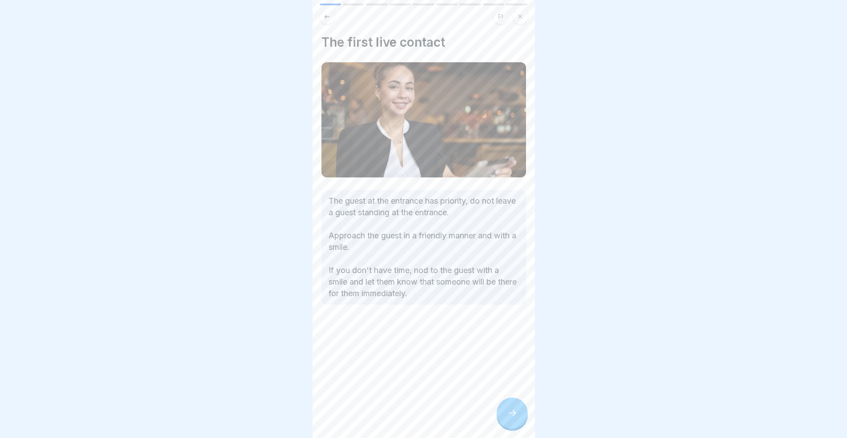
click at [510, 412] on div at bounding box center [511, 412] width 31 height 31
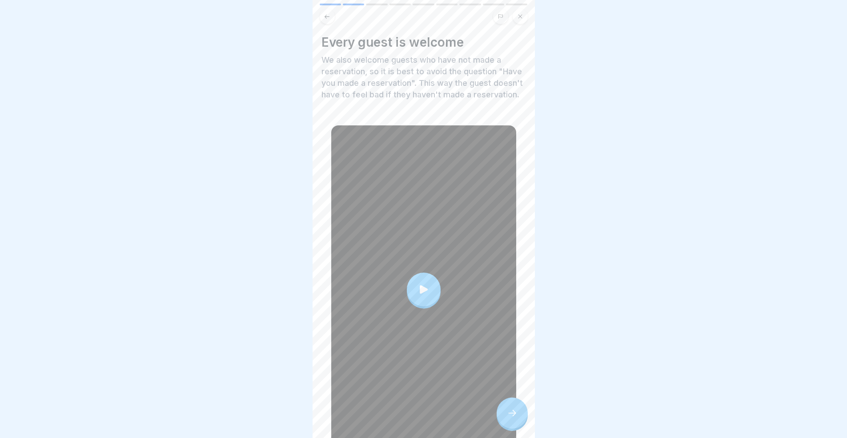
click at [423, 296] on icon at bounding box center [423, 289] width 12 height 12
click at [516, 410] on div at bounding box center [511, 412] width 31 height 31
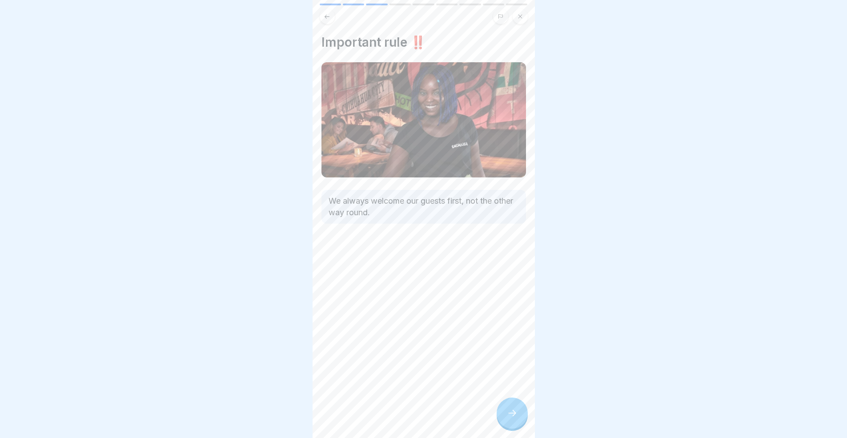
click at [510, 418] on icon at bounding box center [512, 412] width 11 height 11
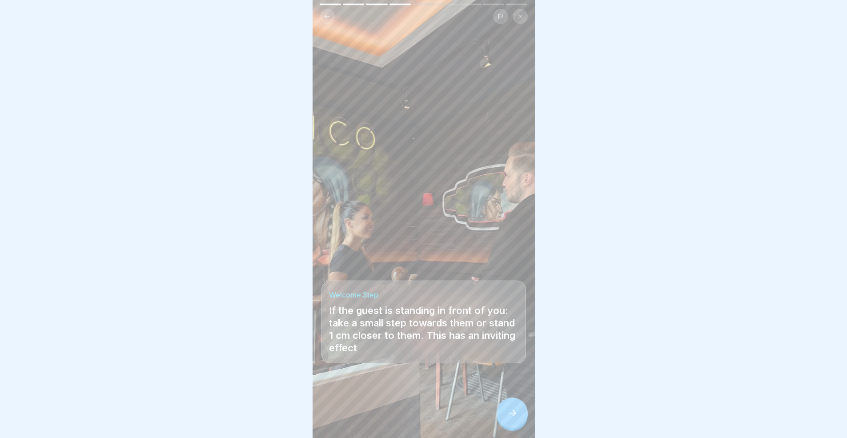
click at [510, 418] on icon at bounding box center [512, 412] width 11 height 11
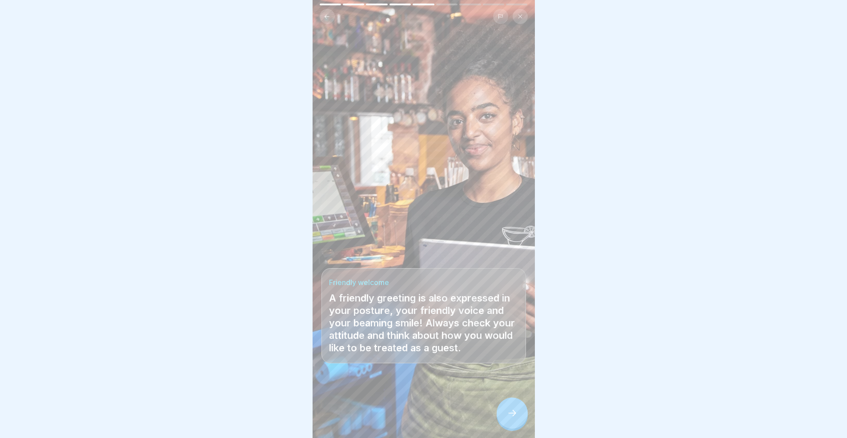
click at [513, 407] on div at bounding box center [511, 412] width 31 height 31
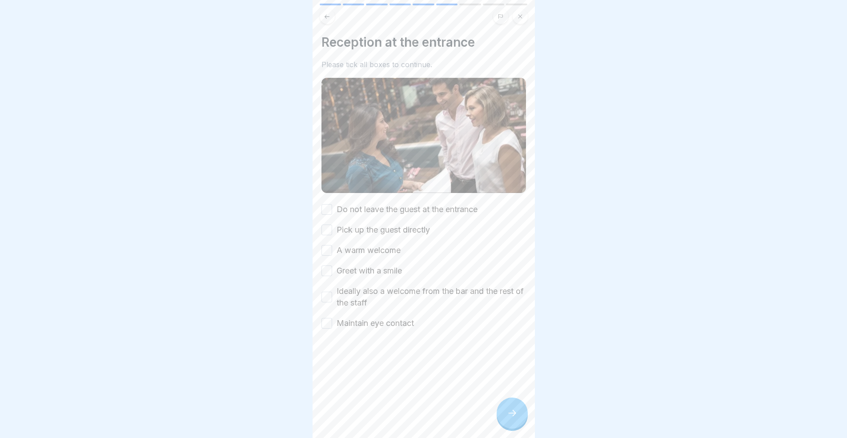
click at [350, 204] on label "Do not leave the guest at the entrance" at bounding box center [406, 210] width 141 height 12
click at [332, 204] on button "Do not leave the guest at the entrance" at bounding box center [326, 209] width 11 height 11
click at [352, 224] on label "Pick up the guest directly" at bounding box center [382, 230] width 93 height 12
click at [332, 224] on button "Pick up the guest directly" at bounding box center [326, 229] width 11 height 11
click at [354, 250] on label "A warm welcome" at bounding box center [368, 250] width 64 height 12
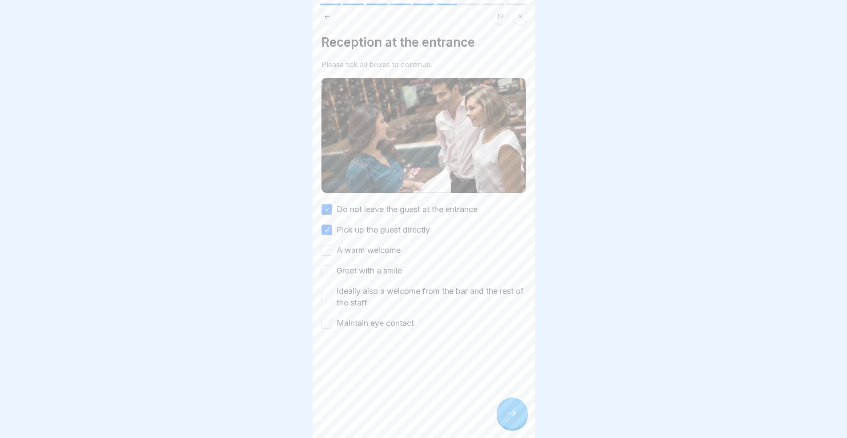
click at [332, 250] on button "A warm welcome" at bounding box center [326, 250] width 11 height 11
click at [360, 266] on label "Greet with a smile" at bounding box center [368, 271] width 65 height 12
click at [332, 266] on button "Greet with a smile" at bounding box center [326, 270] width 11 height 11
click at [364, 299] on label "Ideally also a welcome from the bar and the rest of the staff" at bounding box center [430, 296] width 189 height 23
click at [332, 299] on button "Ideally also a welcome from the bar and the rest of the staff" at bounding box center [326, 297] width 11 height 11
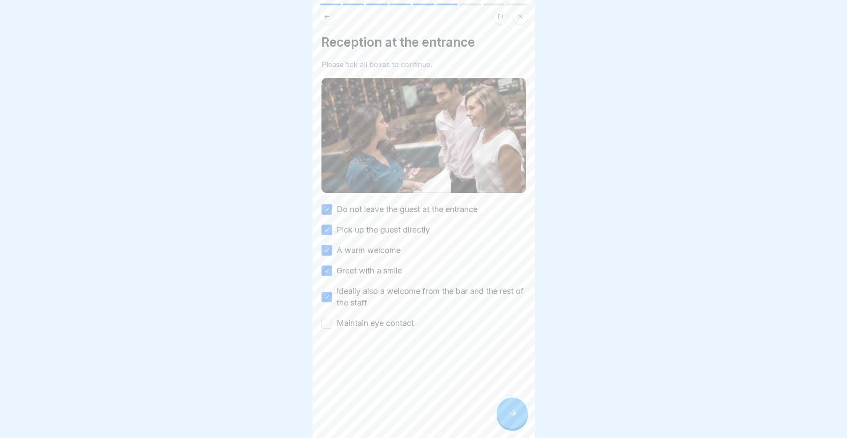
click at [369, 329] on div at bounding box center [423, 355] width 204 height 53
click at [370, 329] on div at bounding box center [423, 355] width 204 height 53
click at [381, 319] on label "Maintain eye contact" at bounding box center [374, 323] width 77 height 12
click at [332, 319] on button "Maintain eye contact" at bounding box center [326, 323] width 11 height 11
click at [507, 417] on icon at bounding box center [512, 412] width 11 height 11
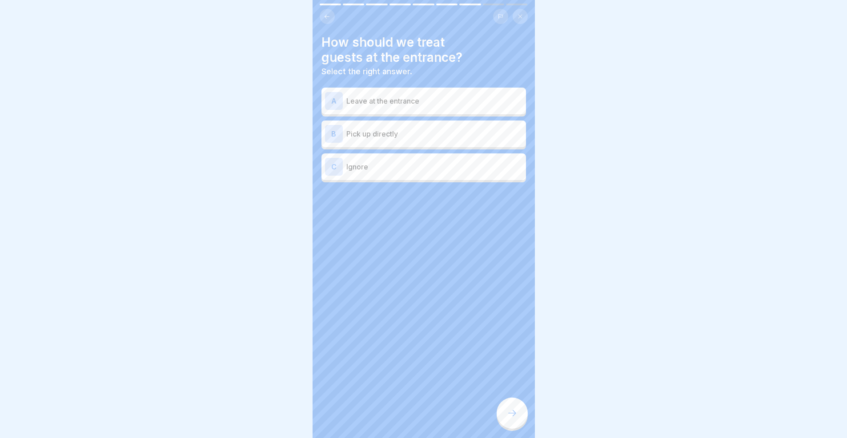
click at [402, 131] on p "Pick up directly" at bounding box center [434, 133] width 176 height 11
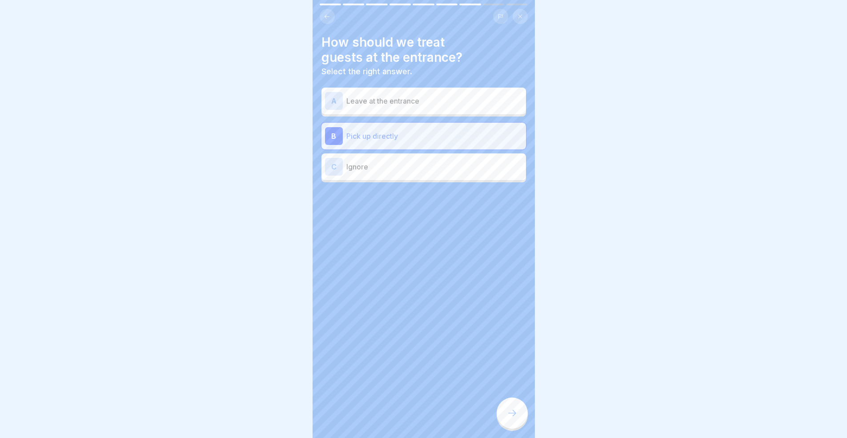
click at [510, 412] on div at bounding box center [511, 412] width 31 height 31
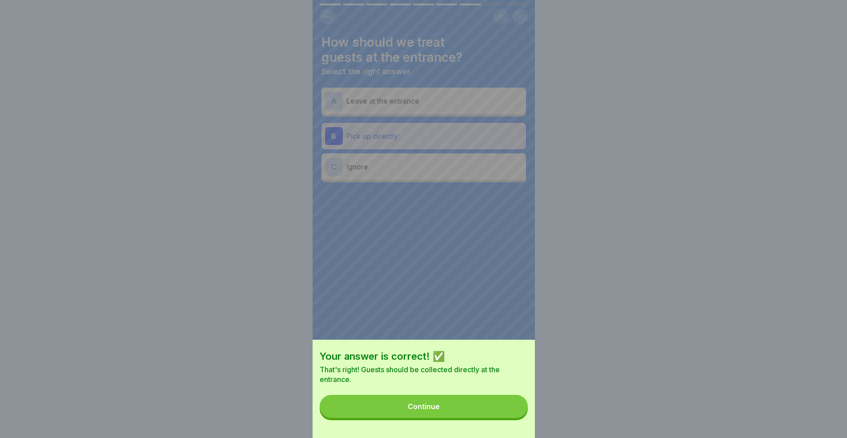
click at [429, 427] on div "Your answer is correct! ✅ That's right! Guests should be collected directly at …" at bounding box center [423, 388] width 222 height 98
click at [428, 410] on div "Continue" at bounding box center [423, 406] width 32 height 8
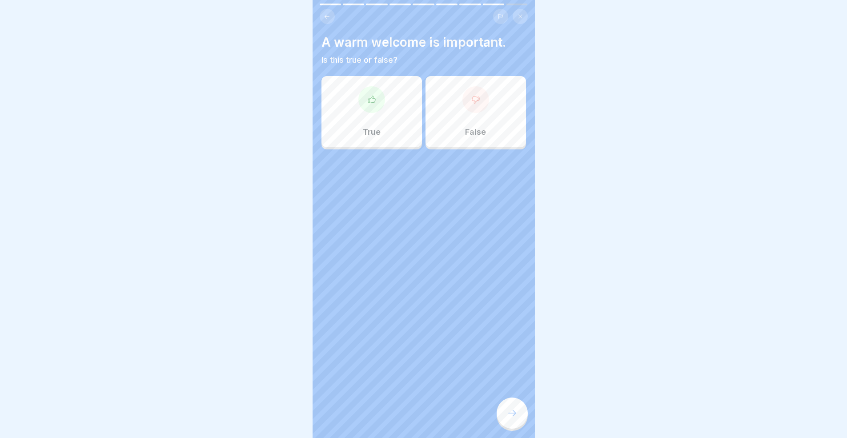
click at [371, 116] on div "True" at bounding box center [371, 111] width 100 height 71
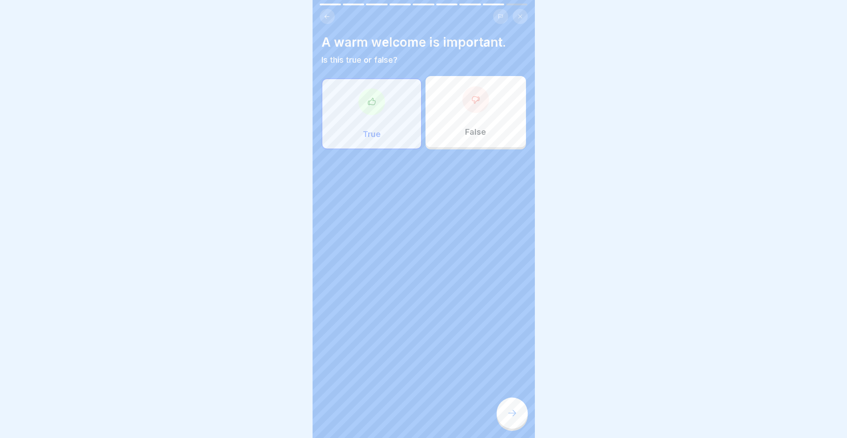
click at [520, 416] on div at bounding box center [511, 412] width 31 height 31
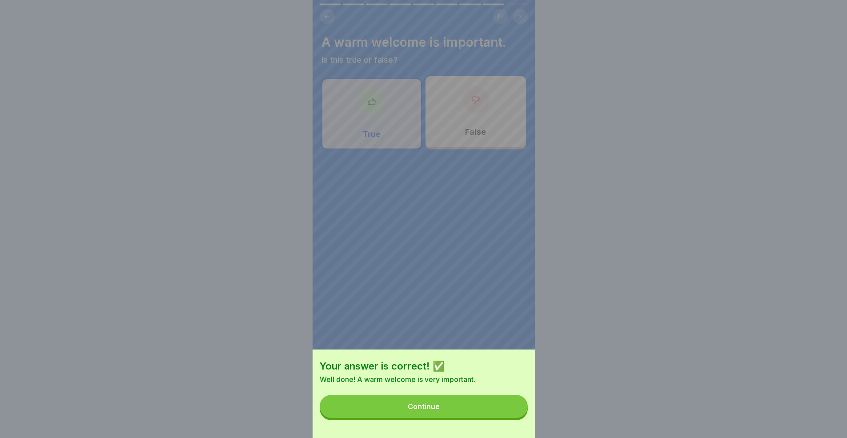
click at [500, 413] on button "Continue" at bounding box center [423, 406] width 208 height 23
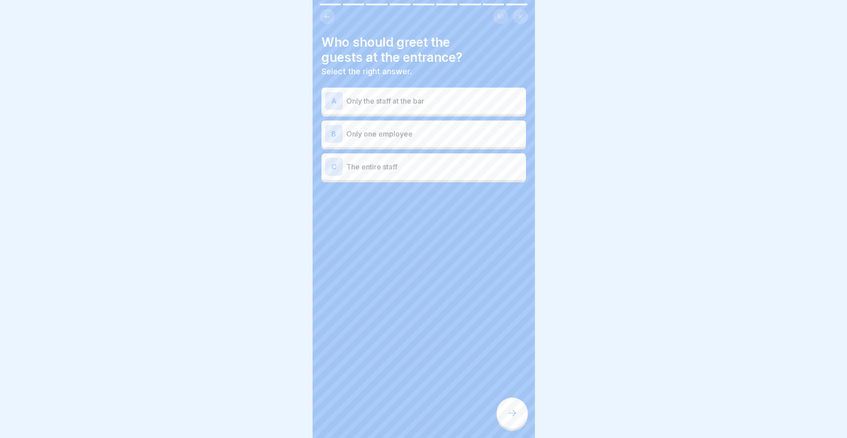
click at [364, 160] on div "C The entire staff" at bounding box center [423, 167] width 197 height 18
click at [394, 137] on p "Only one employee" at bounding box center [434, 133] width 176 height 11
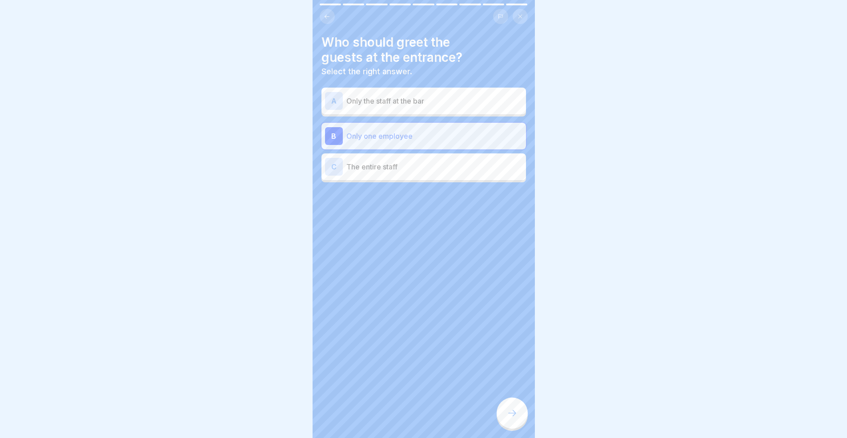
click at [512, 418] on icon at bounding box center [512, 412] width 11 height 11
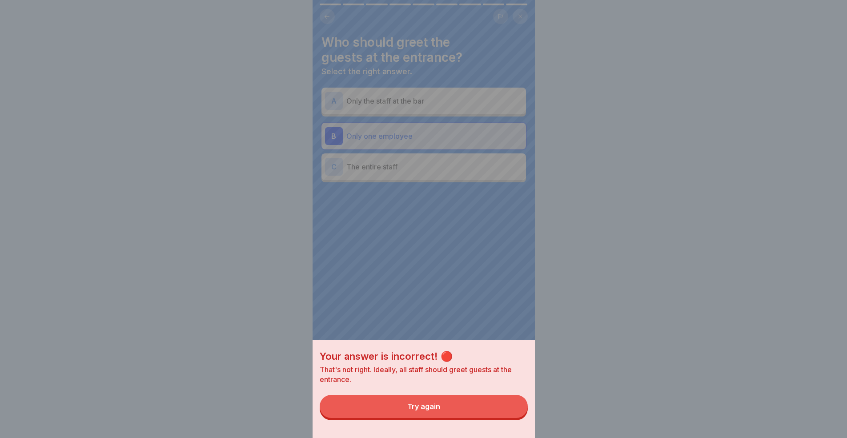
click at [503, 418] on button "Try again" at bounding box center [423, 406] width 208 height 23
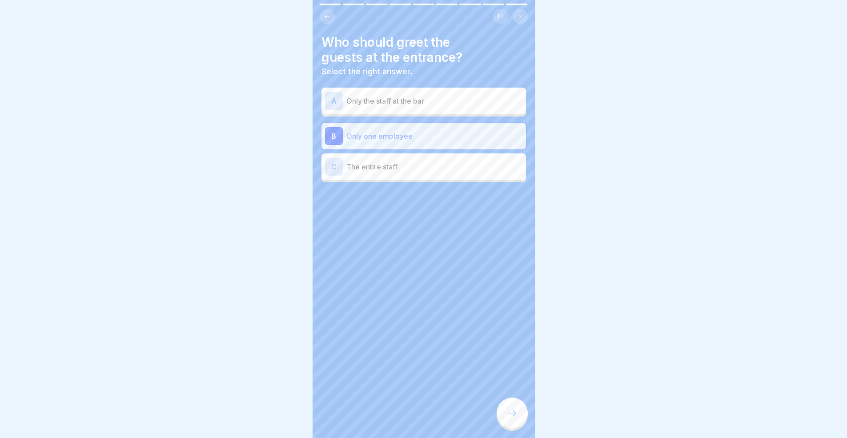
click at [388, 156] on div "C The entire staff" at bounding box center [423, 166] width 204 height 27
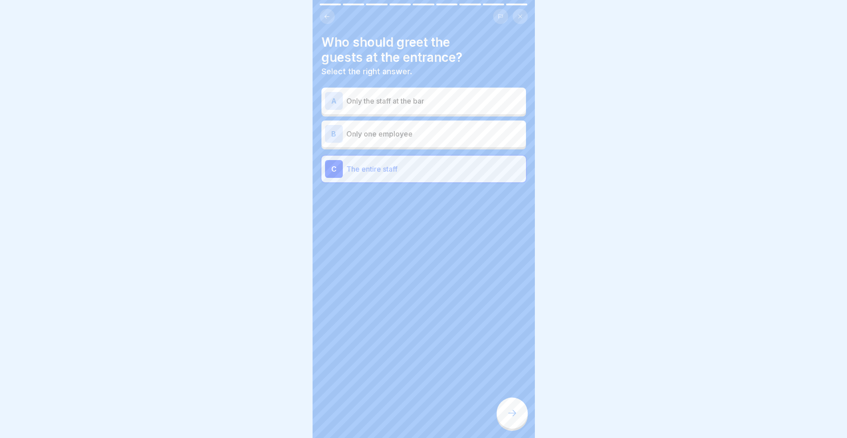
click at [506, 428] on div at bounding box center [511, 412] width 31 height 31
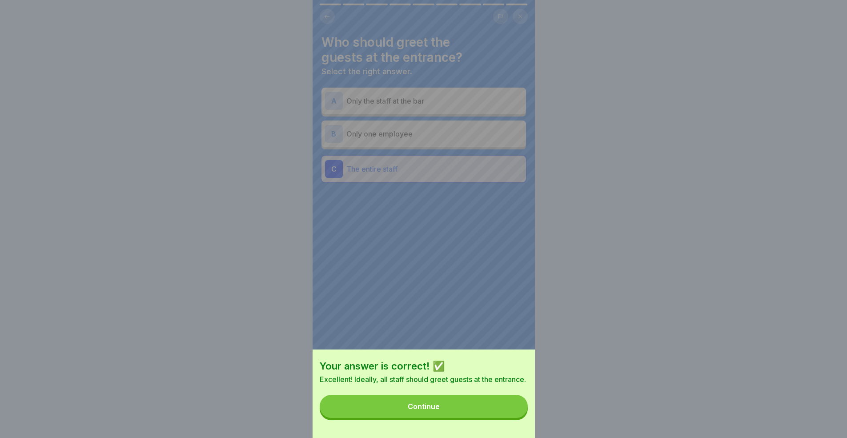
click at [507, 418] on button "Continue" at bounding box center [423, 406] width 208 height 23
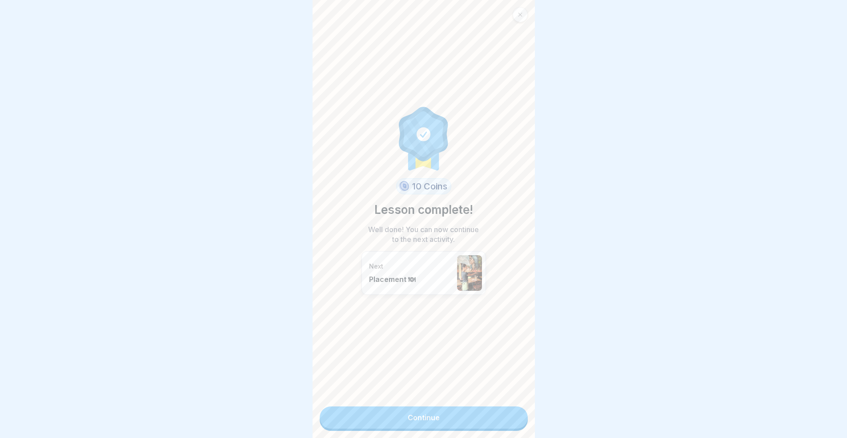
click at [506, 423] on link "Continue" at bounding box center [423, 417] width 208 height 22
click at [463, 410] on link "Continue" at bounding box center [423, 417] width 208 height 22
click at [448, 264] on p "Next" at bounding box center [411, 266] width 84 height 8
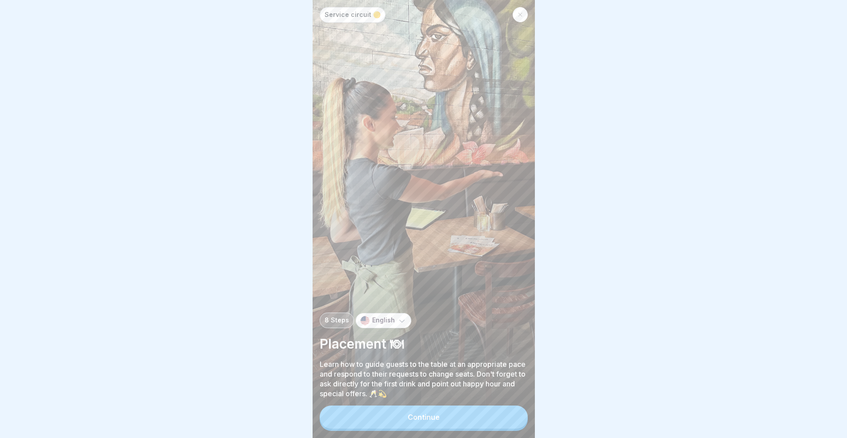
click at [389, 412] on div "Continue" at bounding box center [423, 417] width 208 height 25
click at [395, 428] on button "Continue" at bounding box center [423, 416] width 208 height 23
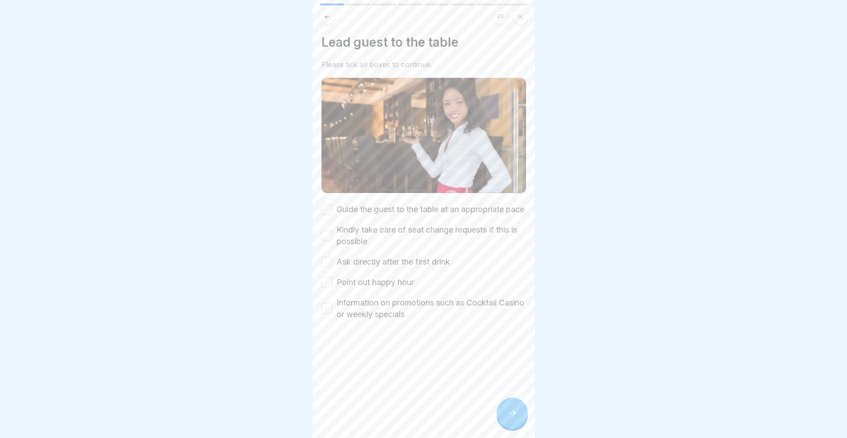
click at [394, 204] on label "Guide the guest to the table at an appropriate pace" at bounding box center [430, 210] width 188 height 12
click at [332, 204] on button "Guide the guest to the table at an appropriate pace" at bounding box center [326, 209] width 11 height 11
click at [388, 235] on label "Kindly take care of seat change requests if this is possible" at bounding box center [430, 235] width 189 height 23
click at [332, 235] on button "Kindly take care of seat change requests if this is possible" at bounding box center [326, 235] width 11 height 11
click at [392, 267] on label "Ask directly after the first drink" at bounding box center [392, 262] width 113 height 12
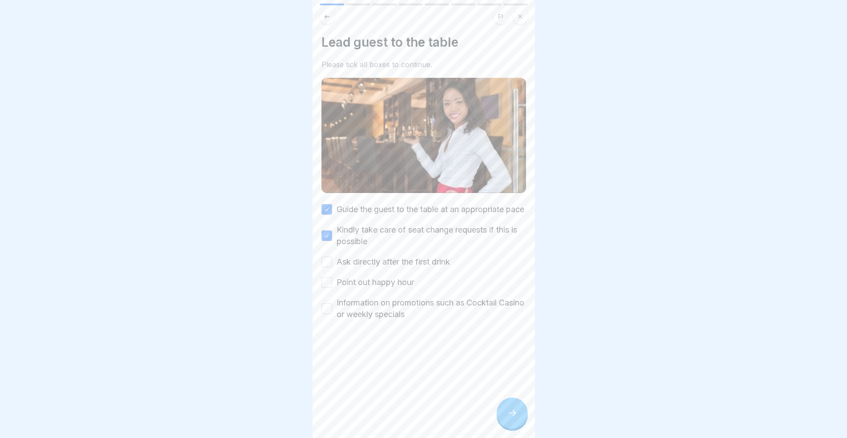
click at [332, 267] on button "Ask directly after the first drink" at bounding box center [326, 261] width 11 height 11
click at [384, 288] on label "Point out happy hour" at bounding box center [374, 282] width 77 height 12
click at [332, 288] on button "Point out happy hour" at bounding box center [326, 282] width 11 height 11
click at [389, 318] on label "Information on promotions such as Cocktail Casino or weekly specials" at bounding box center [430, 308] width 189 height 23
click at [332, 314] on button "Information on promotions such as Cocktail Casino or weekly specials" at bounding box center [326, 308] width 11 height 11
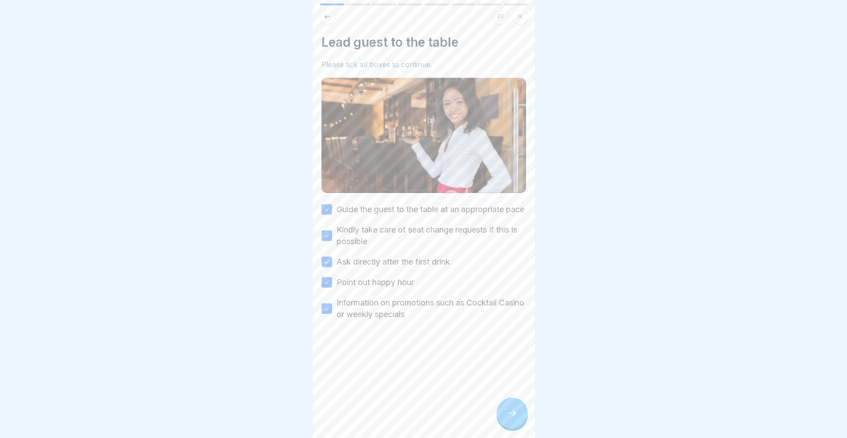
click at [519, 415] on div at bounding box center [511, 412] width 31 height 31
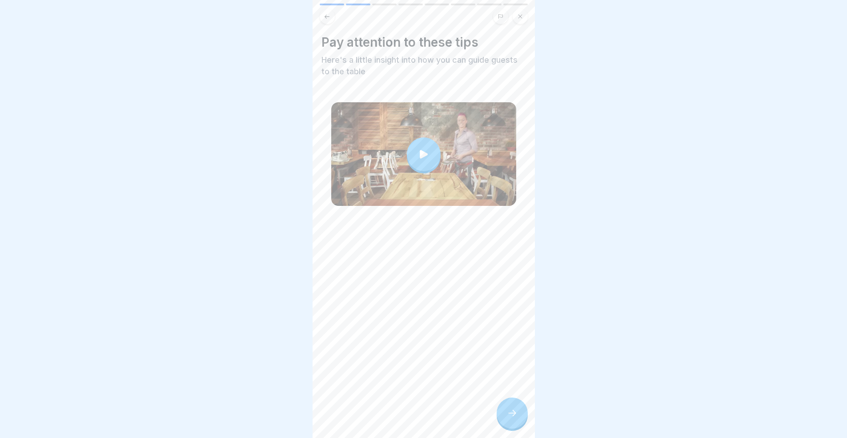
click at [417, 148] on icon at bounding box center [423, 154] width 12 height 12
click at [507, 418] on icon at bounding box center [512, 412] width 11 height 11
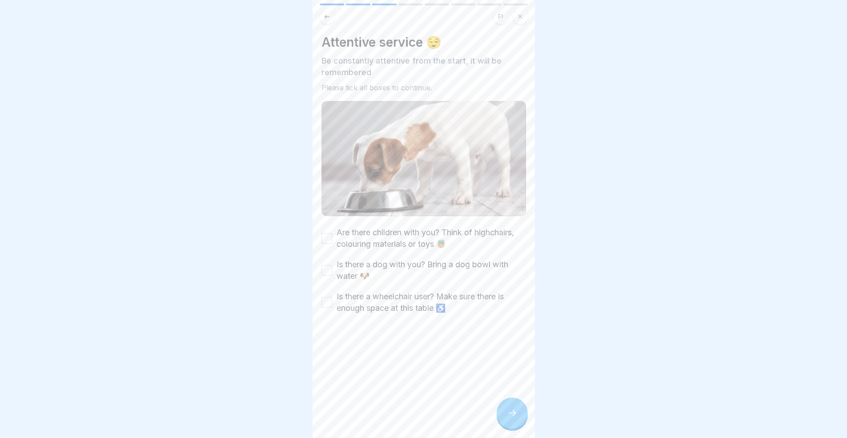
click at [359, 230] on label "Are there children with you? Think of highchairs, colouring materials or toys 👼🏼" at bounding box center [430, 238] width 189 height 23
click at [332, 233] on button "Are there children with you? Think of highchairs, colouring materials or toys 👼🏼" at bounding box center [326, 238] width 11 height 11
click at [366, 260] on label "Is there a dog with you? Bring a dog bowl with water 🐶" at bounding box center [430, 270] width 189 height 23
click at [332, 265] on button "Is there a dog with you? Bring a dog bowl with water 🐶" at bounding box center [326, 270] width 11 height 11
click at [372, 302] on label "Is there a wheelchair user? Make sure there is enough space at this table ♿️" at bounding box center [430, 302] width 189 height 23
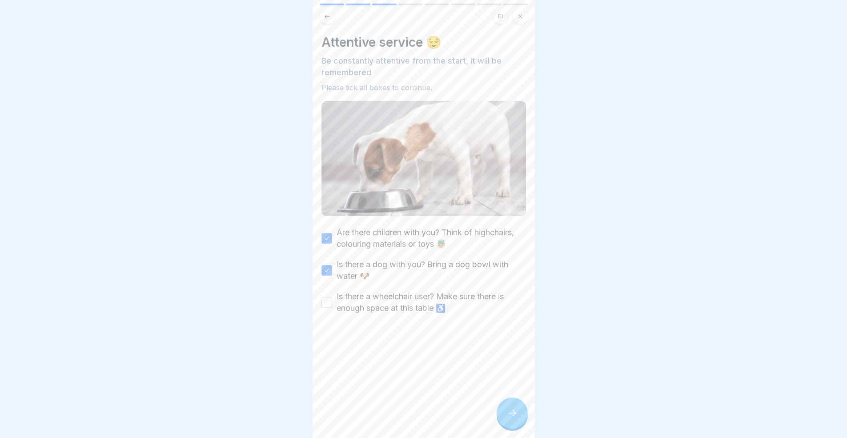
click at [332, 302] on button "Is there a wheelchair user? Make sure there is enough space at this table ♿️" at bounding box center [326, 302] width 11 height 11
click at [512, 417] on icon at bounding box center [512, 412] width 11 height 11
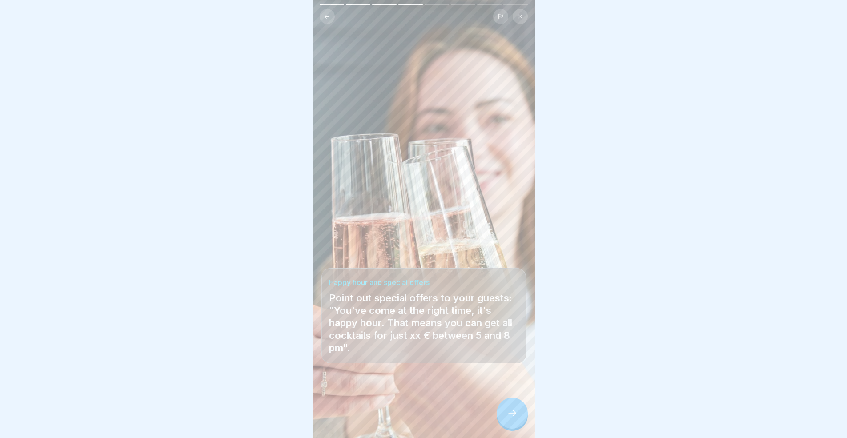
click at [510, 412] on div at bounding box center [511, 412] width 31 height 31
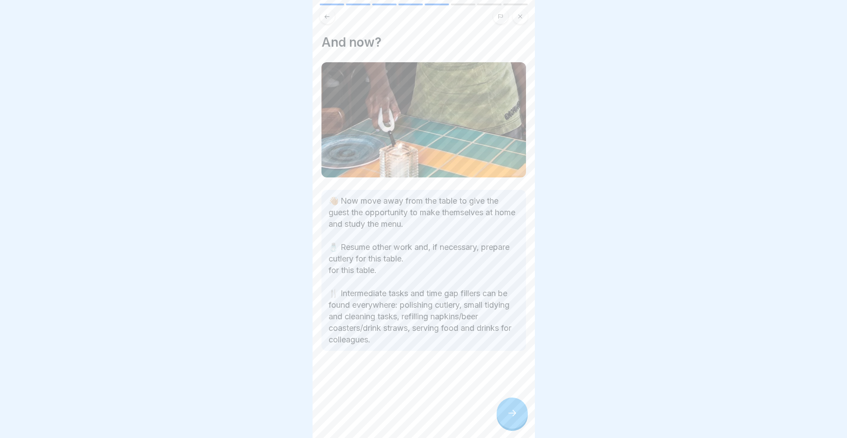
click at [507, 415] on div at bounding box center [511, 412] width 31 height 31
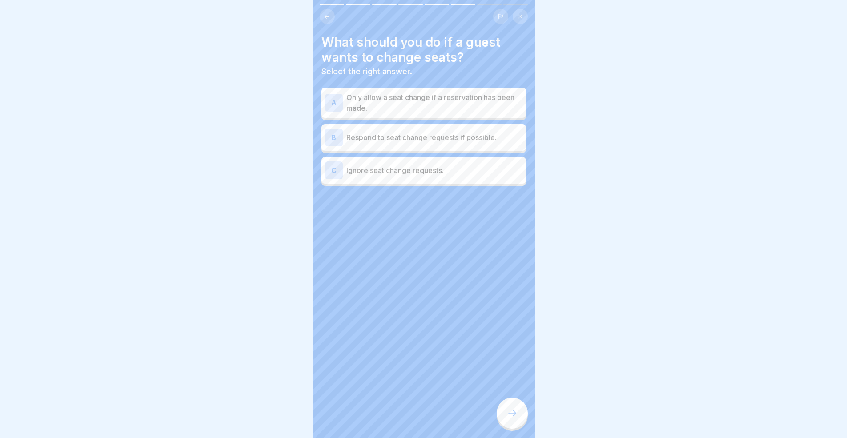
click at [387, 138] on p "Respond to seat change requests if possible." at bounding box center [434, 137] width 176 height 11
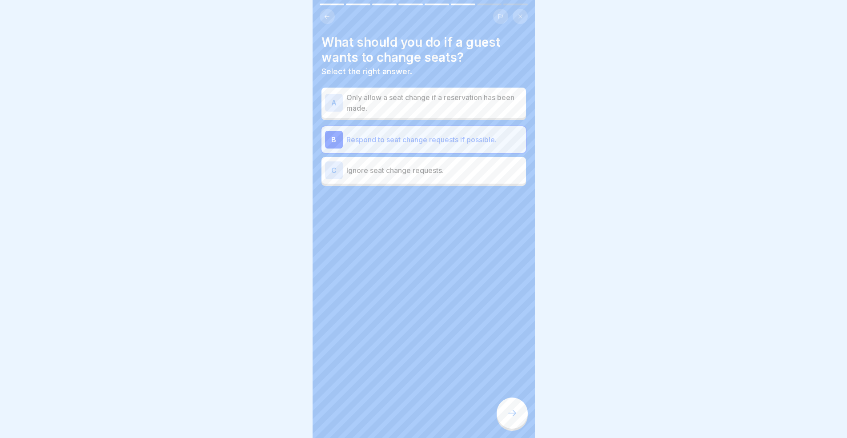
click at [512, 425] on div at bounding box center [511, 412] width 31 height 31
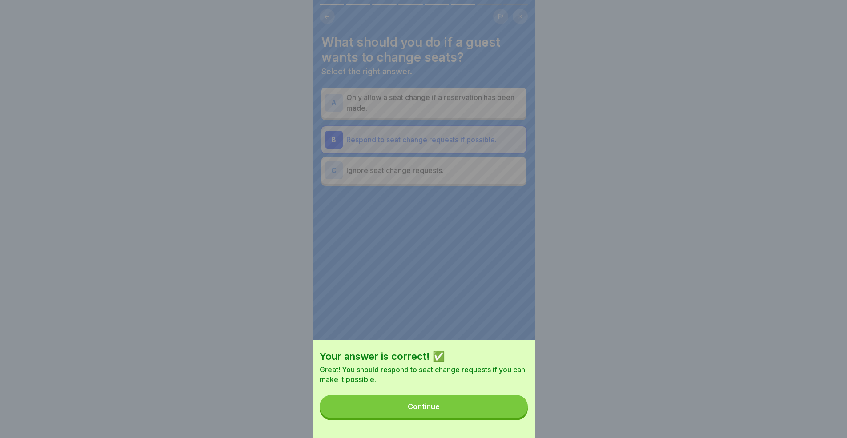
click at [511, 418] on button "Continue" at bounding box center [423, 406] width 208 height 23
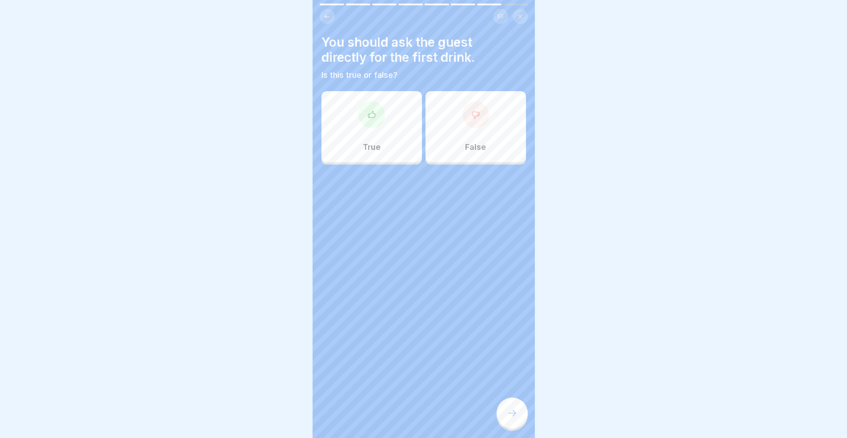
click at [394, 139] on div "True" at bounding box center [371, 126] width 100 height 71
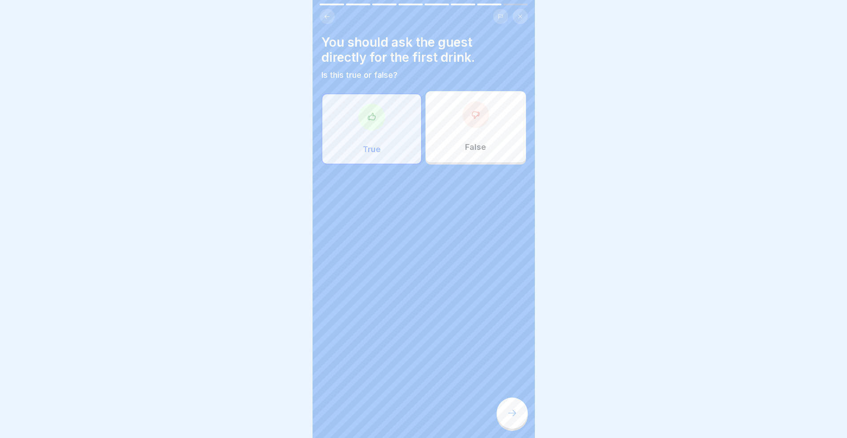
click at [501, 423] on div at bounding box center [511, 412] width 31 height 31
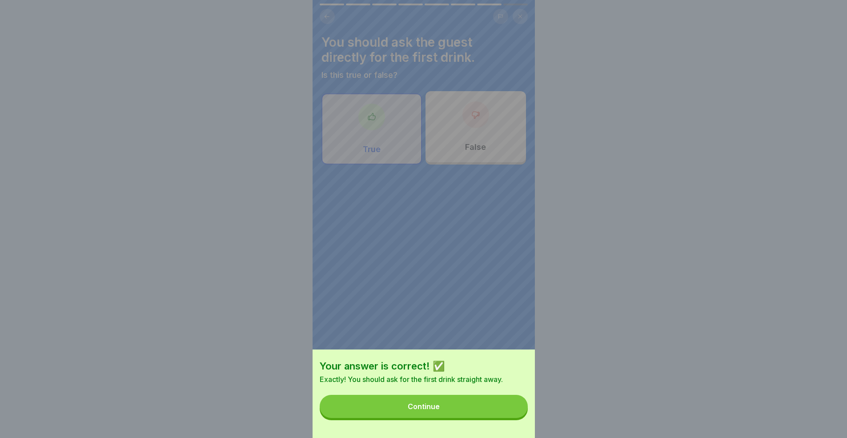
click at [483, 408] on button "Continue" at bounding box center [423, 406] width 208 height 23
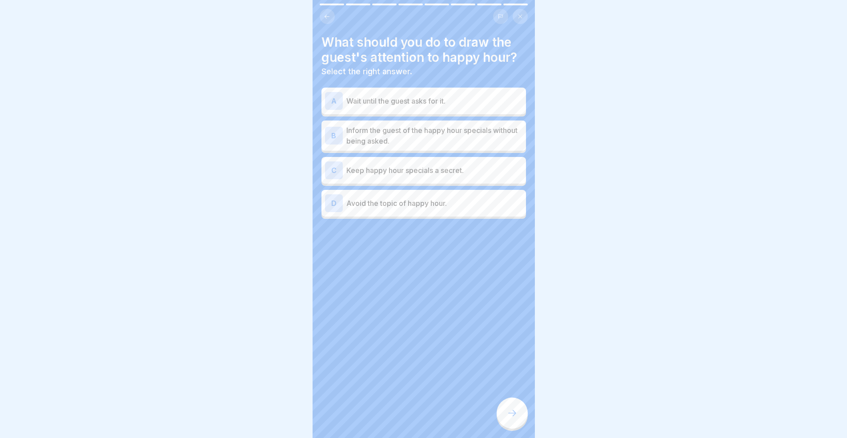
click at [411, 136] on p "Inform the guest of the happy hour specials without being asked." at bounding box center [434, 135] width 176 height 21
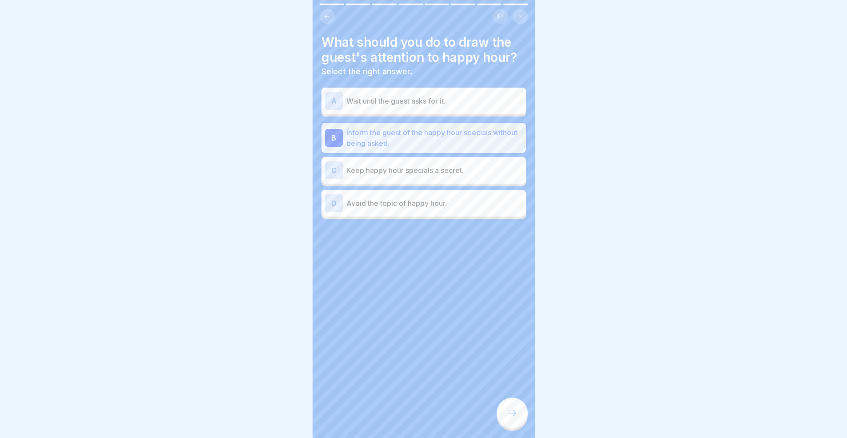
click at [502, 426] on div at bounding box center [511, 412] width 31 height 31
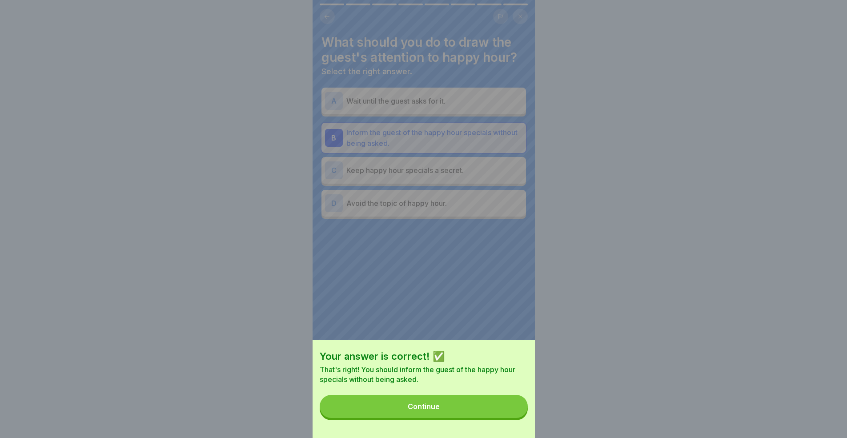
drag, startPoint x: 480, startPoint y: 396, endPoint x: 482, endPoint y: 401, distance: 5.2
click at [481, 399] on div "Your answer is correct! ✅ That's right! You should inform the guest of the happ…" at bounding box center [423, 388] width 222 height 98
click at [483, 403] on button "Continue" at bounding box center [423, 406] width 208 height 23
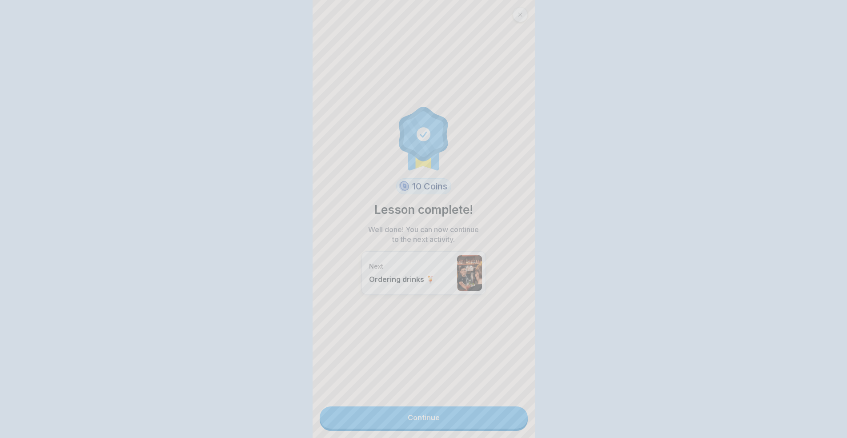
click at [481, 409] on div "Your answer is correct! ✅ That's right! You should inform the guest of the happ…" at bounding box center [423, 219] width 847 height 438
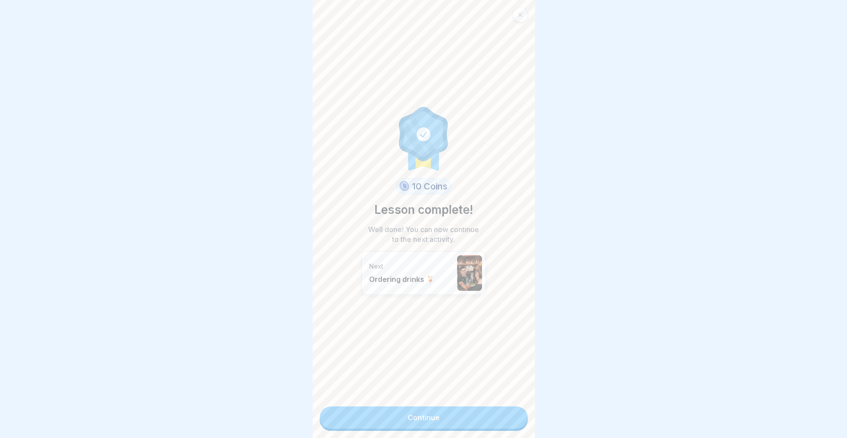
click at [426, 427] on link "Continue" at bounding box center [423, 417] width 208 height 22
